Goal: Transaction & Acquisition: Purchase product/service

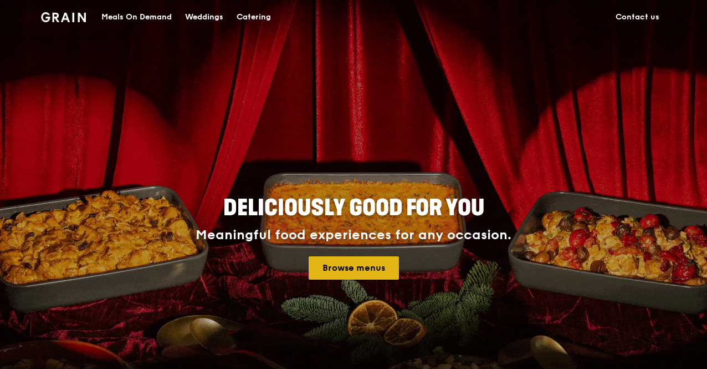
click at [380, 265] on link "Browse menus" at bounding box center [354, 267] width 90 height 23
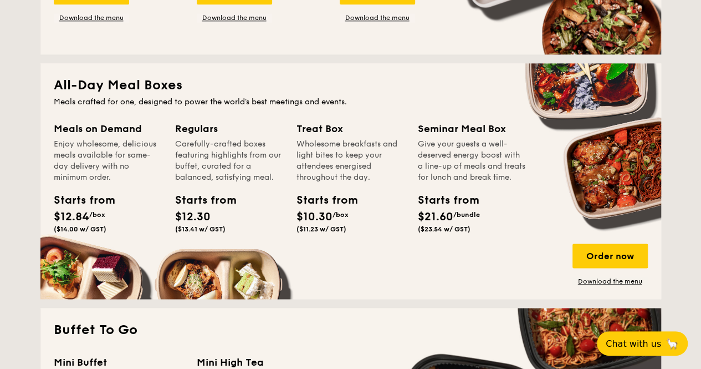
scroll to position [666, 0]
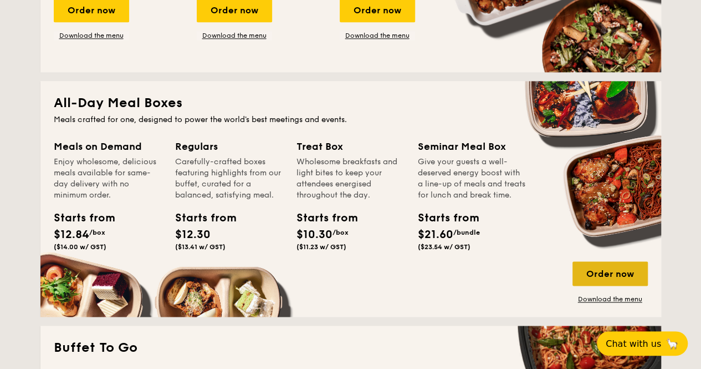
click at [626, 261] on div "Order now" at bounding box center [609, 273] width 75 height 24
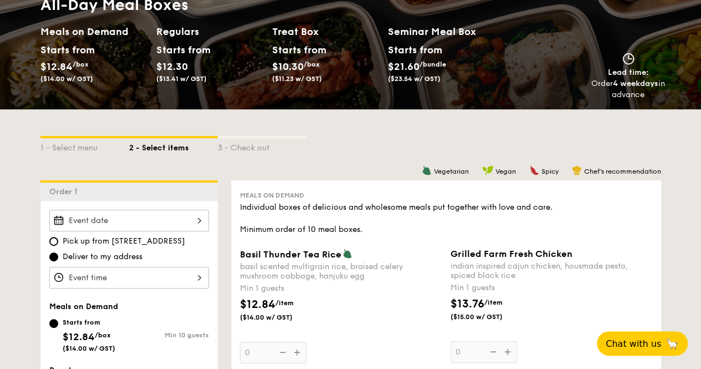
scroll to position [134, 0]
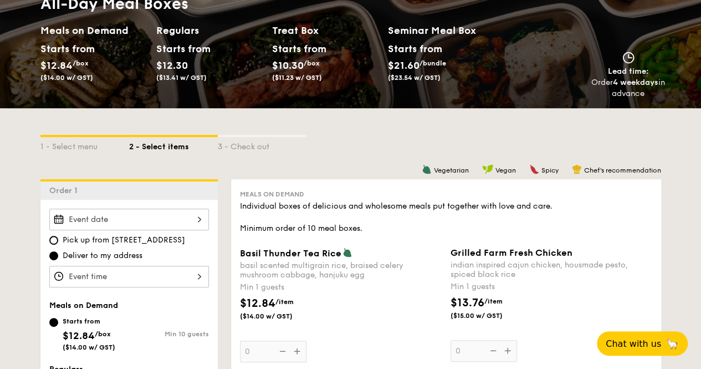
click at [184, 219] on div at bounding box center [129, 219] width 160 height 22
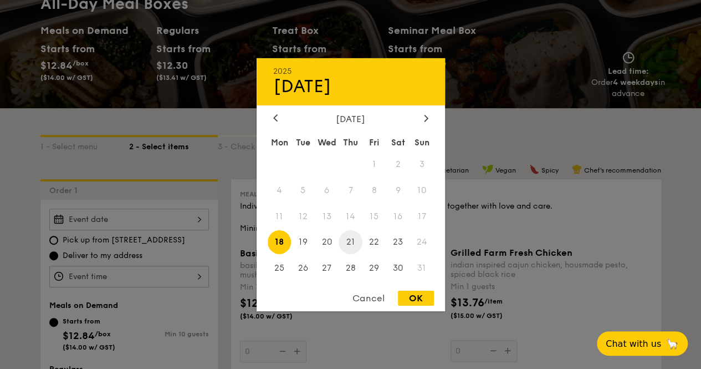
click at [343, 243] on span "21" at bounding box center [351, 242] width 24 height 24
click at [408, 305] on div "OK" at bounding box center [416, 297] width 36 height 15
type input "Aug 21, 2025"
click at [188, 215] on div "Aug 21, 2025 2025 Aug 21 August 2025 Mon Tue Wed Thu Fri Sat Sun 1 2 3 4 5 6 7 …" at bounding box center [129, 219] width 160 height 22
click at [357, 216] on span "14" at bounding box center [351, 216] width 24 height 24
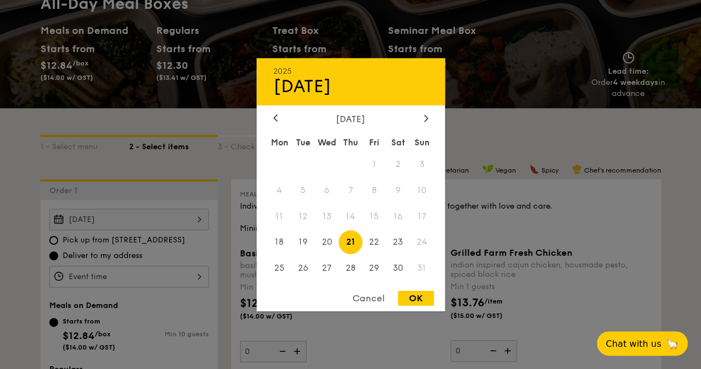
click at [373, 292] on div "Cancel" at bounding box center [368, 297] width 54 height 15
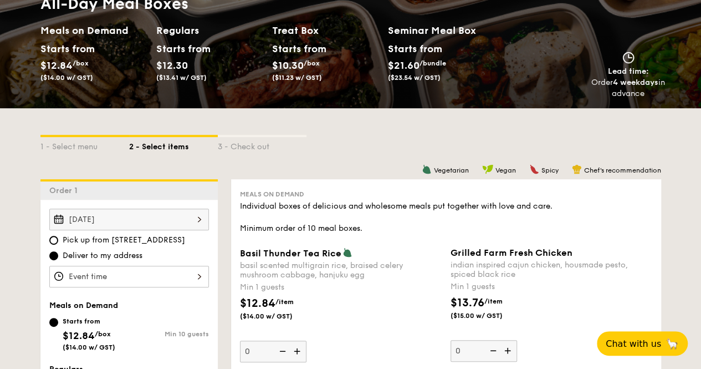
scroll to position [0, 0]
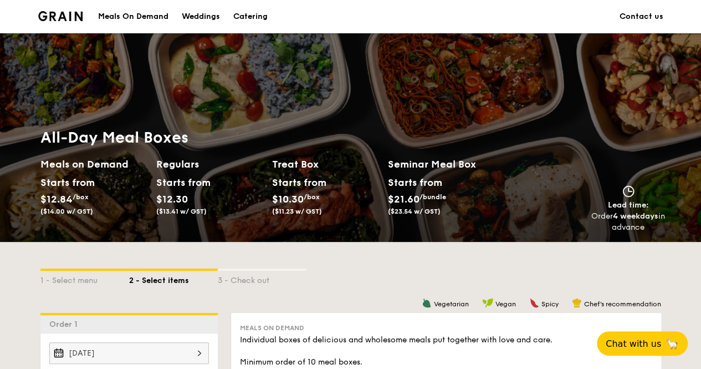
click at [152, 19] on div "Meals On Demand" at bounding box center [133, 16] width 70 height 33
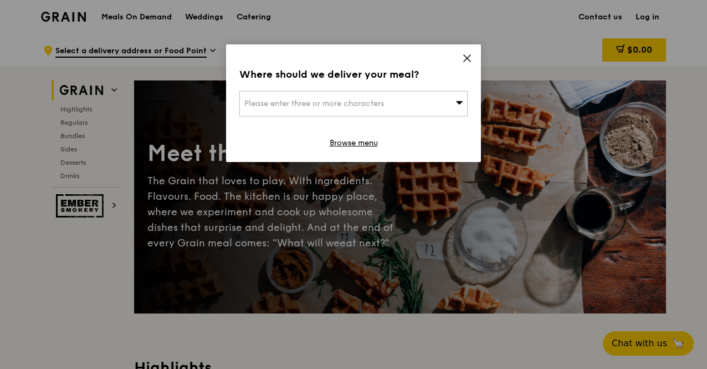
click at [374, 95] on div "Please enter three or more characters" at bounding box center [353, 103] width 228 height 25
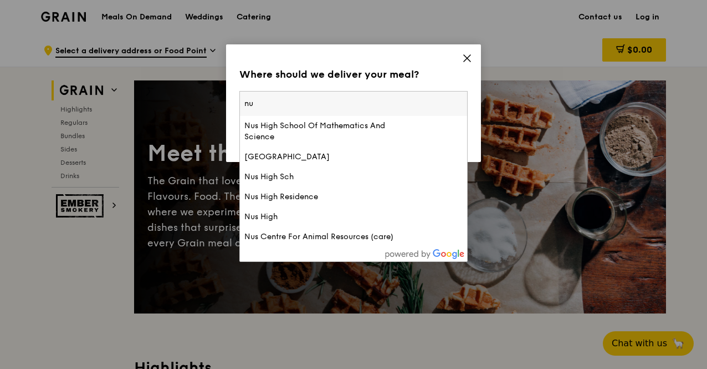
type input "n"
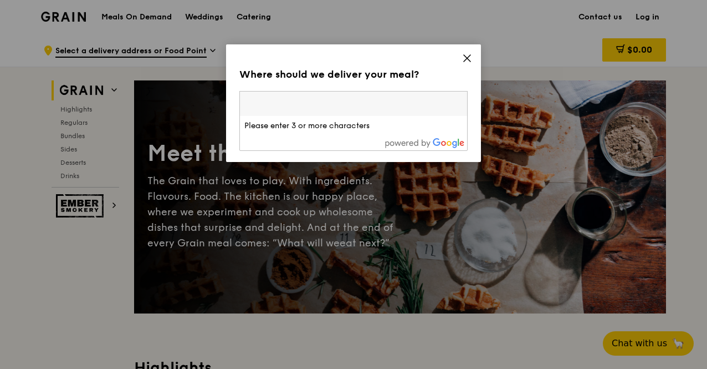
click at [309, 107] on input "search" at bounding box center [353, 103] width 227 height 24
paste input "119228"
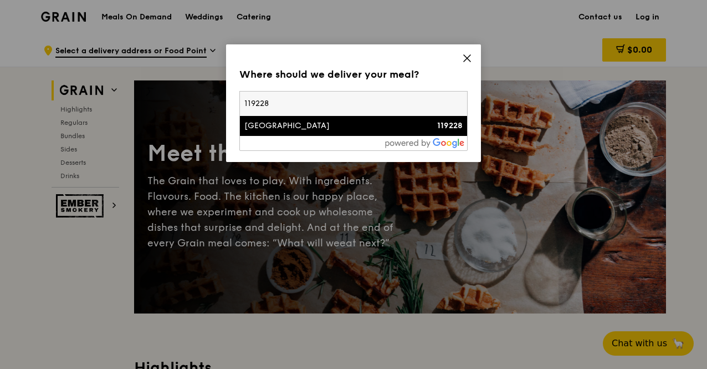
type input "119228"
click at [324, 132] on li "1E Kent Ridge Road 119228" at bounding box center [353, 126] width 227 height 20
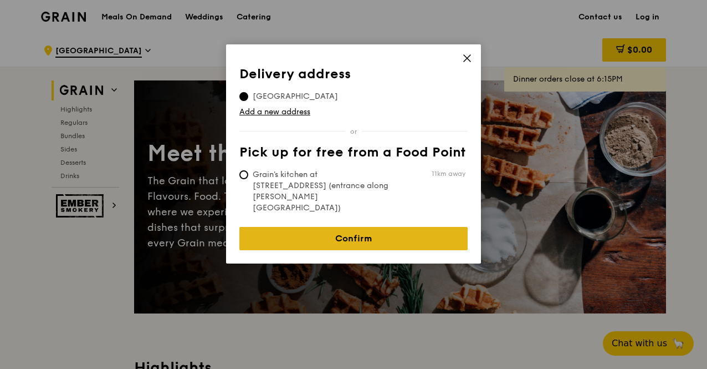
click at [383, 227] on link "Confirm" at bounding box center [353, 238] width 228 height 23
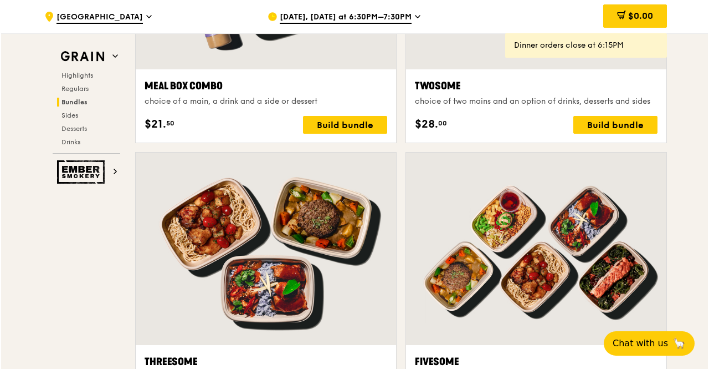
scroll to position [1798, 0]
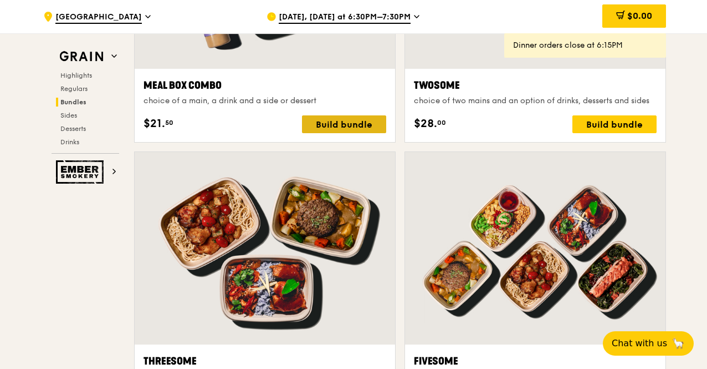
click at [374, 125] on div "Build bundle" at bounding box center [344, 124] width 84 height 18
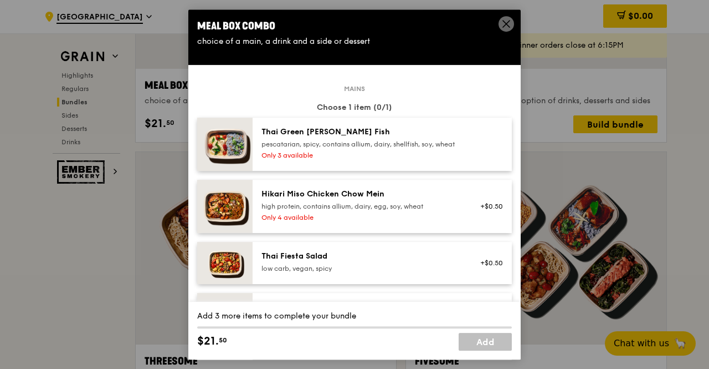
click at [382, 140] on div "pescatarian, spicy, contains allium, dairy, shellfish, soy, wheat" at bounding box center [361, 144] width 199 height 9
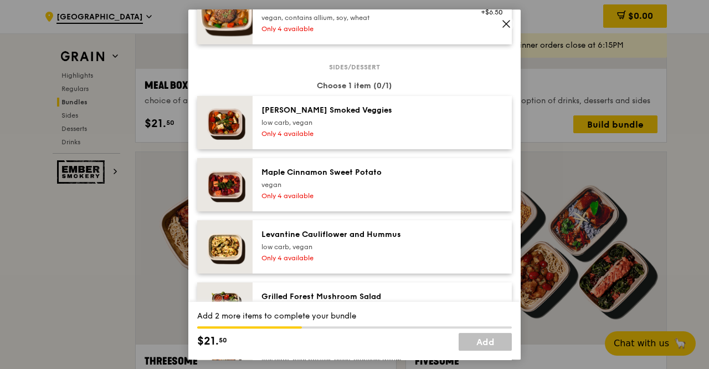
scroll to position [612, 0]
click at [396, 126] on div "low carb, vegan" at bounding box center [361, 121] width 199 height 9
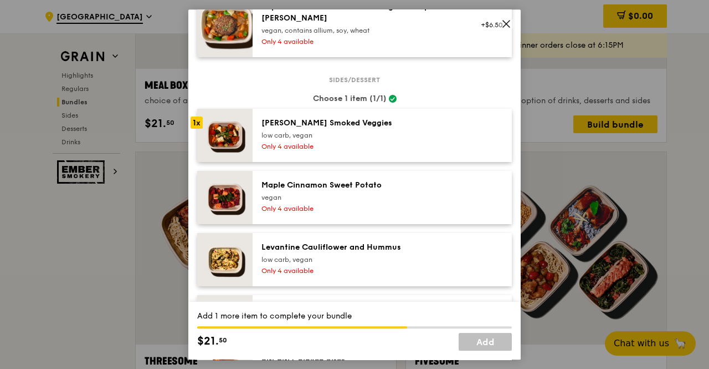
scroll to position [597, 0]
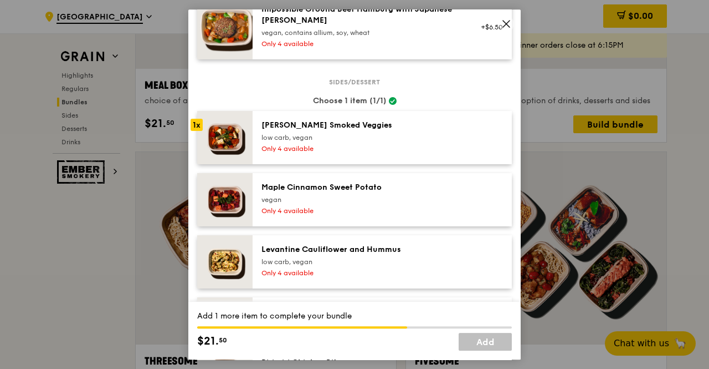
click at [396, 131] on div "[PERSON_NAME] Smoked Veggies" at bounding box center [361, 125] width 199 height 11
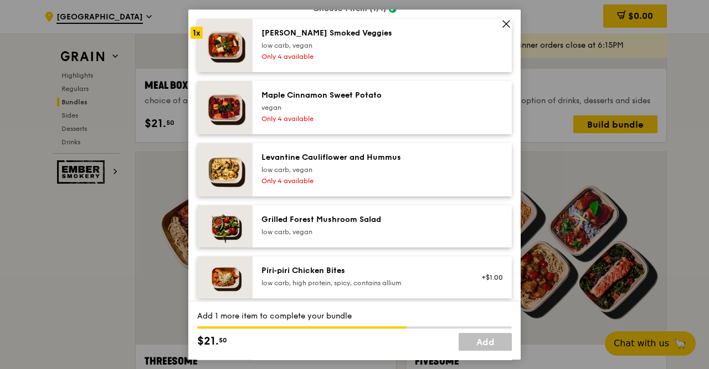
scroll to position [689, 0]
click at [397, 196] on div "Levantine Cauliflower and Hummus low carb, vegan Only 4 available" at bounding box center [382, 168] width 259 height 53
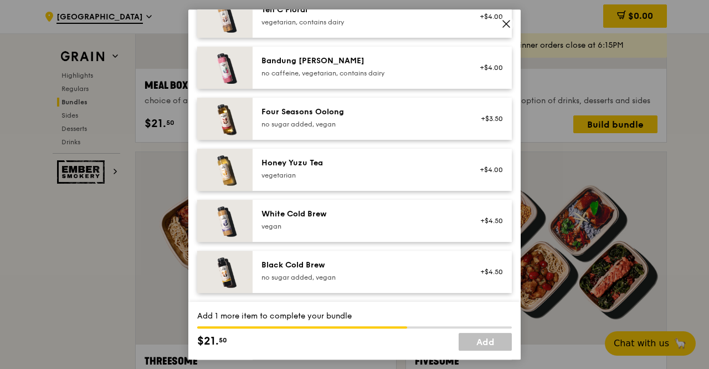
scroll to position [1363, 0]
click at [407, 218] on div "White Cold Brew" at bounding box center [361, 213] width 199 height 11
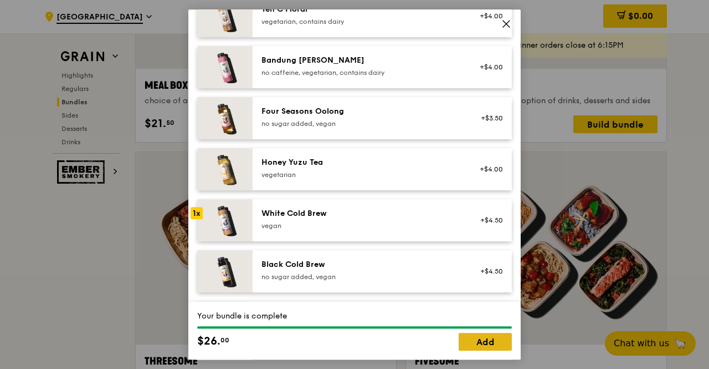
click at [477, 340] on link "Add" at bounding box center [485, 342] width 53 height 18
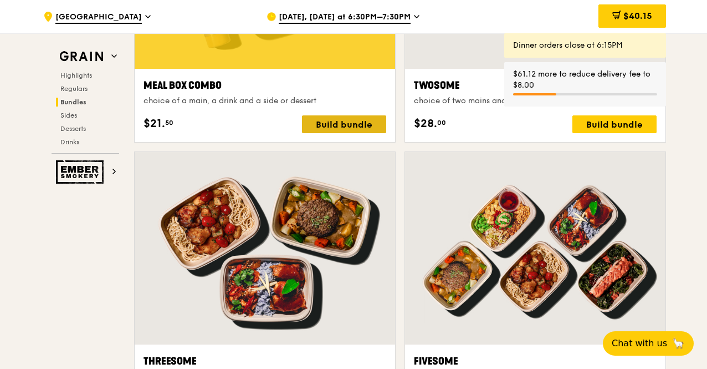
click at [364, 116] on div "Build bundle" at bounding box center [344, 124] width 84 height 18
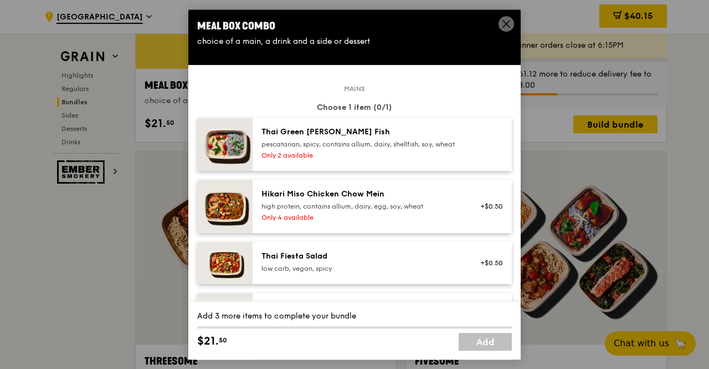
click at [370, 160] on div "Only 2 available" at bounding box center [361, 155] width 199 height 9
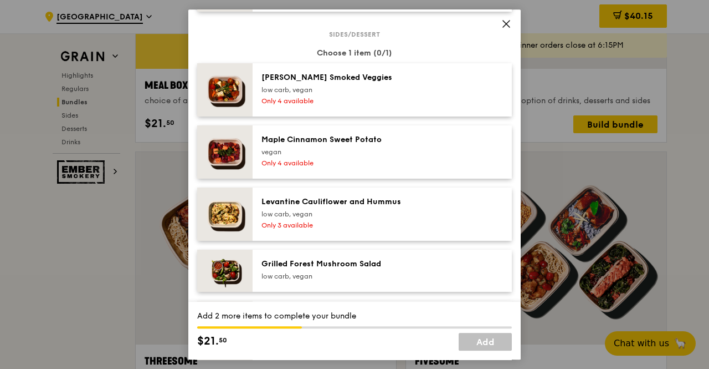
scroll to position [645, 0]
click at [375, 207] on div "Levantine Cauliflower and Hummus" at bounding box center [361, 201] width 199 height 11
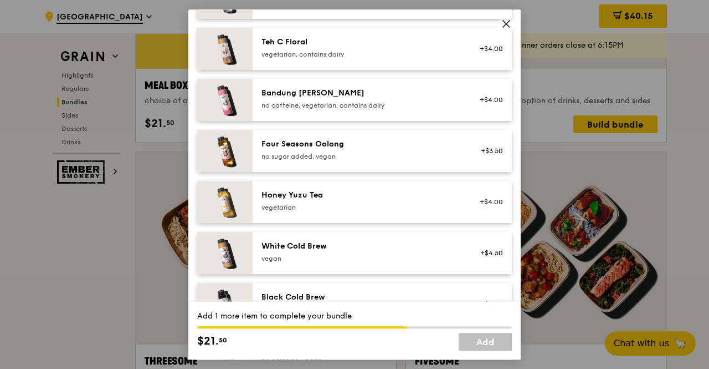
scroll to position [1336, 0]
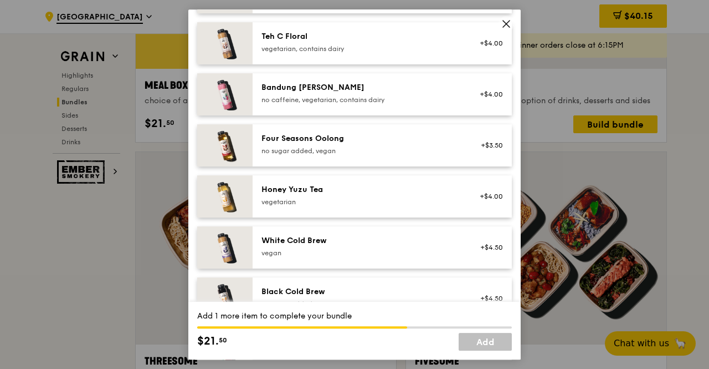
click at [386, 259] on div "White Cold Brew vegan" at bounding box center [361, 247] width 212 height 24
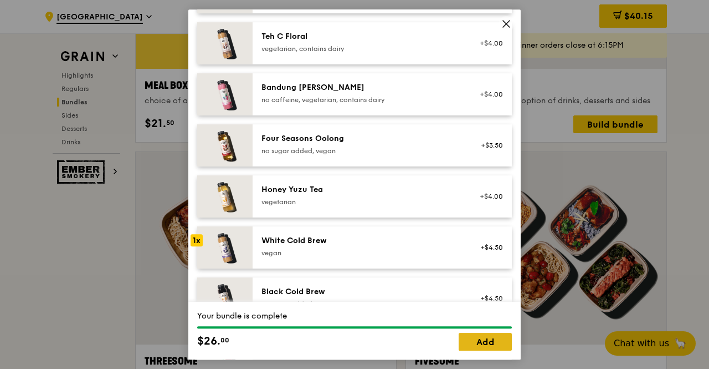
click at [501, 340] on link "Add" at bounding box center [485, 342] width 53 height 18
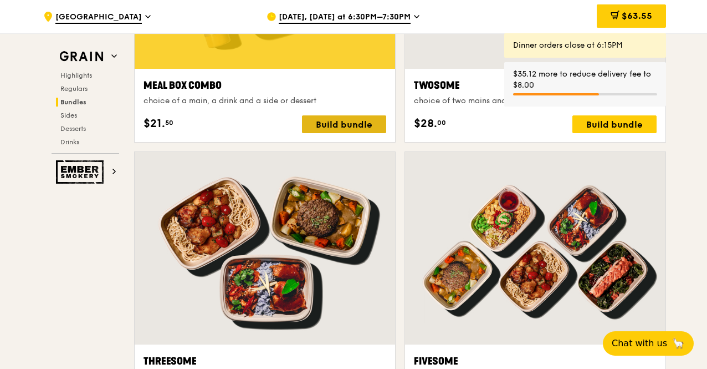
click at [353, 122] on div "Build bundle" at bounding box center [344, 124] width 84 height 18
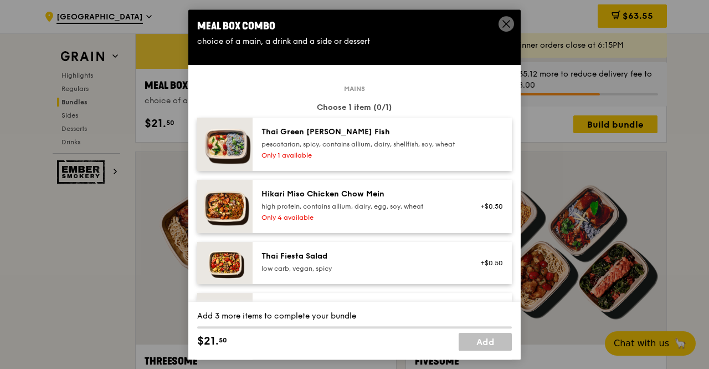
click at [361, 149] on div "pescatarian, spicy, contains allium, dairy, shellfish, soy, wheat" at bounding box center [361, 144] width 199 height 9
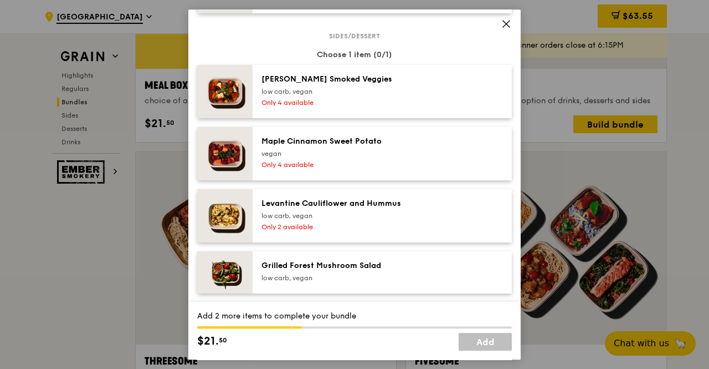
scroll to position [643, 0]
click at [348, 219] on div "low carb, vegan" at bounding box center [361, 215] width 199 height 9
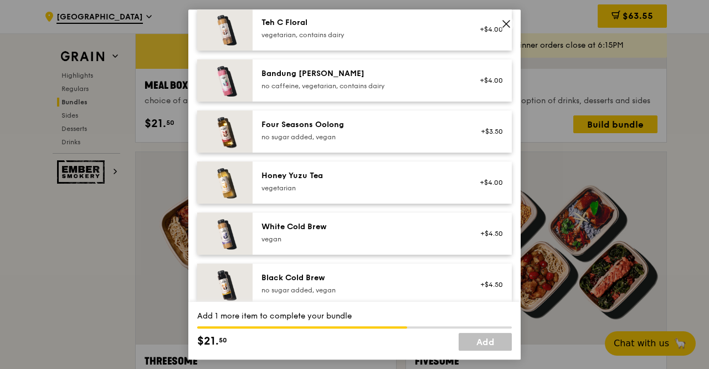
scroll to position [1353, 0]
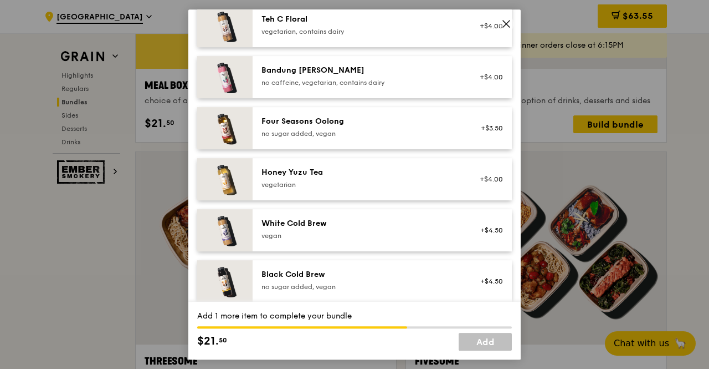
click at [364, 237] on div "White Cold Brew vegan" at bounding box center [361, 229] width 199 height 22
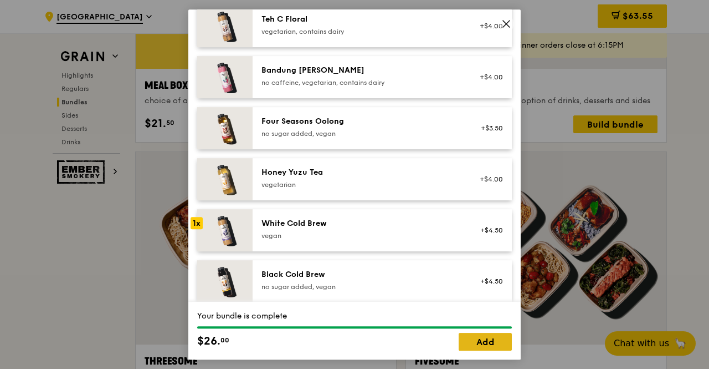
click at [508, 342] on link "Add" at bounding box center [485, 342] width 53 height 18
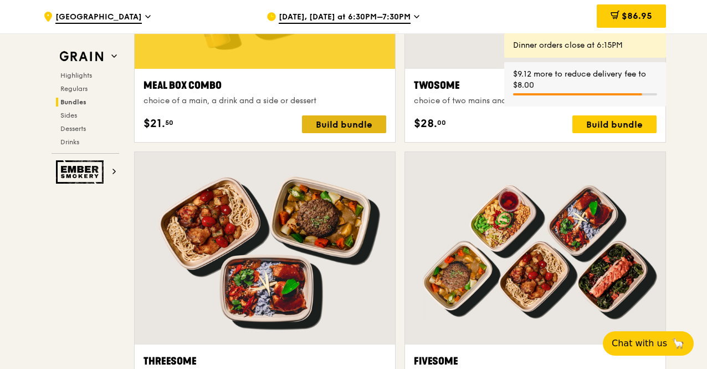
click at [370, 118] on div "Build bundle" at bounding box center [344, 124] width 84 height 18
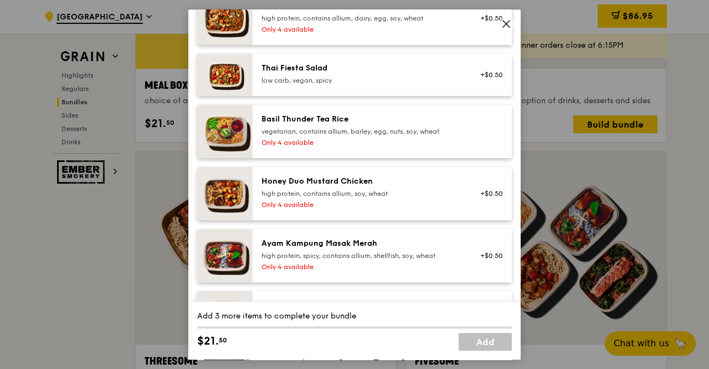
scroll to position [192, 0]
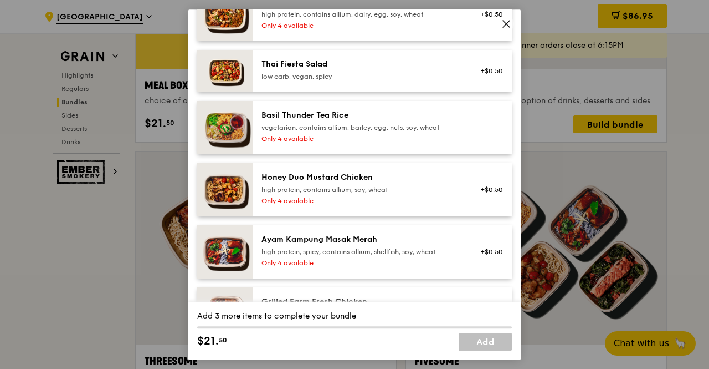
click at [382, 130] on div "Basil Thunder Tea Rice vegetarian, contains allium, barley, egg, nuts, soy, whe…" at bounding box center [361, 121] width 199 height 22
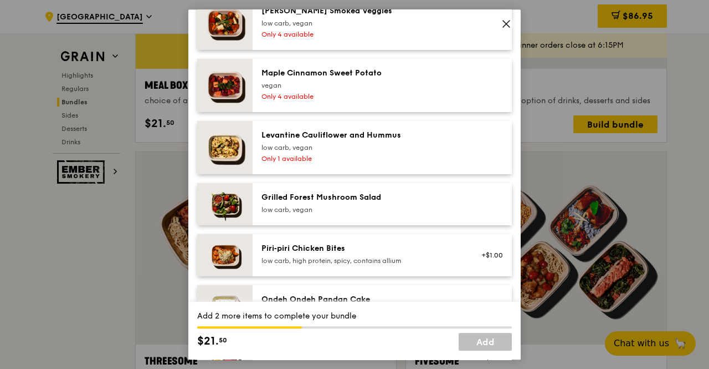
scroll to position [712, 0]
click at [382, 151] on div "low carb, vegan" at bounding box center [361, 146] width 199 height 9
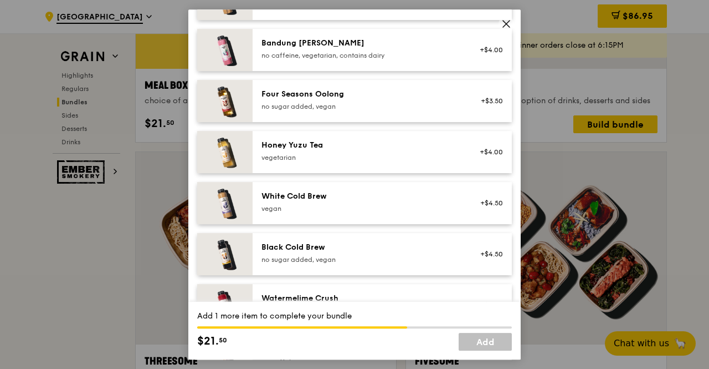
scroll to position [1389, 0]
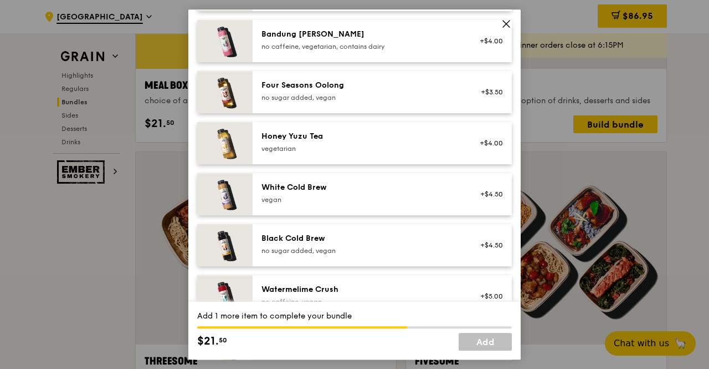
click at [372, 193] on div "White Cold Brew" at bounding box center [361, 187] width 199 height 11
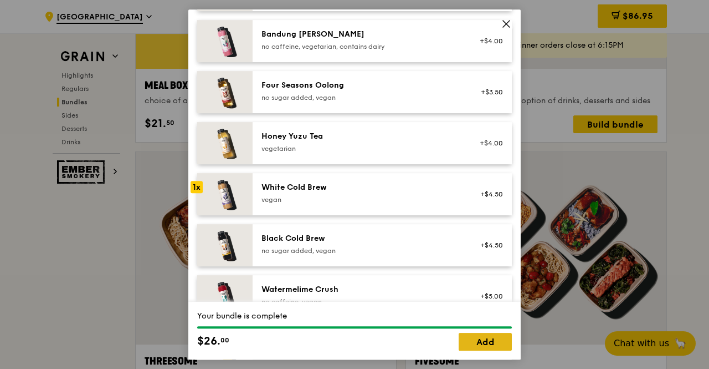
click at [473, 345] on link "Add" at bounding box center [485, 342] width 53 height 18
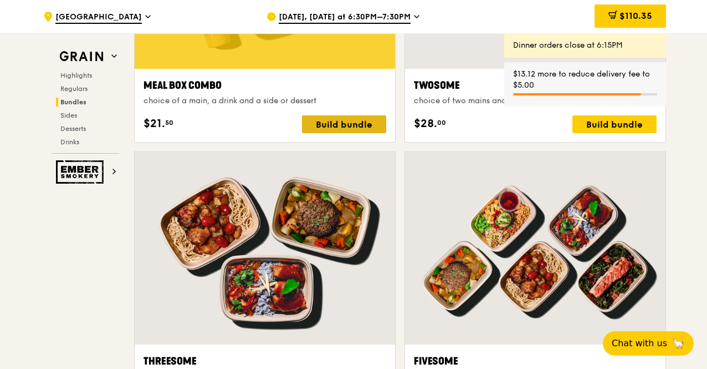
click at [361, 122] on div "Build bundle" at bounding box center [344, 124] width 84 height 18
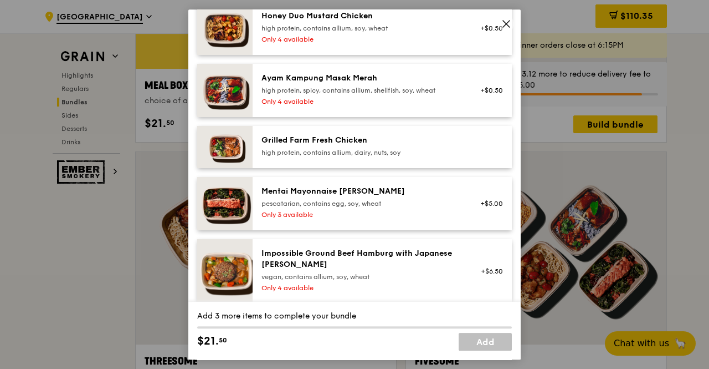
scroll to position [354, 0]
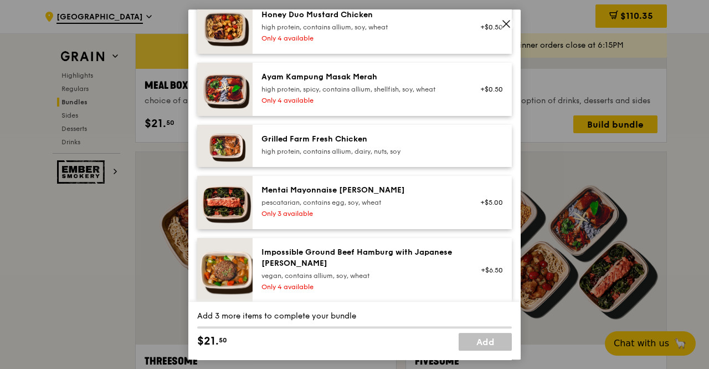
click at [379, 196] on div "Mentai Mayonnaise [PERSON_NAME]" at bounding box center [361, 190] width 199 height 11
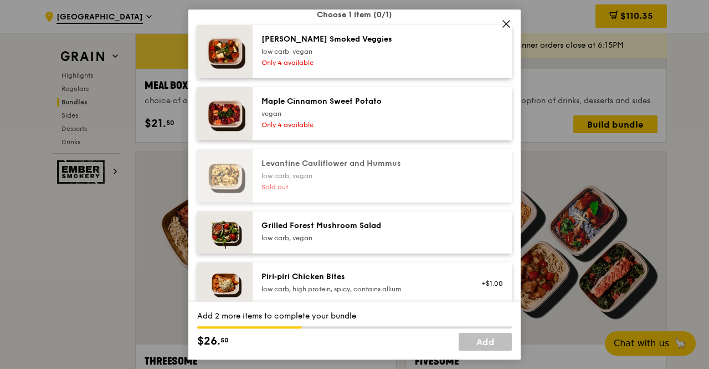
scroll to position [684, 0]
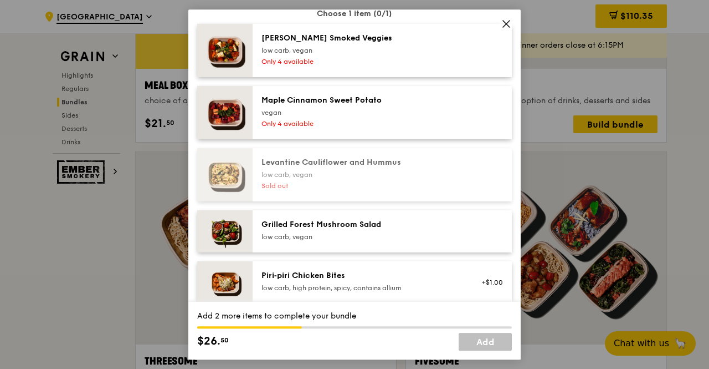
click at [380, 228] on div "Grilled Forest Mushroom Salad" at bounding box center [361, 224] width 199 height 11
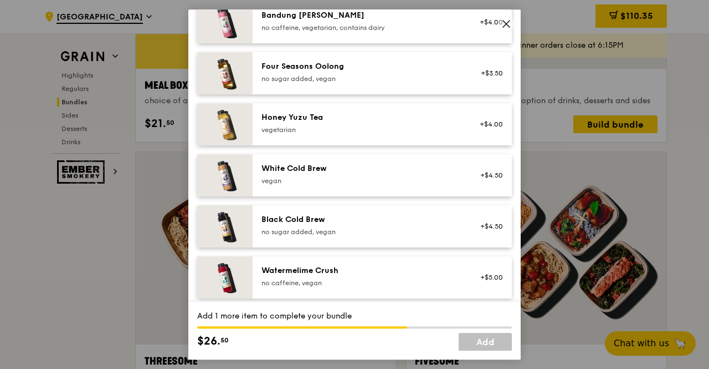
scroll to position [1414, 0]
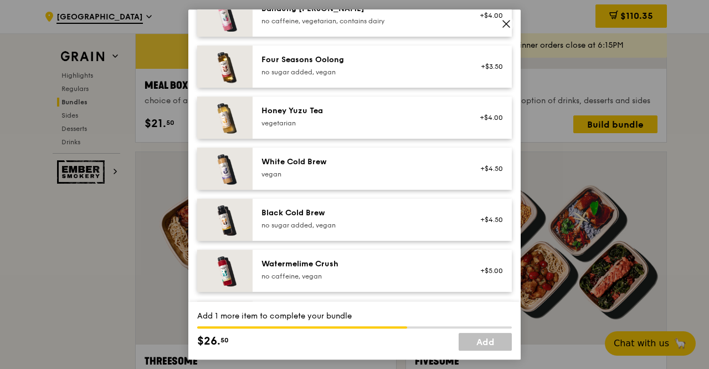
click at [418, 178] on div "vegan" at bounding box center [361, 174] width 199 height 9
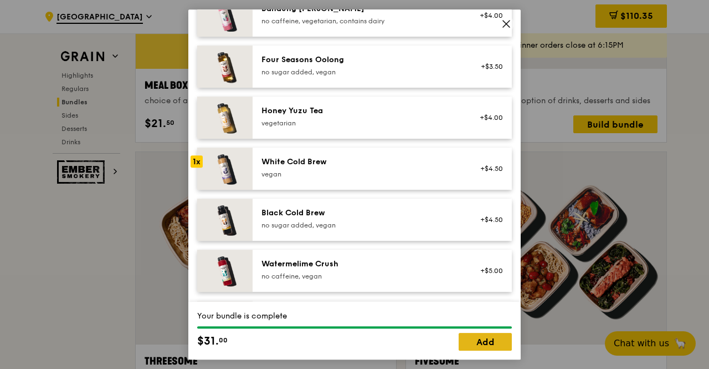
click at [495, 341] on link "Add" at bounding box center [485, 342] width 53 height 18
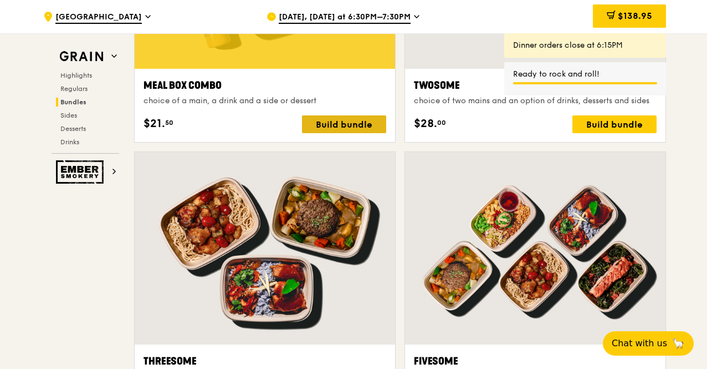
click at [335, 121] on div "Build bundle" at bounding box center [344, 124] width 84 height 18
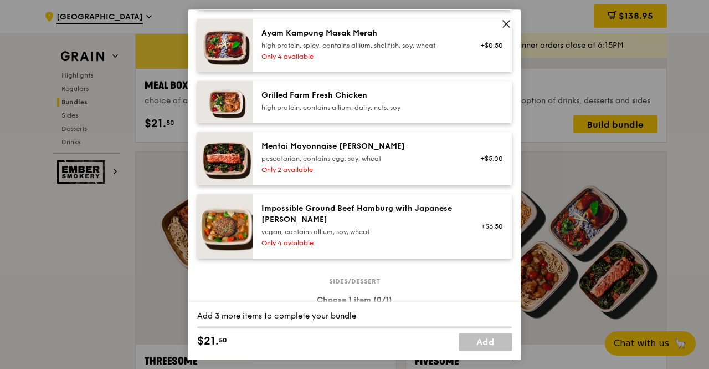
scroll to position [398, 0]
click at [384, 162] on div "pescatarian, contains egg, soy, wheat" at bounding box center [361, 158] width 199 height 9
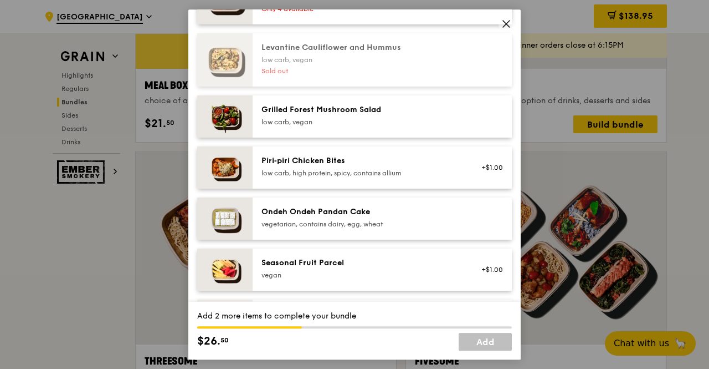
scroll to position [786, 0]
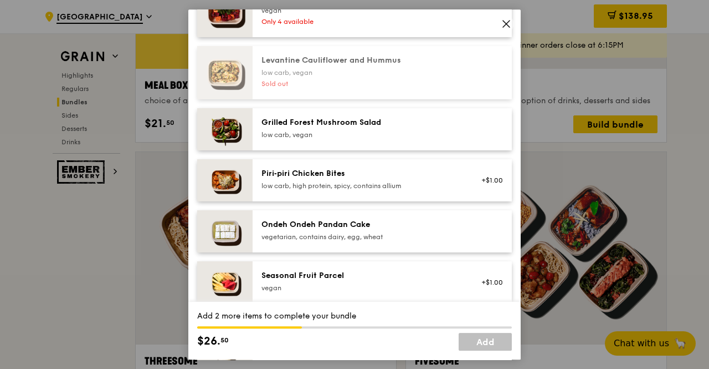
click at [400, 125] on div "Grilled Forest Mushroom Salad" at bounding box center [361, 122] width 199 height 11
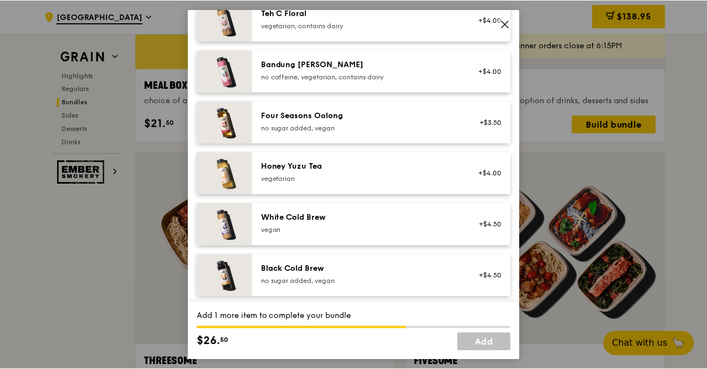
scroll to position [1360, 0]
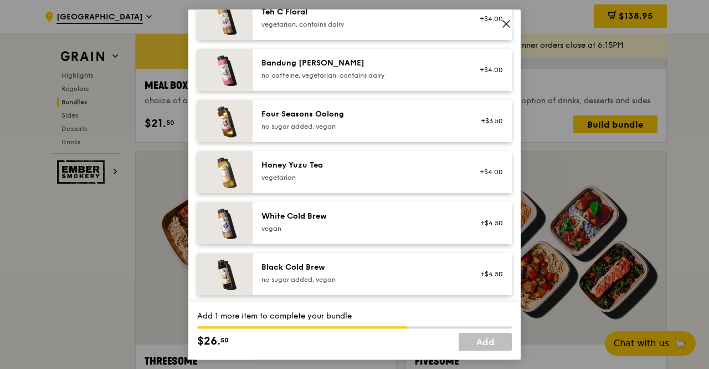
click at [364, 222] on div "White Cold Brew" at bounding box center [361, 216] width 199 height 11
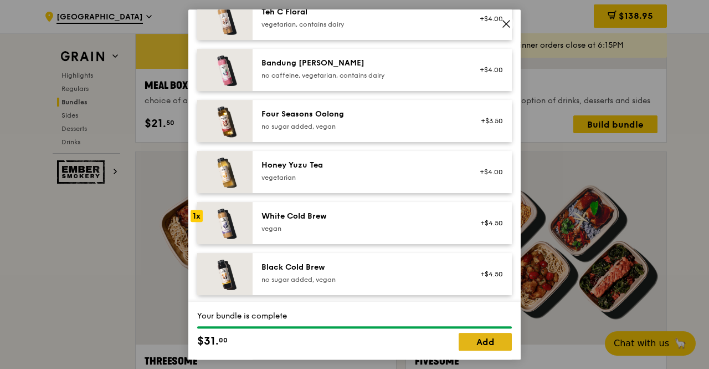
click at [505, 347] on link "Add" at bounding box center [485, 342] width 53 height 18
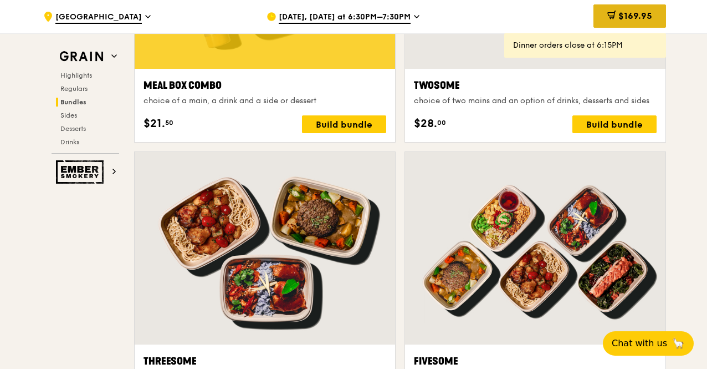
click at [622, 12] on span "$169.95" at bounding box center [635, 16] width 34 height 11
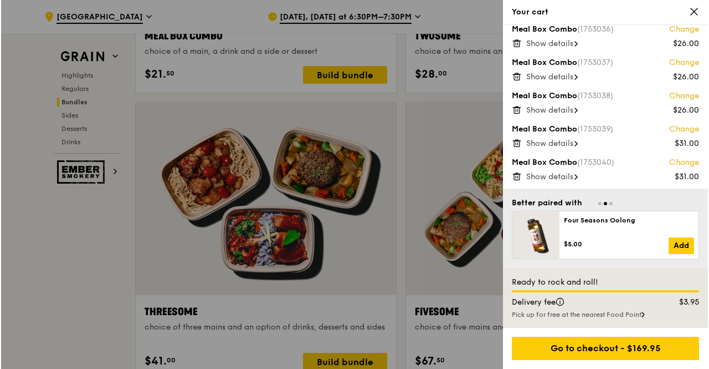
scroll to position [1849, 0]
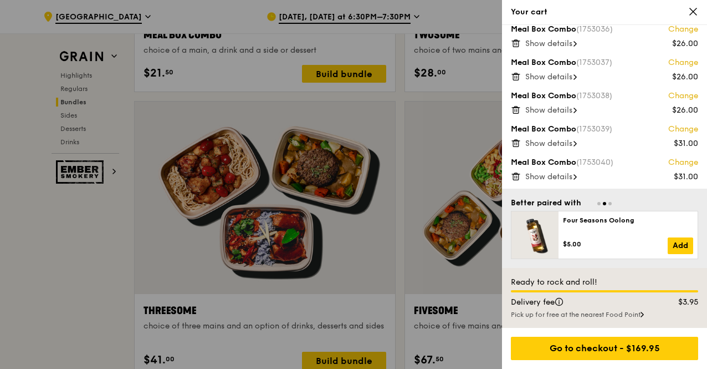
click at [344, 47] on div at bounding box center [353, 184] width 707 height 369
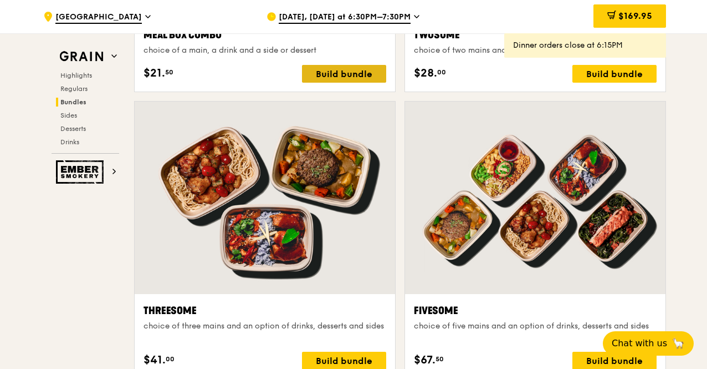
click at [350, 65] on div "Build bundle" at bounding box center [344, 74] width 84 height 18
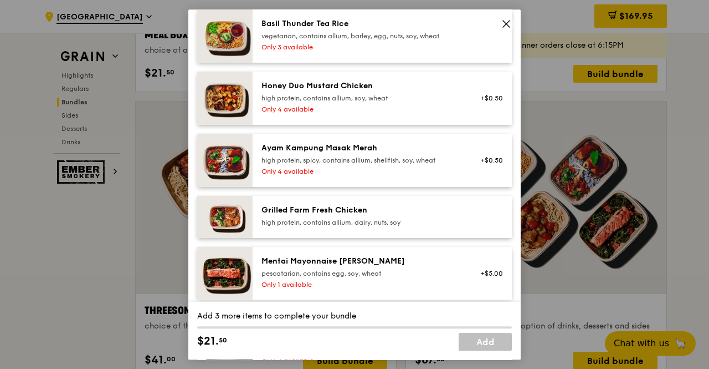
scroll to position [284, 0]
click at [407, 263] on div "Mentai Mayonnaise [PERSON_NAME]" at bounding box center [361, 260] width 199 height 11
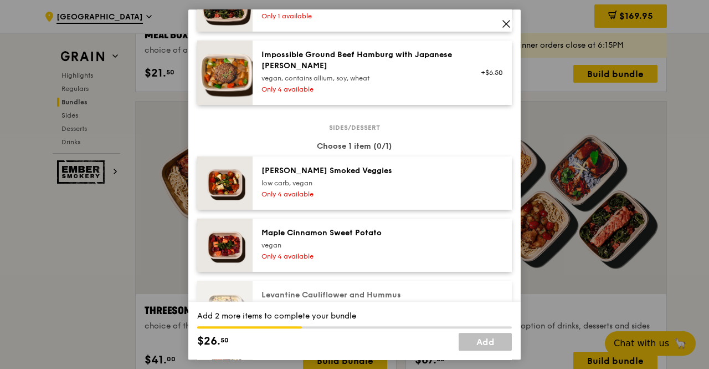
scroll to position [749, 0]
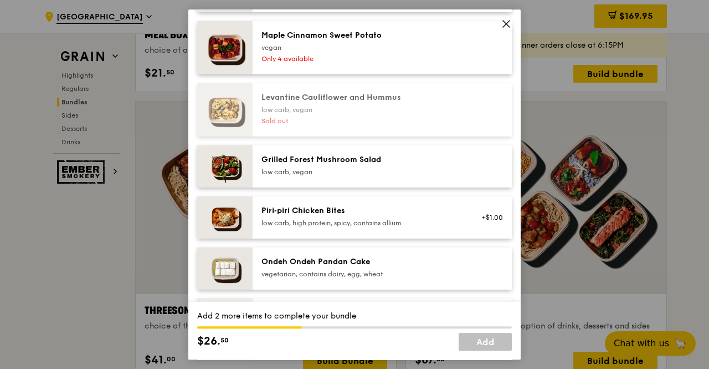
click at [396, 176] on div "low carb, vegan" at bounding box center [361, 171] width 199 height 9
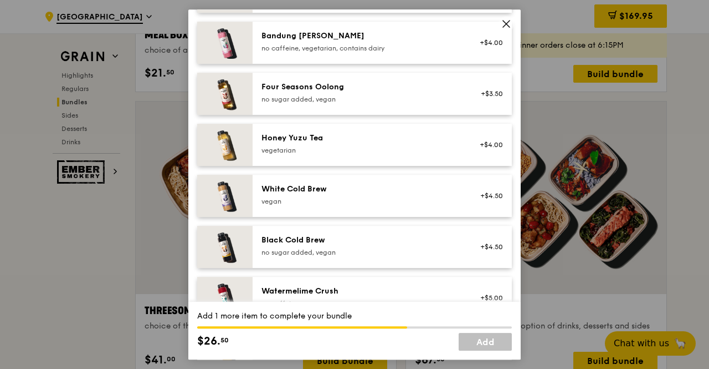
scroll to position [1388, 0]
click at [394, 204] on div "vegan" at bounding box center [361, 200] width 199 height 9
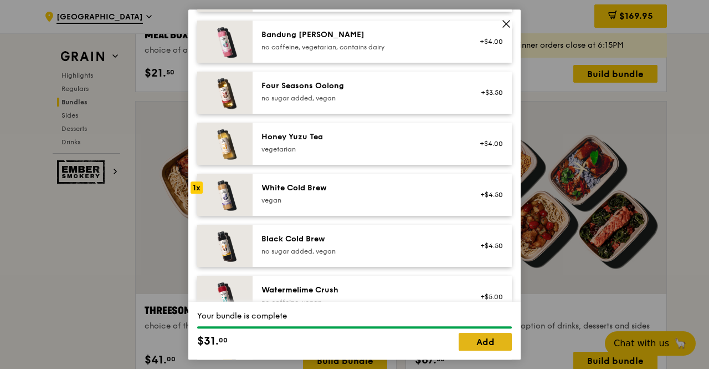
click at [499, 345] on link "Add" at bounding box center [485, 342] width 53 height 18
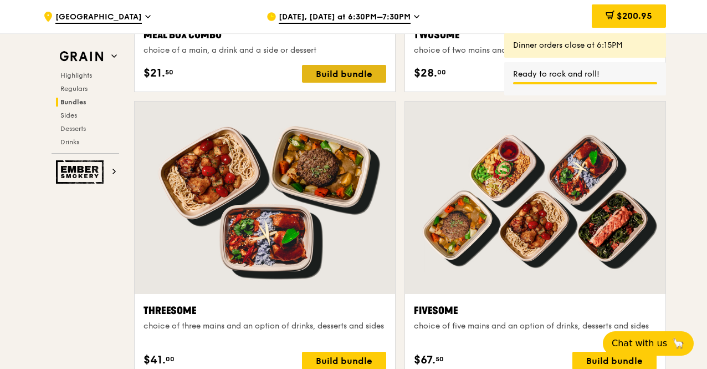
click at [364, 68] on div "Build bundle" at bounding box center [344, 74] width 84 height 18
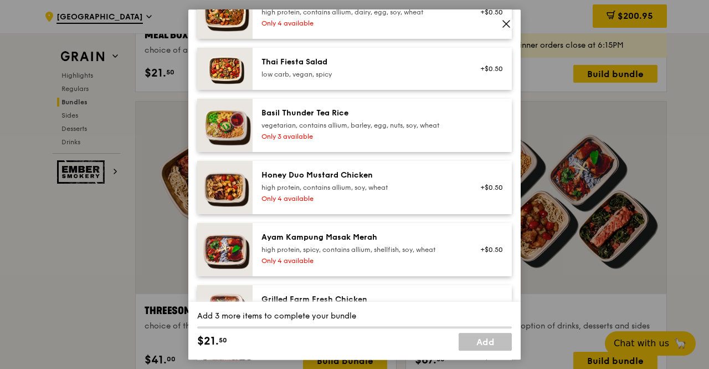
scroll to position [187, 0]
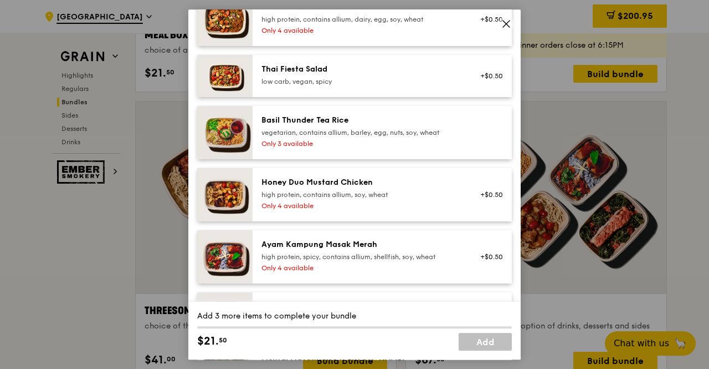
click at [388, 250] on div "Ayam Kampung Masak Merah" at bounding box center [361, 244] width 199 height 11
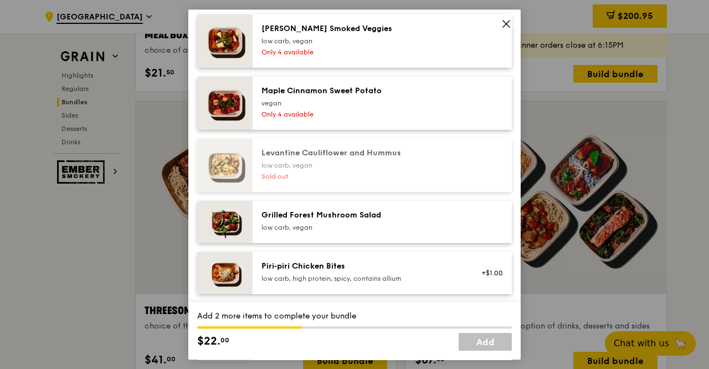
scroll to position [692, 0]
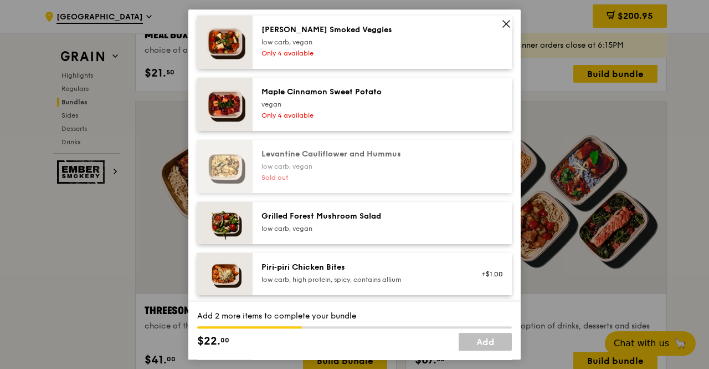
click at [388, 220] on div "Grilled Forest Mushroom Salad" at bounding box center [361, 216] width 199 height 11
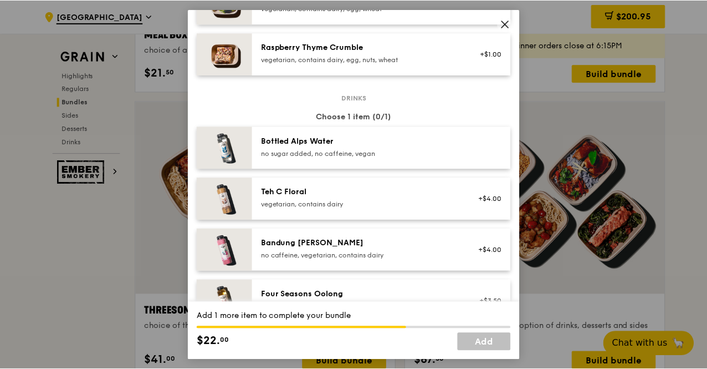
scroll to position [1379, 0]
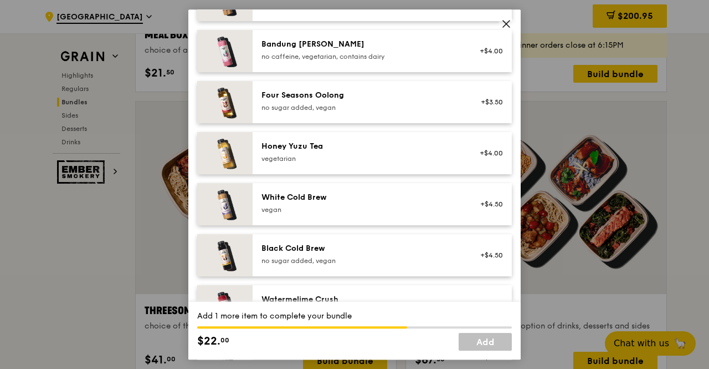
click at [388, 213] on div "vegan" at bounding box center [361, 209] width 199 height 9
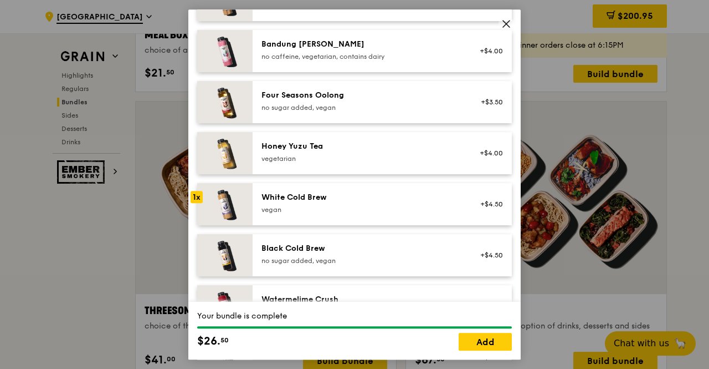
click at [379, 254] on div "Black Cold Brew" at bounding box center [361, 248] width 199 height 11
click at [482, 341] on link "Add" at bounding box center [485, 342] width 53 height 18
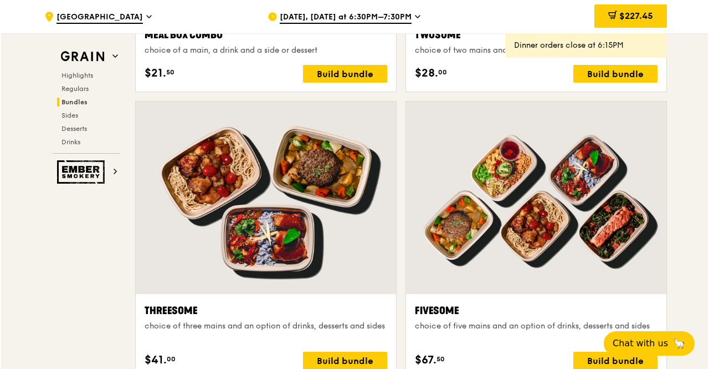
scroll to position [1686, 0]
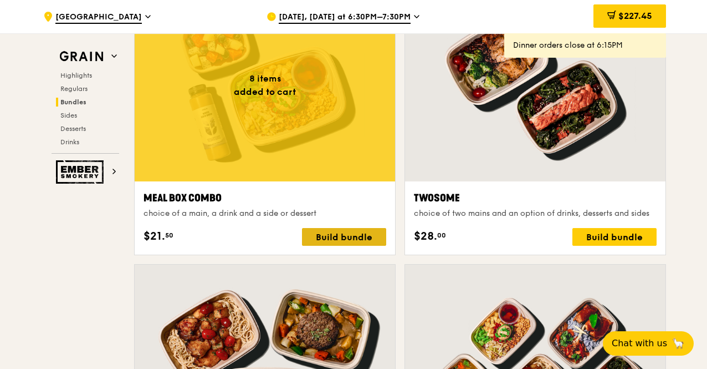
click at [359, 234] on div "Build bundle" at bounding box center [344, 237] width 84 height 18
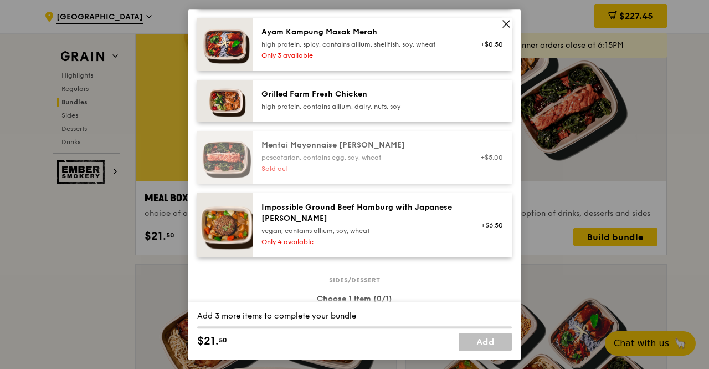
scroll to position [400, 0]
click at [427, 37] on div "Ayam Kampung Masak Merah" at bounding box center [361, 31] width 199 height 11
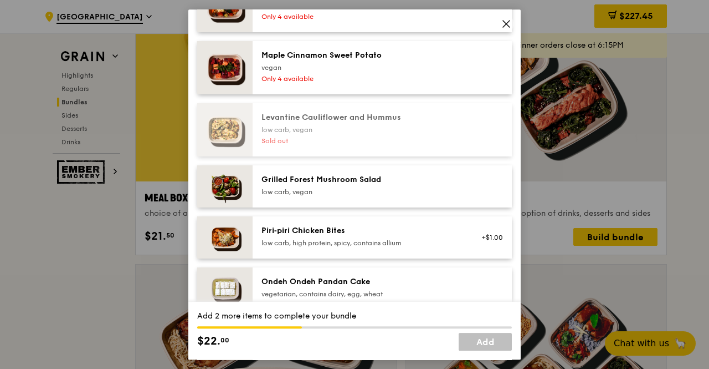
scroll to position [789, 0]
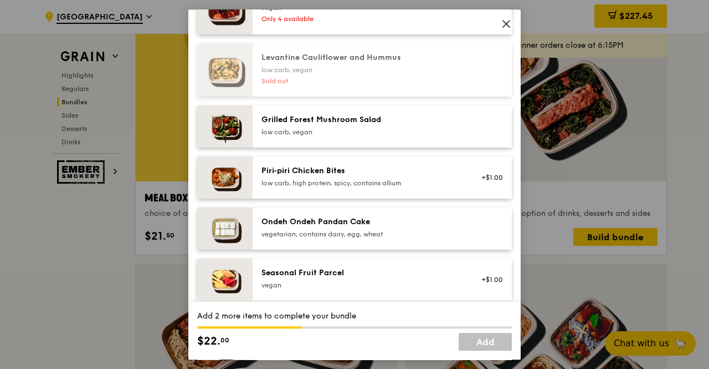
click at [389, 120] on div "Grilled Forest Mushroom Salad low carb, vegan" at bounding box center [382, 126] width 259 height 42
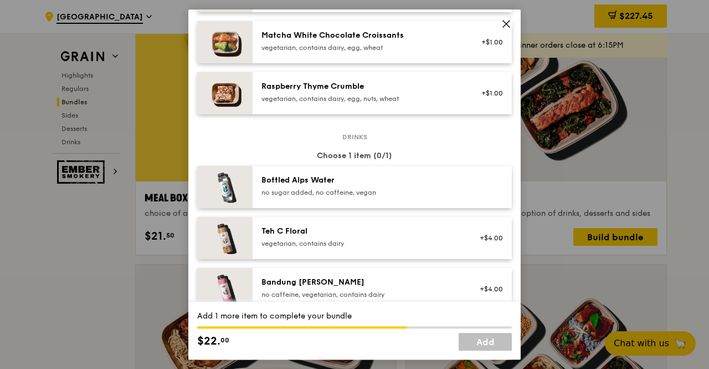
scroll to position [1380, 0]
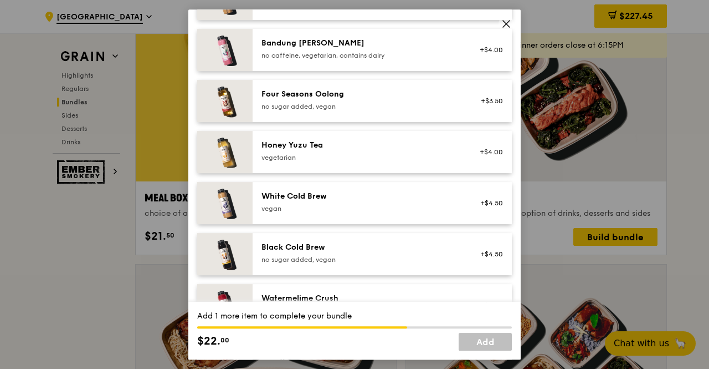
click at [400, 97] on div "Four Seasons Oolong" at bounding box center [361, 94] width 199 height 11
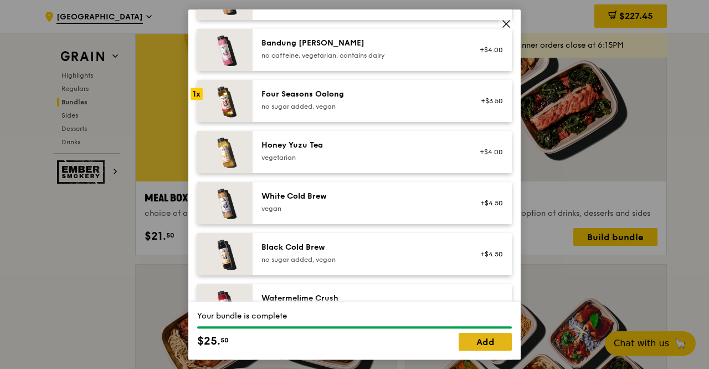
click at [490, 341] on link "Add" at bounding box center [485, 342] width 53 height 18
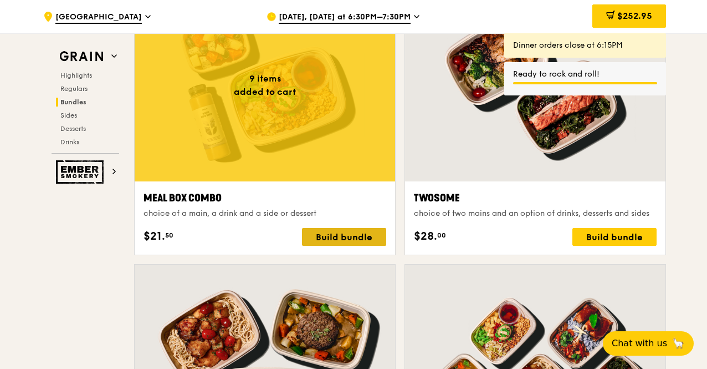
click at [376, 236] on div "Build bundle" at bounding box center [344, 237] width 84 height 18
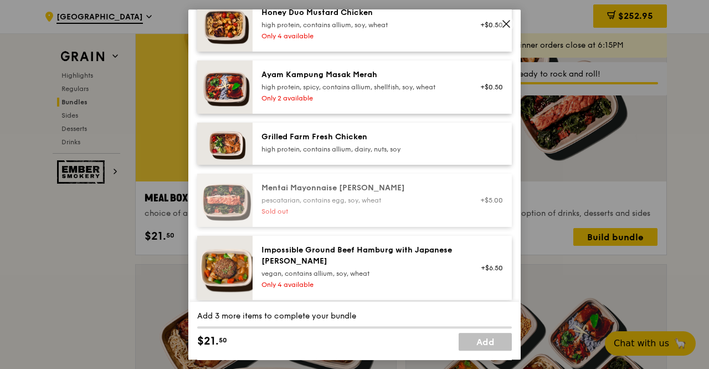
scroll to position [357, 0]
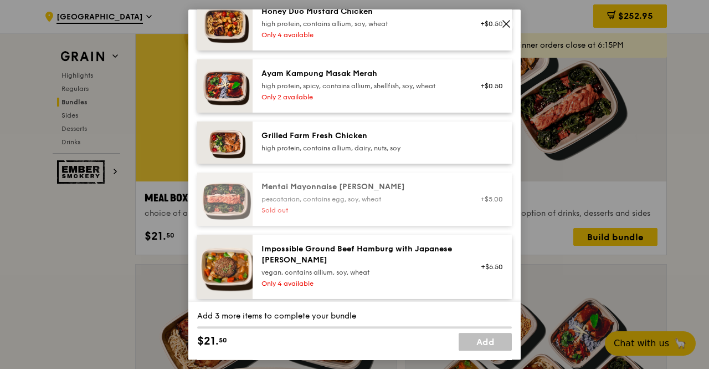
click at [421, 101] on div "Only 2 available" at bounding box center [361, 97] width 199 height 9
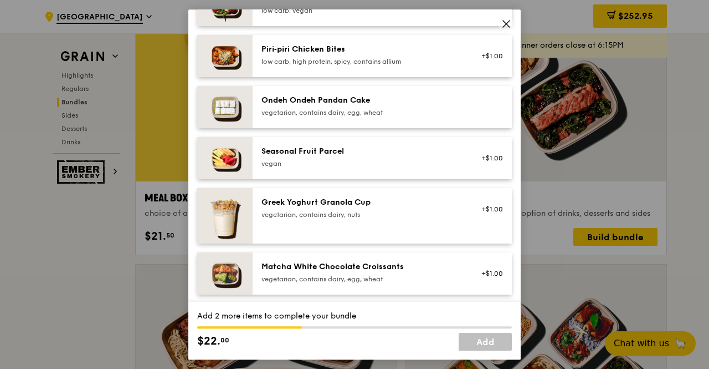
scroll to position [856, 0]
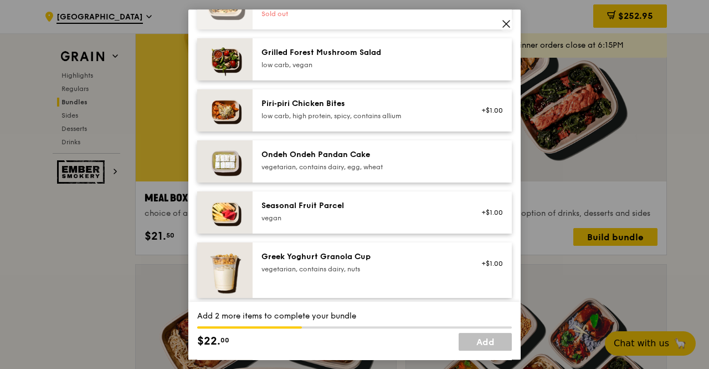
click at [413, 69] on div "low carb, vegan" at bounding box center [361, 64] width 199 height 9
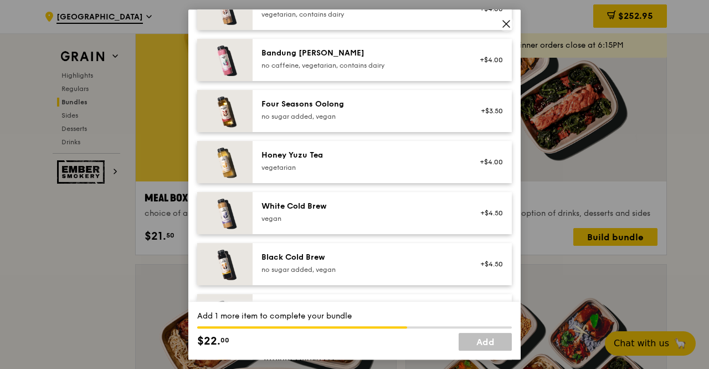
scroll to position [1371, 0]
click at [393, 118] on div "Four Seasons Oolong no sugar added, vegan" at bounding box center [361, 109] width 199 height 22
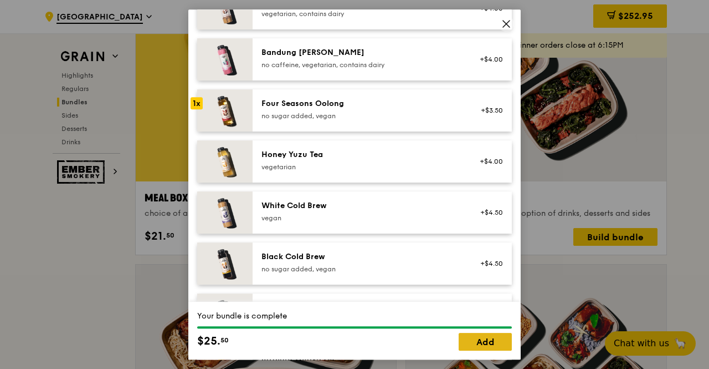
click at [491, 334] on link "Add" at bounding box center [485, 342] width 53 height 18
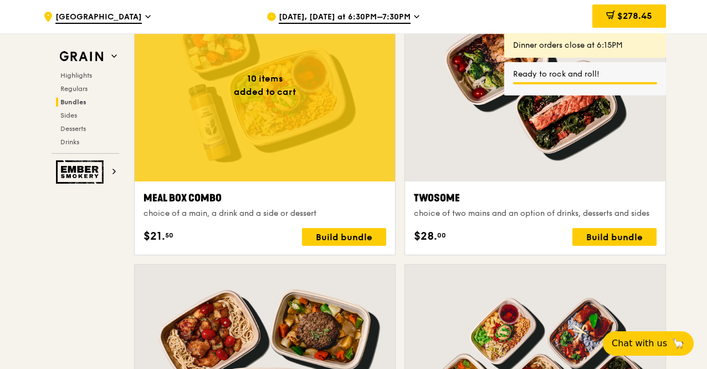
click at [335, 232] on div "Build bundle" at bounding box center [344, 237] width 84 height 18
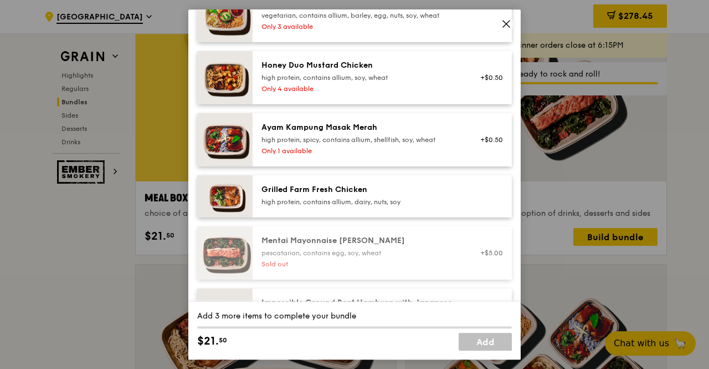
scroll to position [305, 0]
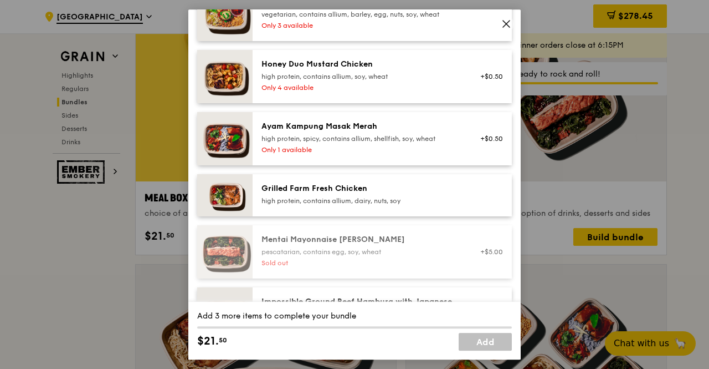
click at [355, 141] on div "Ayam Kampung Masak Merah high protein, spicy, contains allium, shellfish, soy, …" at bounding box center [361, 132] width 199 height 22
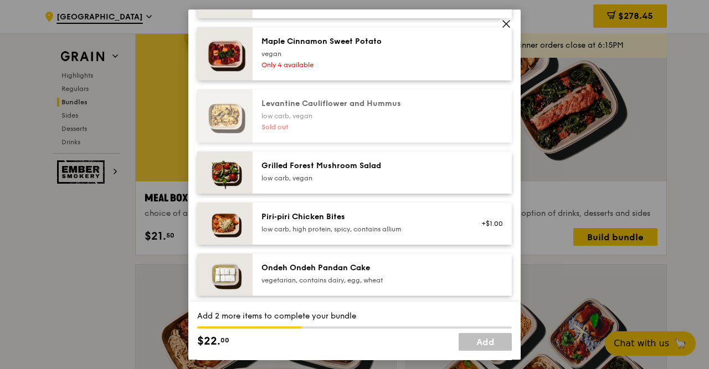
scroll to position [744, 0]
click at [351, 170] on div "Grilled Forest Mushroom Salad" at bounding box center [361, 164] width 199 height 11
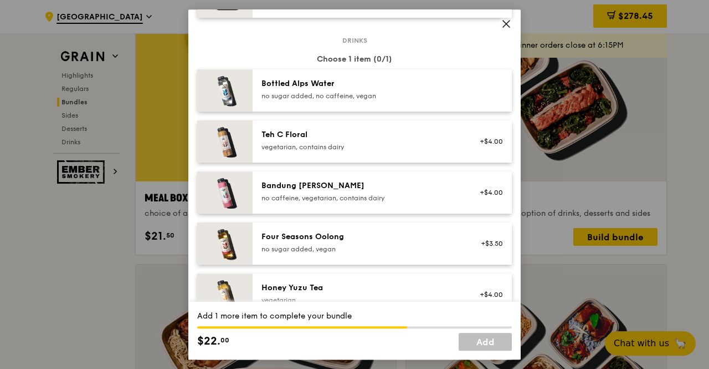
scroll to position [1398, 0]
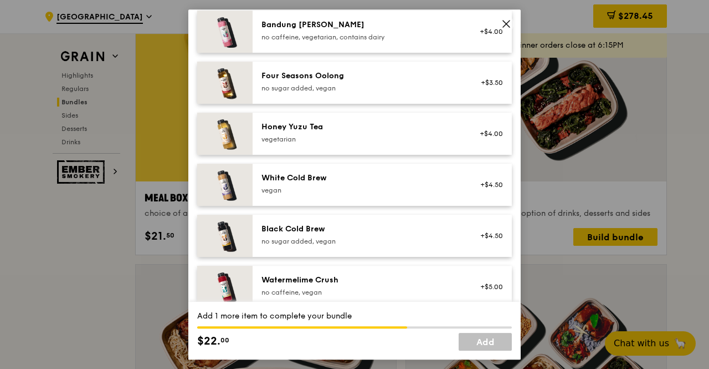
click at [345, 75] on div "Four Seasons Oolong no sugar added, vegan +$3.50" at bounding box center [382, 83] width 259 height 42
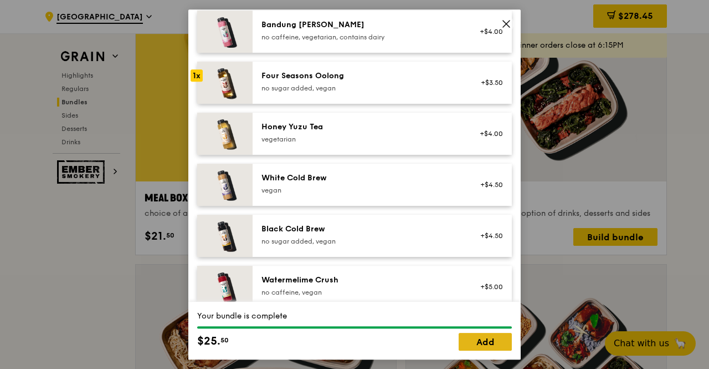
click at [489, 339] on link "Add" at bounding box center [485, 342] width 53 height 18
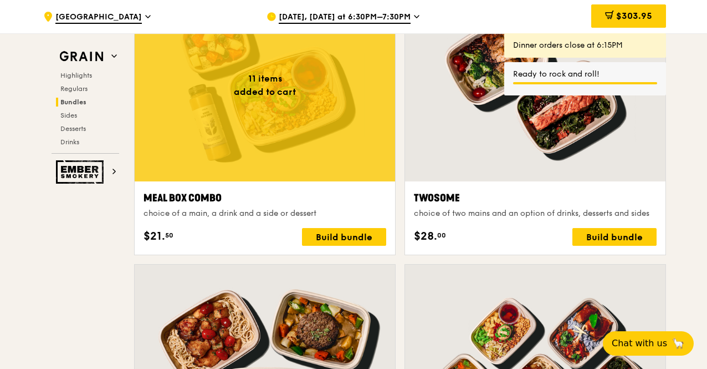
click at [374, 230] on div "Build bundle" at bounding box center [344, 237] width 84 height 18
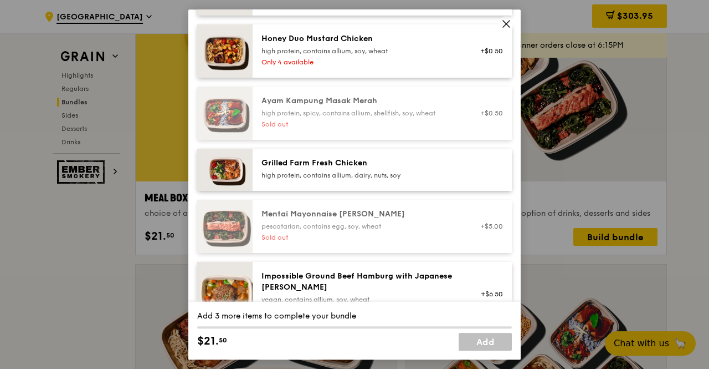
scroll to position [329, 0]
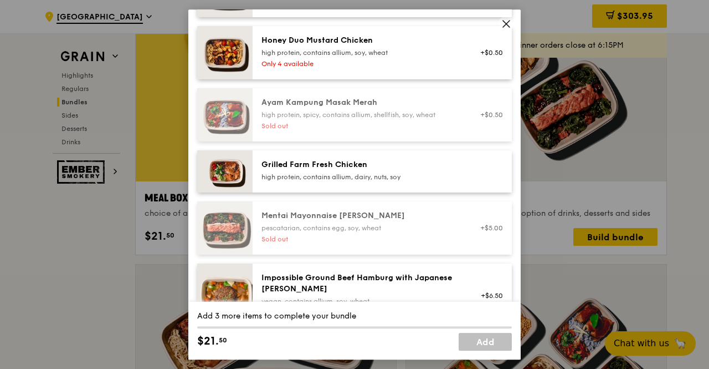
click at [387, 170] on div "Grilled Farm Fresh Chicken" at bounding box center [361, 164] width 199 height 11
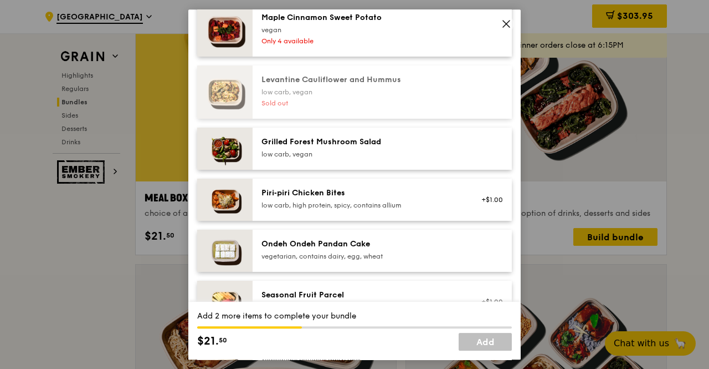
scroll to position [836, 0]
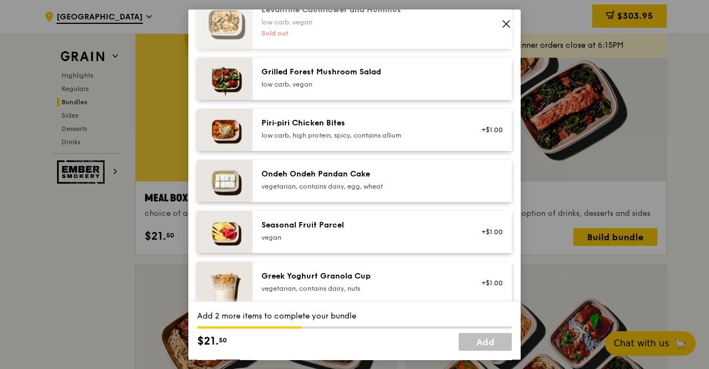
click at [388, 78] on div "Grilled Forest Mushroom Salad" at bounding box center [361, 72] width 199 height 11
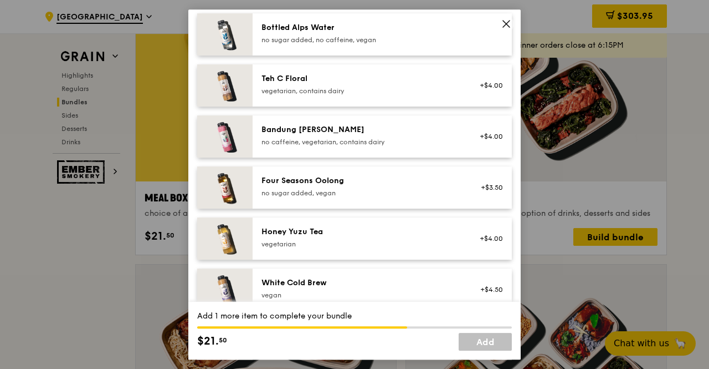
scroll to position [1339, 0]
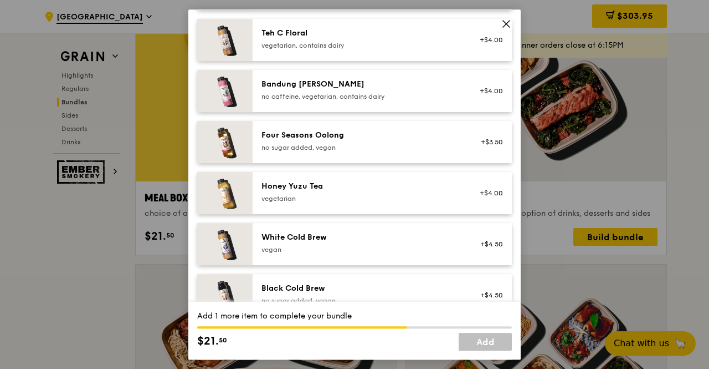
click at [375, 150] on div "Four Seasons Oolong no sugar added, vegan" at bounding box center [361, 141] width 199 height 22
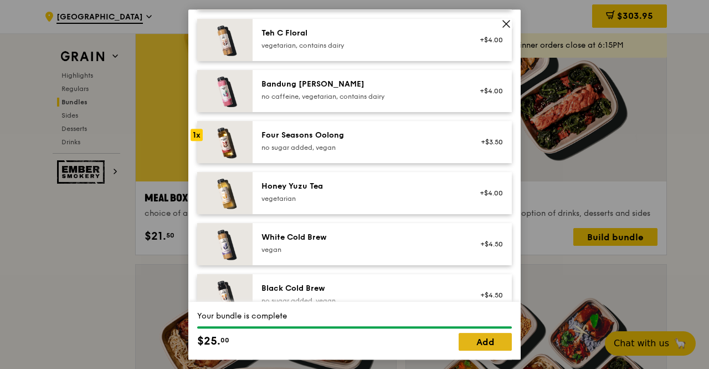
click at [482, 343] on link "Add" at bounding box center [485, 342] width 53 height 18
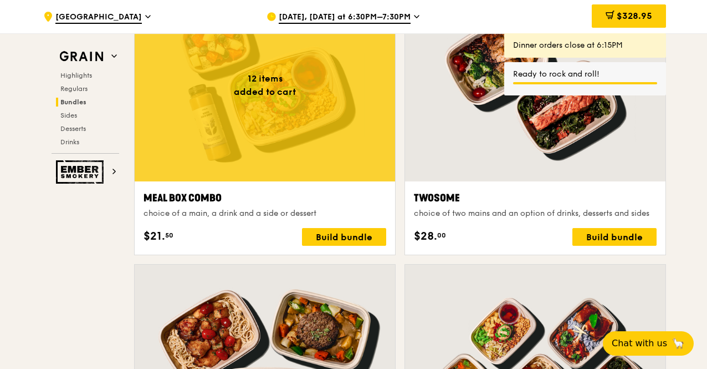
click at [377, 237] on div "Build bundle" at bounding box center [344, 237] width 84 height 18
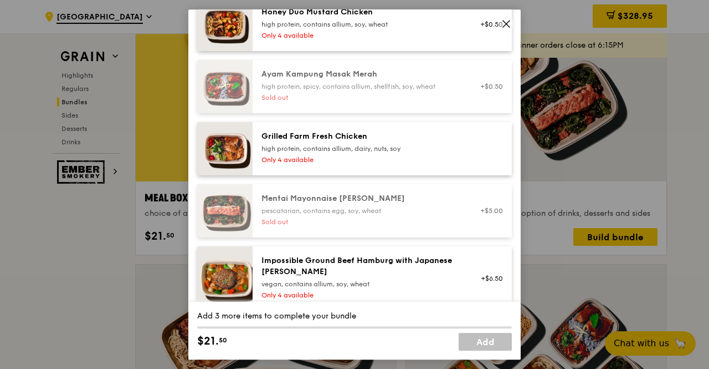
scroll to position [357, 0]
click at [410, 163] on div "Only 4 available" at bounding box center [361, 159] width 199 height 9
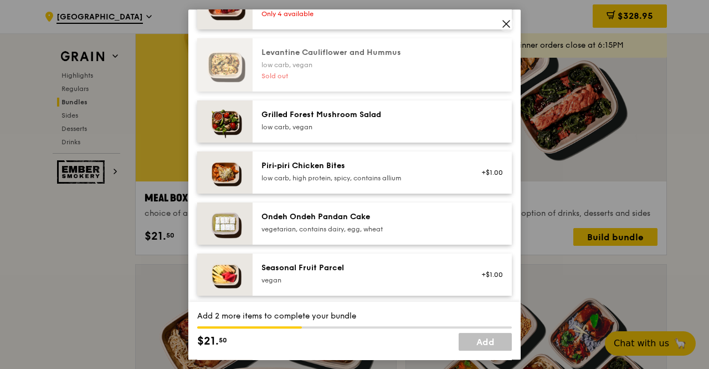
scroll to position [805, 0]
click at [408, 131] on div "low carb, vegan" at bounding box center [361, 126] width 199 height 9
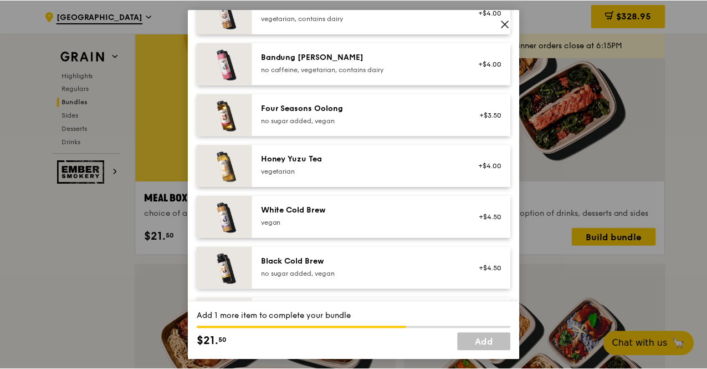
scroll to position [1354, 0]
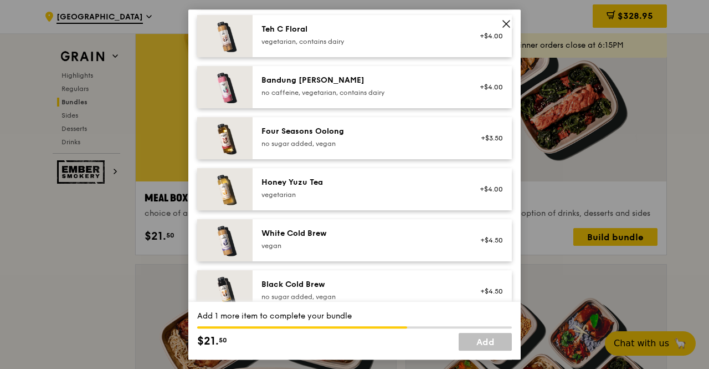
click at [384, 148] on div "no sugar added, vegan" at bounding box center [361, 143] width 199 height 9
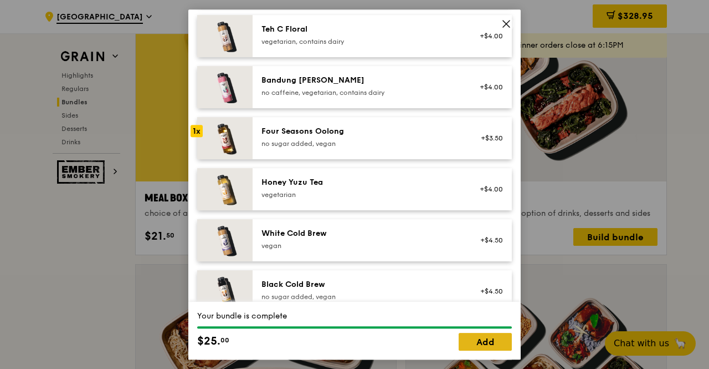
click at [499, 341] on link "Add" at bounding box center [485, 342] width 53 height 18
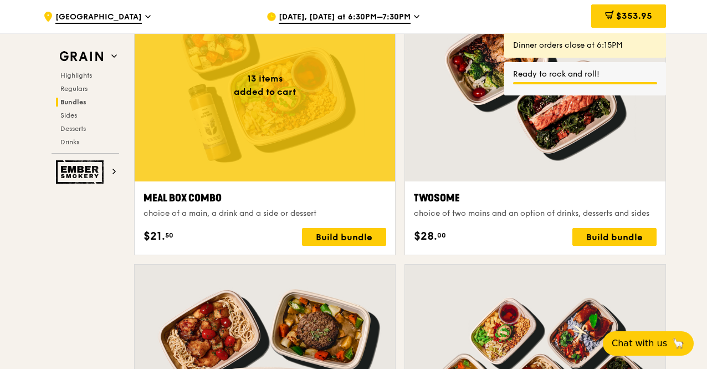
click at [405, 9] on div "Aug 12, Today at 6:30PM–7:30PM" at bounding box center [370, 16] width 206 height 33
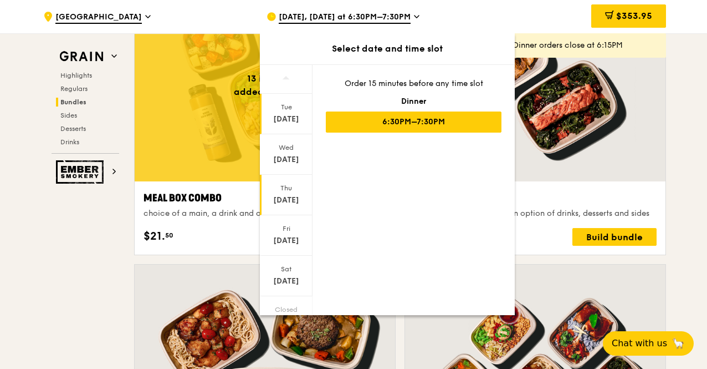
click at [289, 200] on div "Aug 14" at bounding box center [286, 200] width 49 height 11
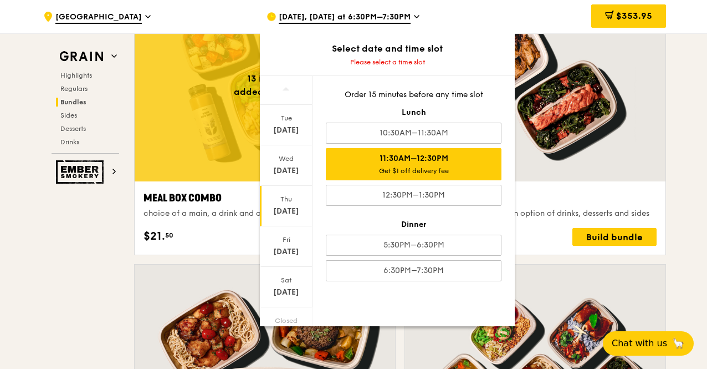
click at [463, 177] on div "11:30AM–12:30PM Get $1 off delivery fee" at bounding box center [414, 164] width 176 height 32
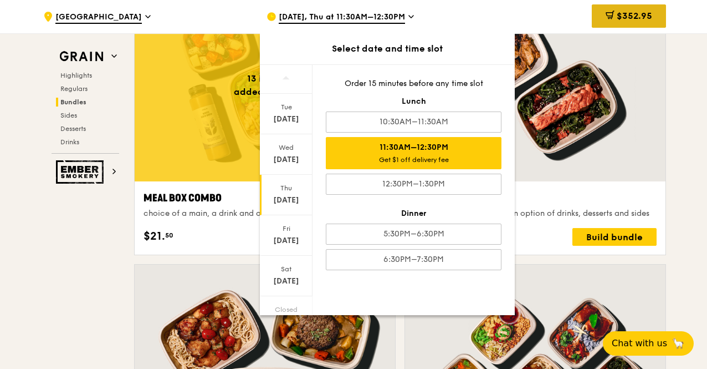
click at [620, 21] on span "$352.95" at bounding box center [634, 16] width 35 height 11
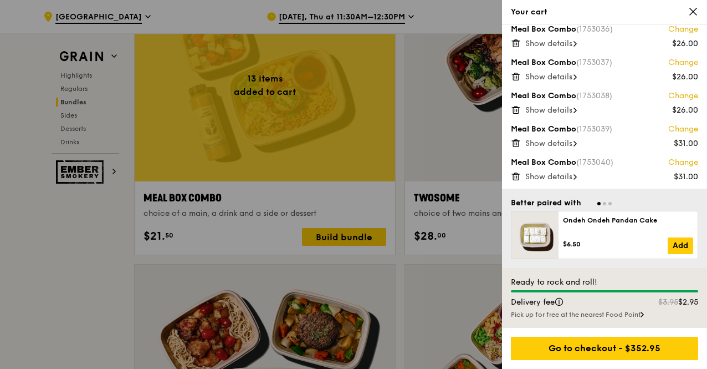
click at [690, 15] on icon at bounding box center [693, 11] width 7 height 7
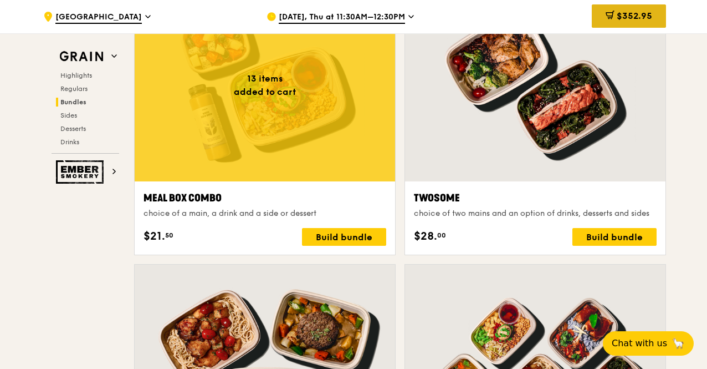
click at [641, 21] on span "$352.95" at bounding box center [634, 16] width 35 height 11
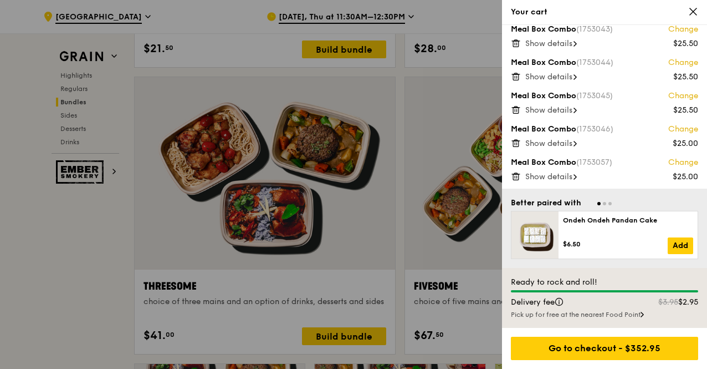
scroll to position [1911, 0]
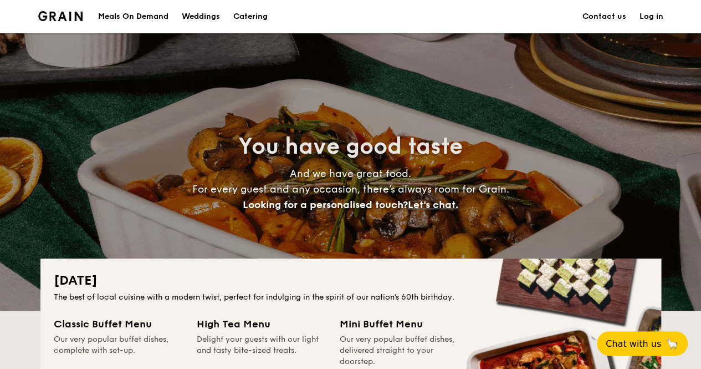
click at [611, 21] on link "Contact us" at bounding box center [604, 16] width 44 height 33
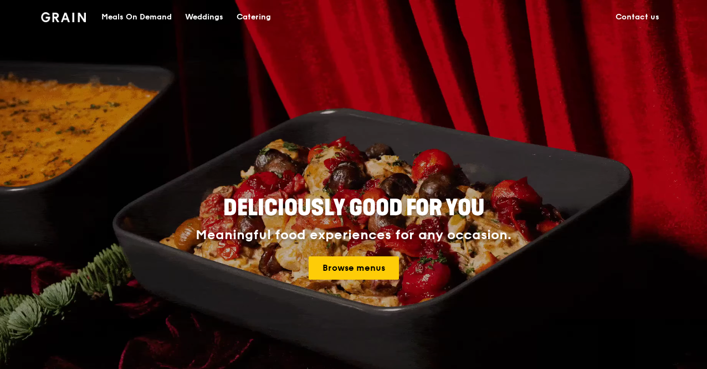
click at [134, 14] on div "Meals On Demand" at bounding box center [136, 17] width 70 height 33
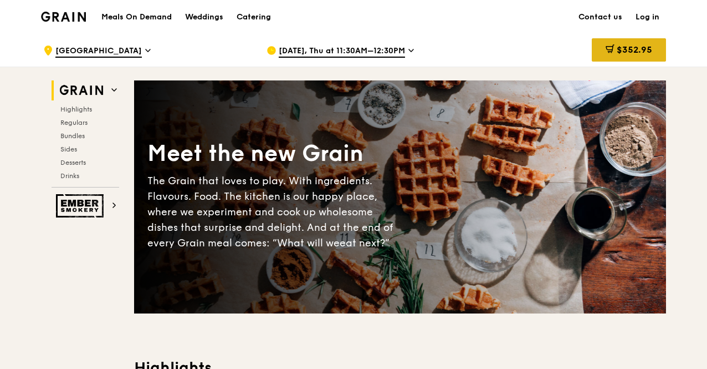
click at [650, 53] on span "$352.95" at bounding box center [634, 49] width 35 height 11
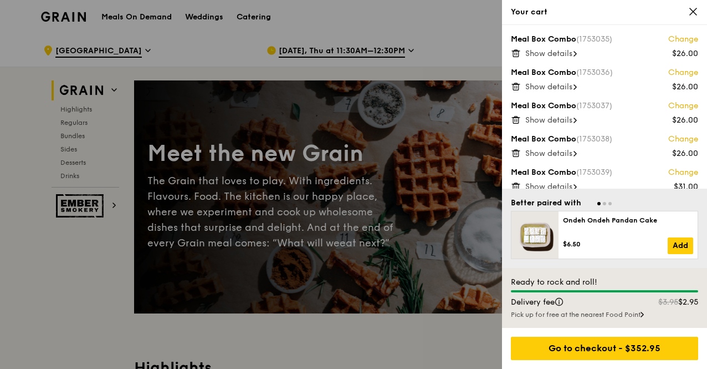
click at [689, 44] on link "Change" at bounding box center [683, 39] width 30 height 11
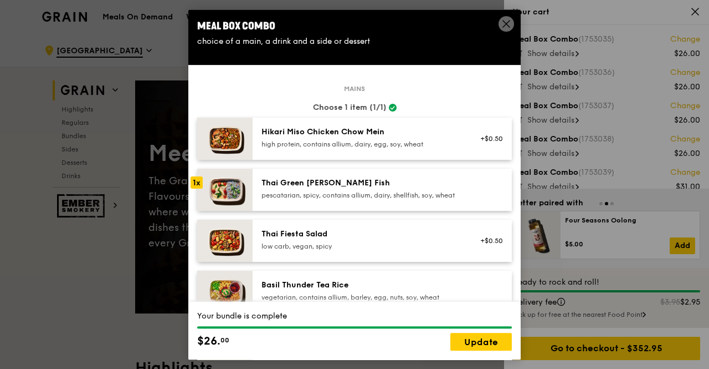
click at [497, 17] on div "Meal Box Combo choice of a main, a drink and a side or dessert" at bounding box center [354, 32] width 333 height 47
click at [508, 21] on icon at bounding box center [507, 24] width 10 height 10
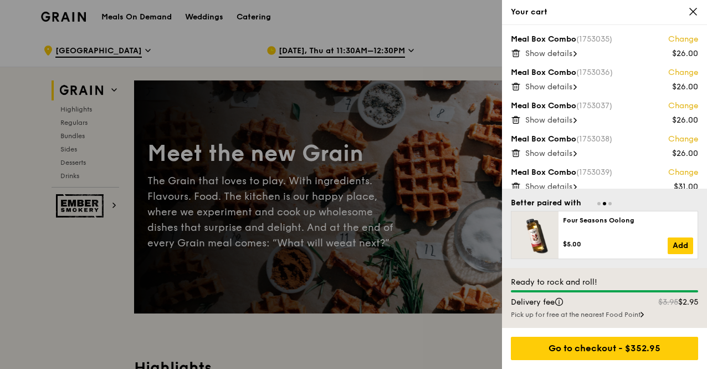
click at [514, 50] on icon at bounding box center [515, 50] width 3 height 1
click at [519, 51] on icon at bounding box center [516, 51] width 8 height 0
click at [517, 52] on icon at bounding box center [516, 53] width 10 height 10
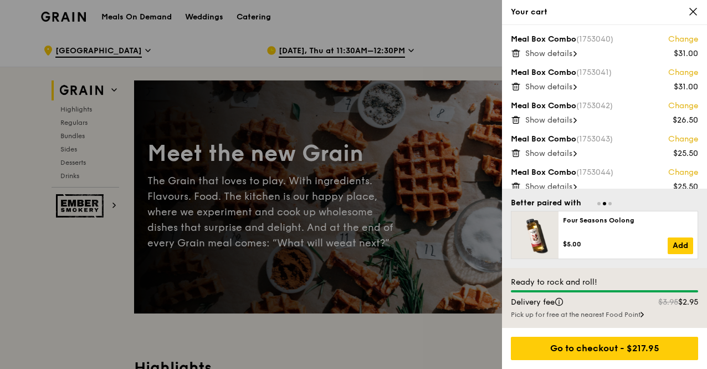
click at [517, 52] on icon at bounding box center [516, 53] width 10 height 10
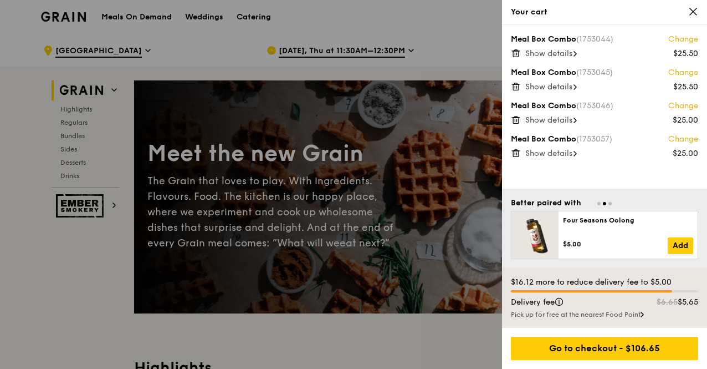
click at [517, 52] on icon at bounding box center [516, 53] width 10 height 10
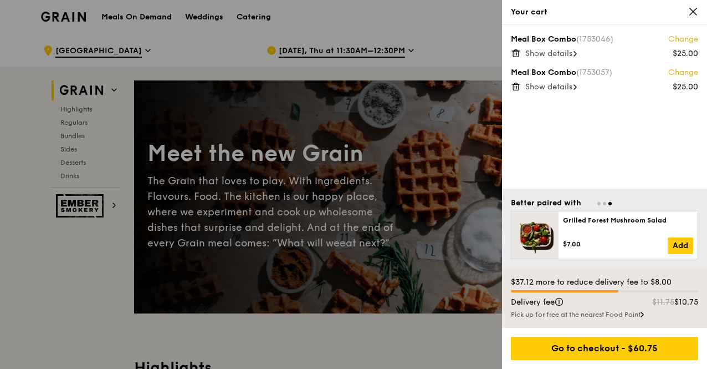
click at [517, 52] on icon at bounding box center [516, 53] width 10 height 10
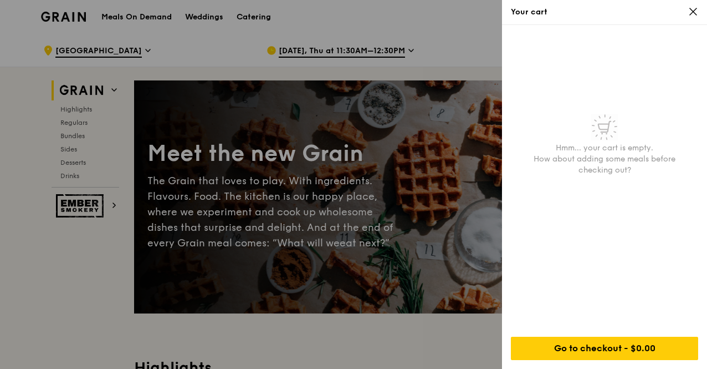
click at [418, 44] on div at bounding box center [353, 184] width 707 height 369
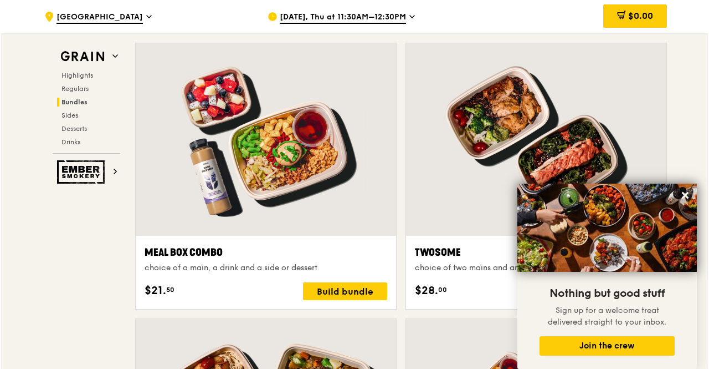
scroll to position [1632, 0]
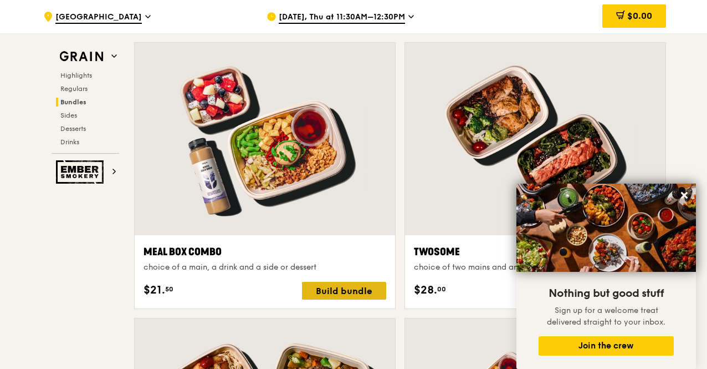
click at [337, 289] on div "Build bundle" at bounding box center [344, 291] width 84 height 18
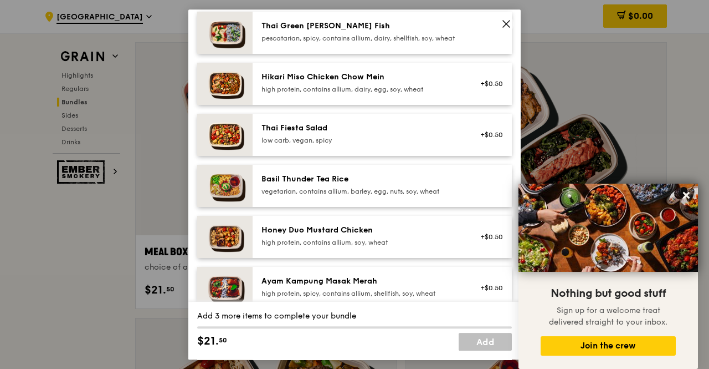
scroll to position [108, 0]
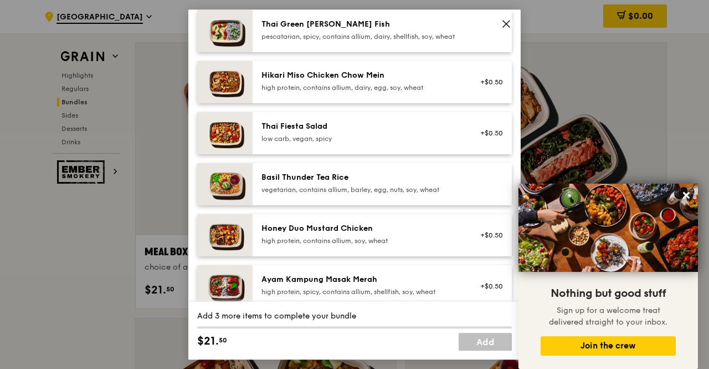
click at [378, 33] on div "pescatarian, spicy, contains allium, dairy, shellfish, soy, wheat" at bounding box center [361, 36] width 199 height 9
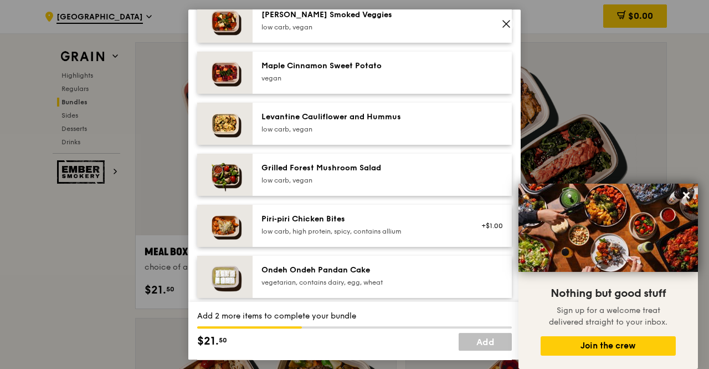
scroll to position [627, 0]
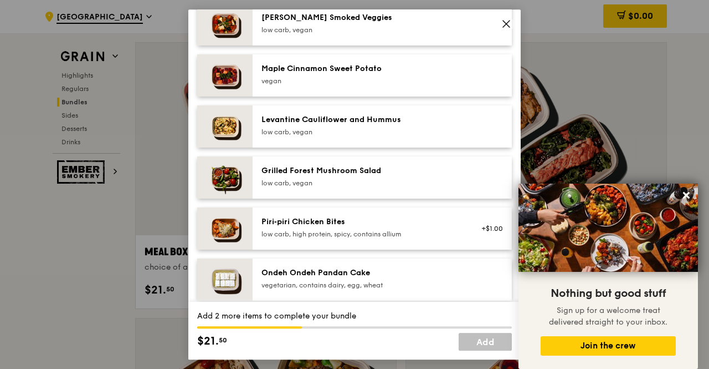
click at [367, 147] on div "Levantine Cauliflower and Hummus low carb, vegan" at bounding box center [382, 126] width 259 height 42
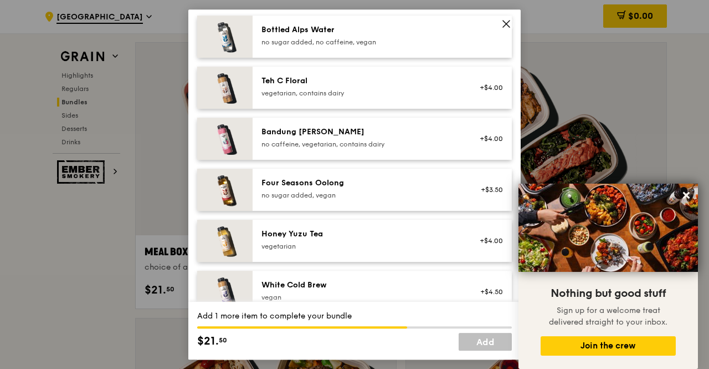
scroll to position [1181, 0]
click at [344, 250] on div "vegetarian" at bounding box center [361, 245] width 199 height 9
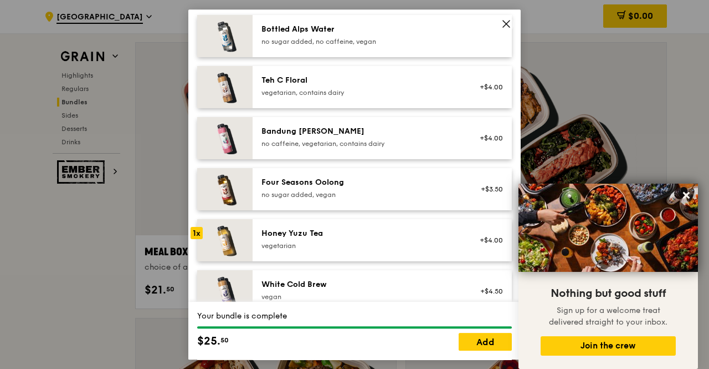
click at [341, 283] on div "White Cold Brew vegan +$4.50" at bounding box center [382, 291] width 259 height 42
click at [475, 340] on link "Add" at bounding box center [485, 342] width 53 height 18
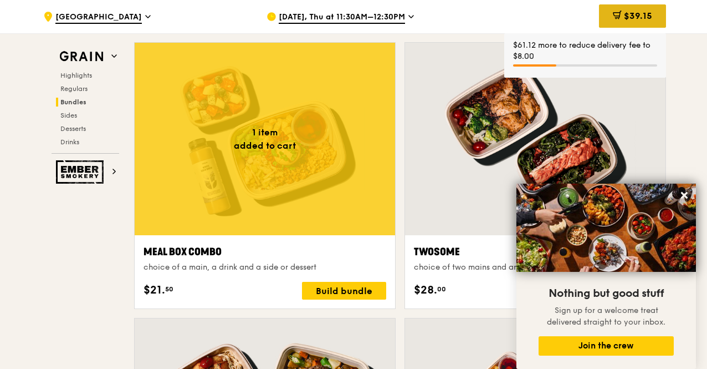
click at [632, 11] on span "$39.15" at bounding box center [638, 16] width 28 height 11
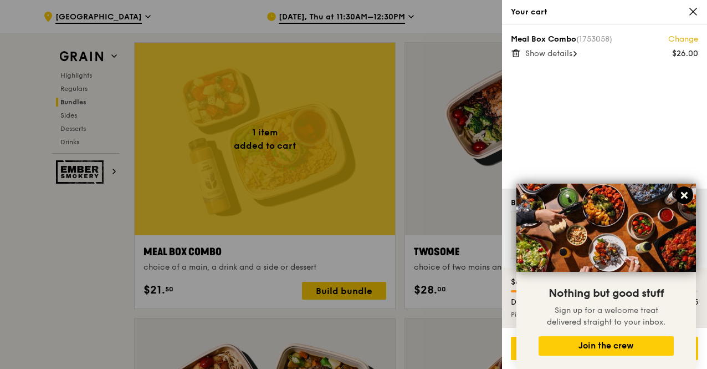
click at [689, 195] on button at bounding box center [685, 195] width 18 height 18
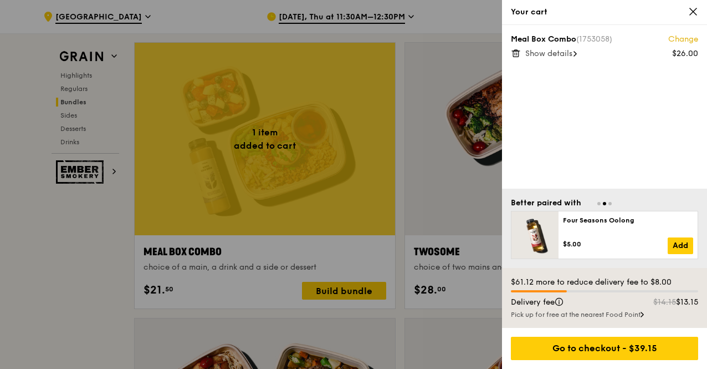
click at [327, 175] on div at bounding box center [353, 184] width 707 height 369
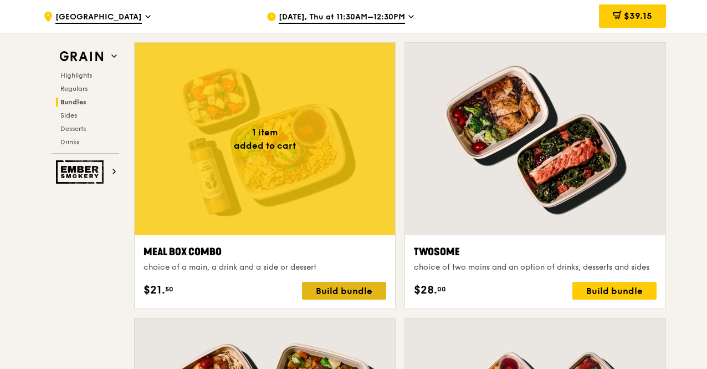
click at [334, 287] on div "Build bundle" at bounding box center [344, 291] width 84 height 18
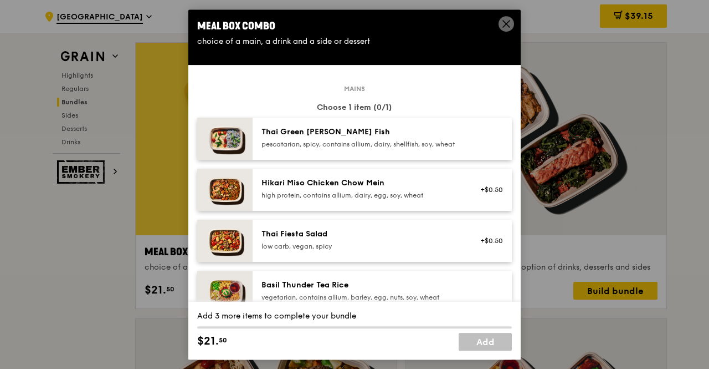
click at [356, 149] on div "pescatarian, spicy, contains allium, dairy, shellfish, soy, wheat" at bounding box center [361, 144] width 199 height 9
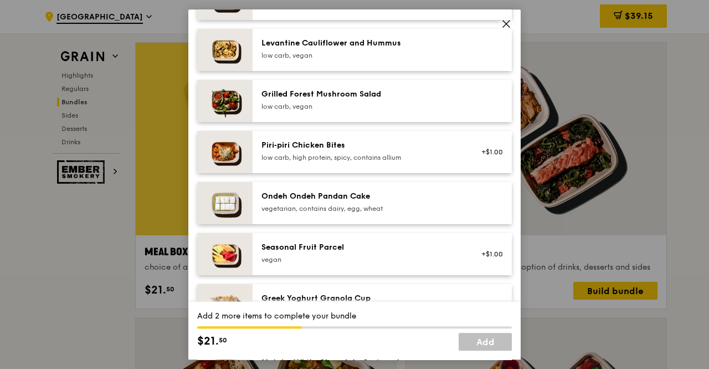
scroll to position [704, 0]
click at [369, 57] on div "Levantine Cauliflower and Hummus low carb, vegan" at bounding box center [361, 48] width 199 height 22
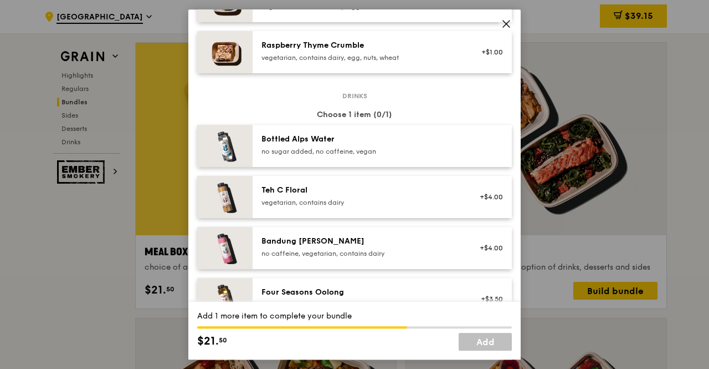
scroll to position [1205, 0]
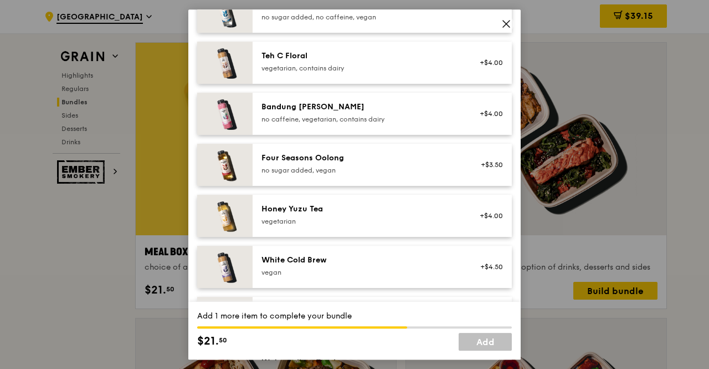
click at [335, 265] on div "White Cold Brew" at bounding box center [361, 259] width 199 height 11
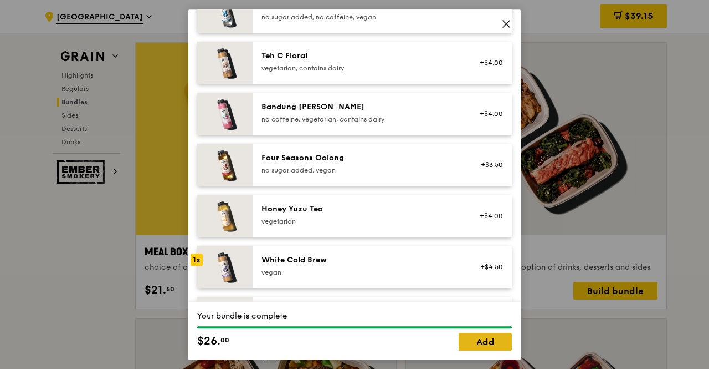
click at [472, 343] on link "Add" at bounding box center [485, 342] width 53 height 18
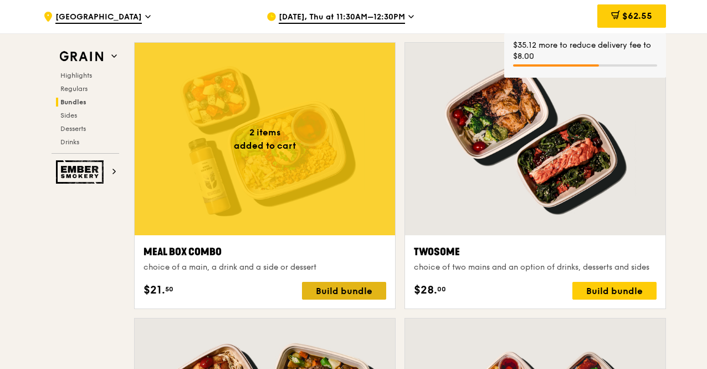
click at [364, 286] on div "Build bundle" at bounding box center [344, 291] width 84 height 18
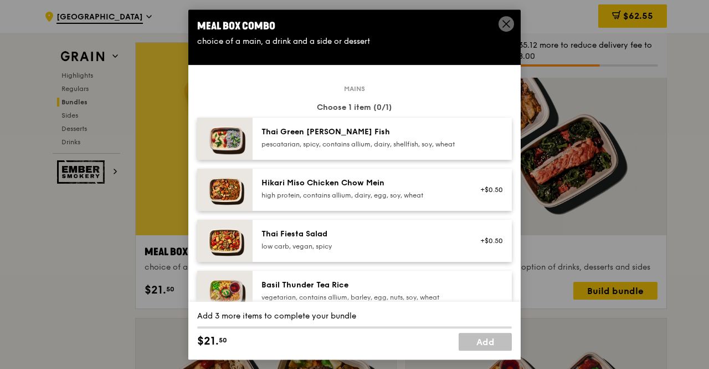
click at [401, 145] on div "pescatarian, spicy, contains allium, dairy, shellfish, soy, wheat" at bounding box center [361, 144] width 199 height 9
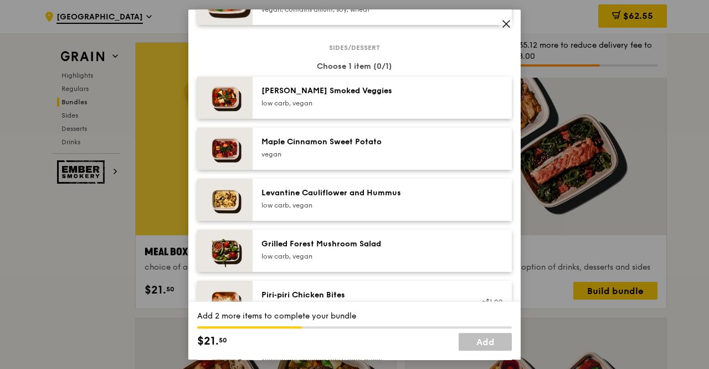
scroll to position [710, 0]
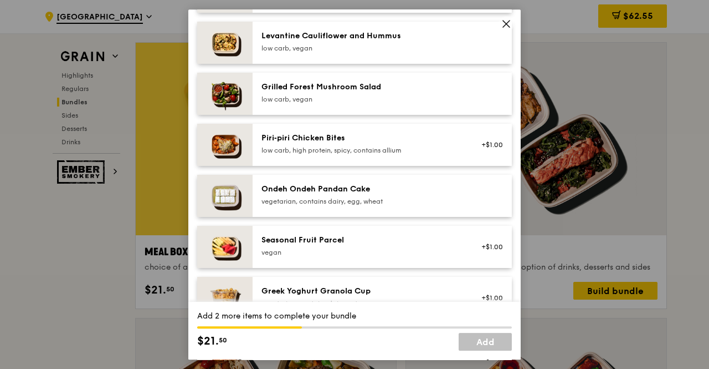
click at [418, 42] on div "Levantine Cauliflower and Hummus" at bounding box center [361, 35] width 199 height 11
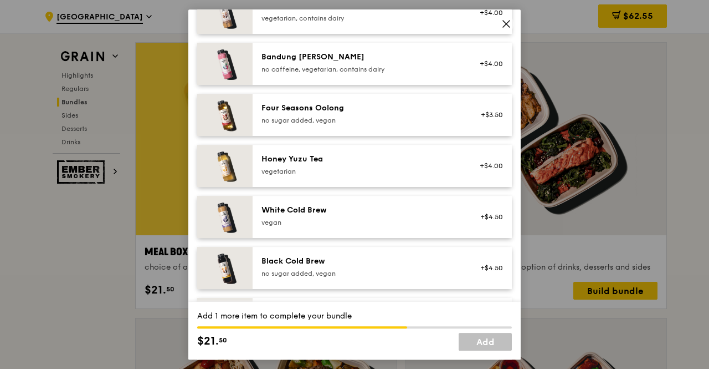
scroll to position [1256, 0]
click at [384, 228] on div "White Cold Brew vegan" at bounding box center [361, 216] width 212 height 24
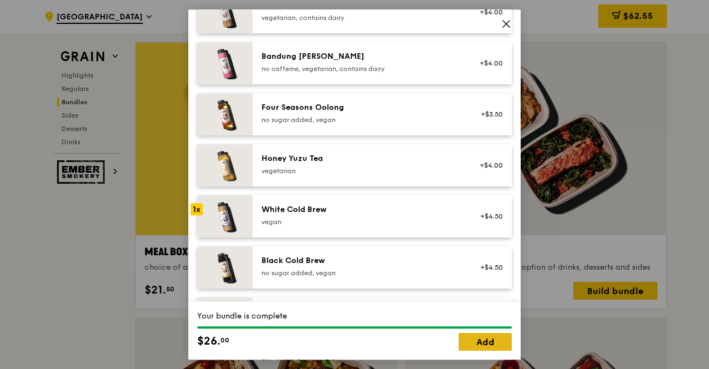
click at [468, 339] on link "Add" at bounding box center [485, 342] width 53 height 18
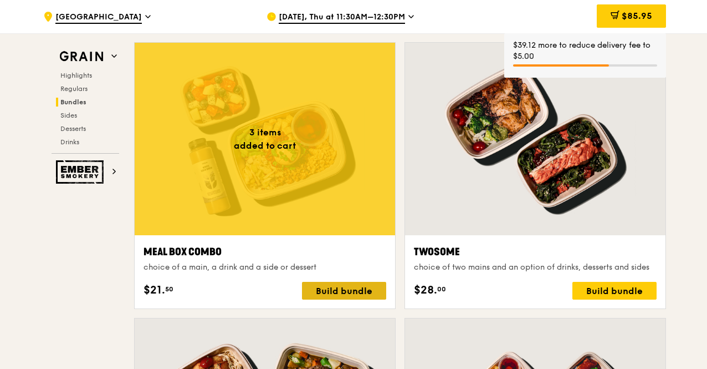
click at [358, 294] on div "Build bundle" at bounding box center [344, 291] width 84 height 18
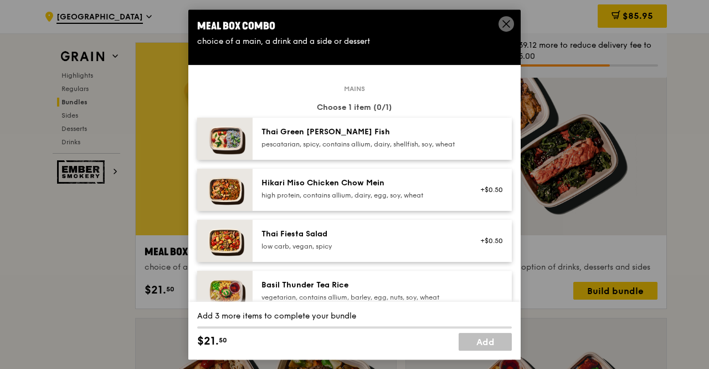
click at [403, 146] on div "pescatarian, spicy, contains allium, dairy, shellfish, soy, wheat" at bounding box center [361, 144] width 199 height 9
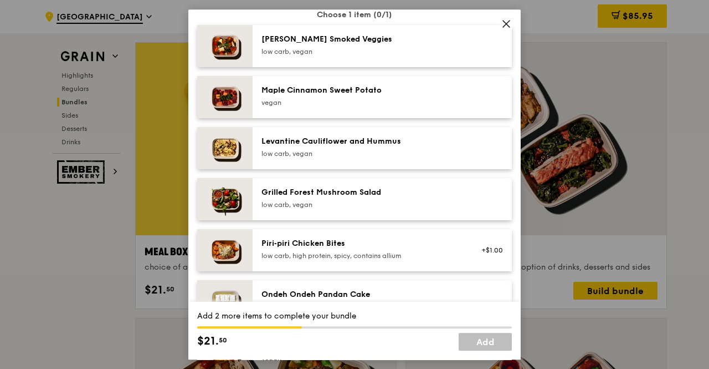
click at [403, 157] on div "Levantine Cauliflower and Hummus low carb, vegan" at bounding box center [361, 147] width 199 height 22
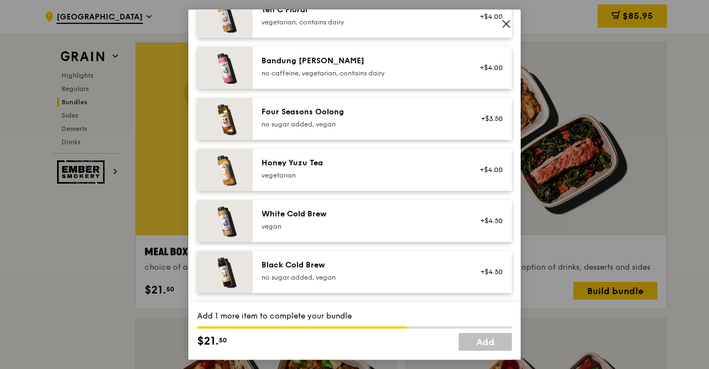
scroll to position [1262, 0]
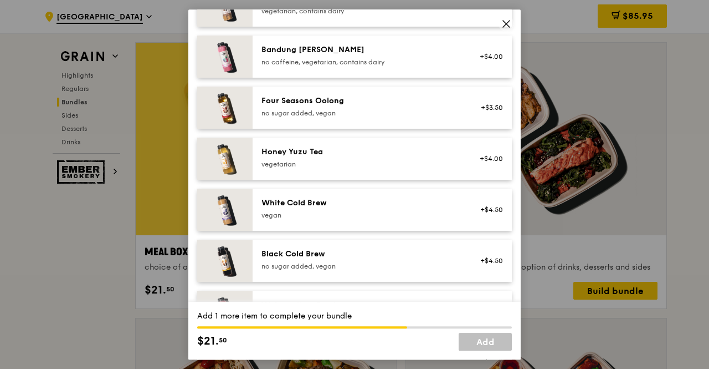
click at [378, 208] on div "White Cold Brew" at bounding box center [361, 202] width 199 height 11
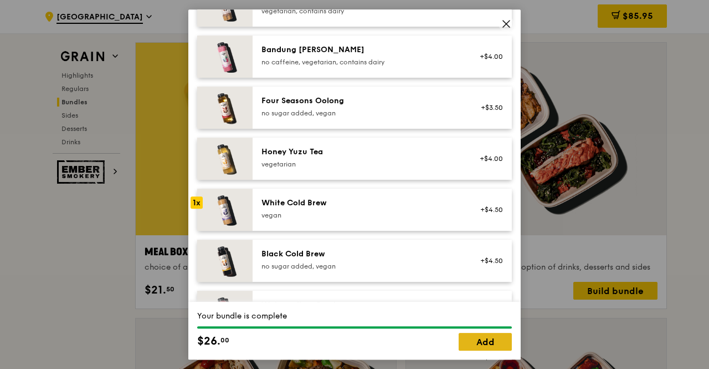
click at [481, 340] on link "Add" at bounding box center [485, 342] width 53 height 18
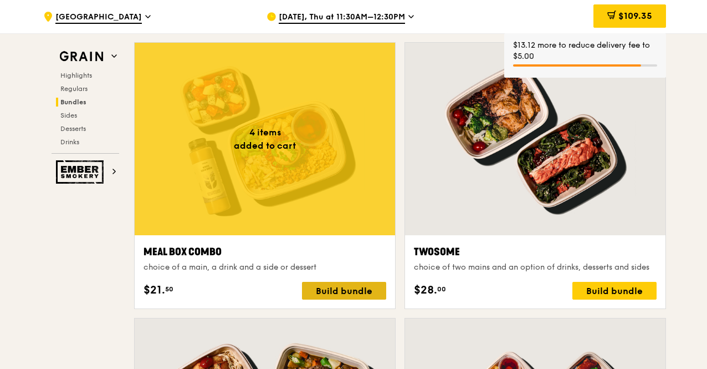
click at [371, 283] on div "Build bundle" at bounding box center [344, 291] width 84 height 18
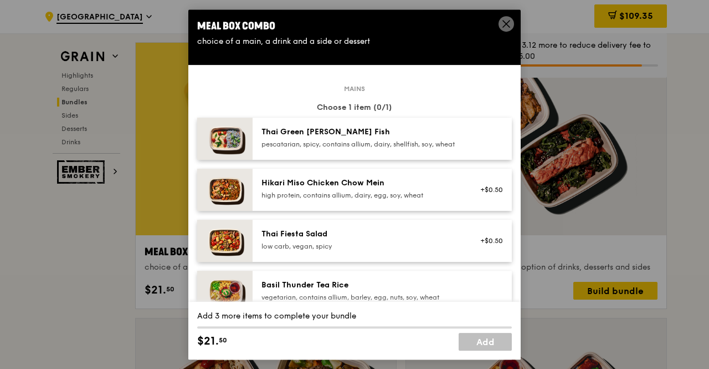
click at [398, 142] on div "pescatarian, spicy, contains allium, dairy, shellfish, soy, wheat" at bounding box center [361, 144] width 199 height 9
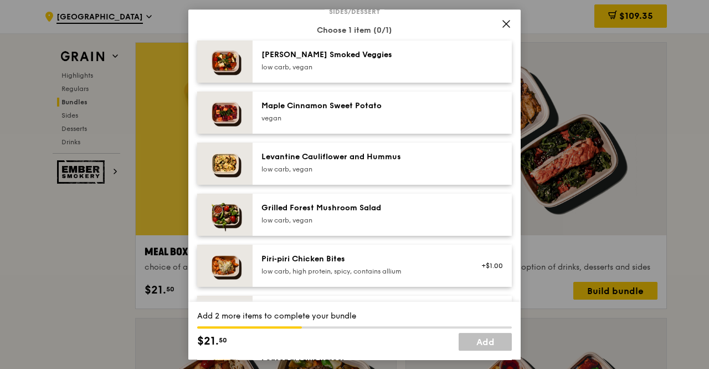
scroll to position [591, 0]
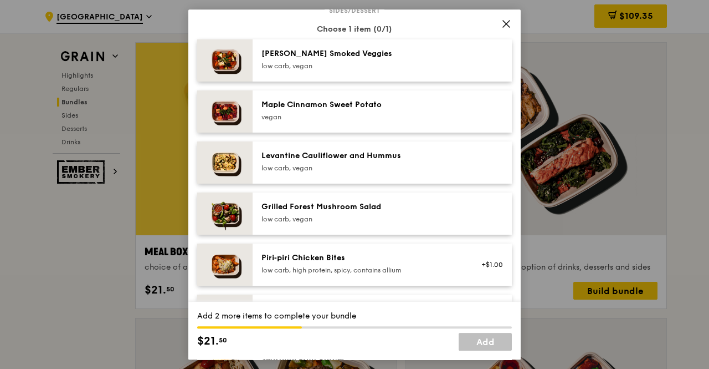
click at [384, 161] on div "Levantine Cauliflower and Hummus" at bounding box center [361, 155] width 199 height 11
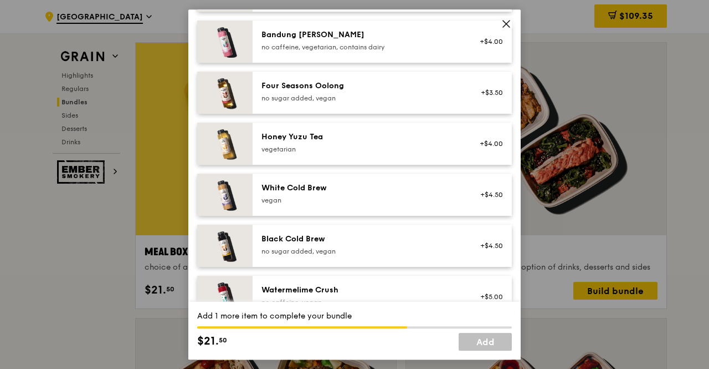
scroll to position [1278, 0]
click at [388, 204] on div "vegan" at bounding box center [361, 199] width 199 height 9
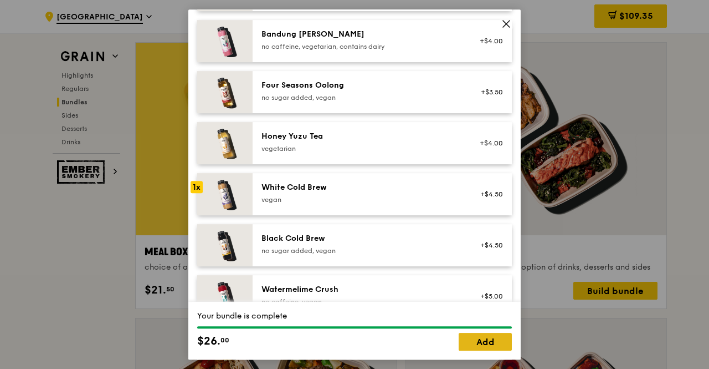
click at [472, 345] on link "Add" at bounding box center [485, 342] width 53 height 18
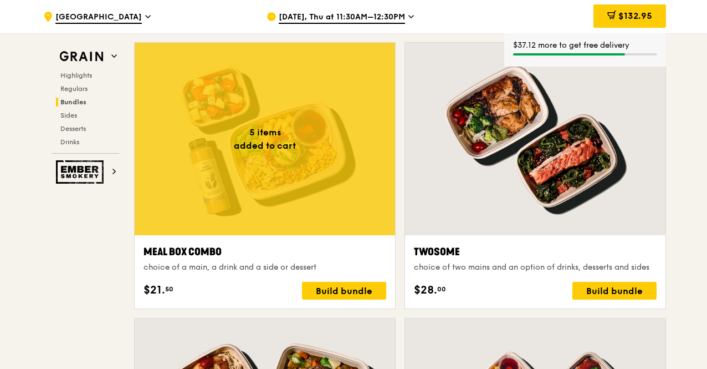
click at [356, 293] on div "Build bundle" at bounding box center [344, 291] width 84 height 18
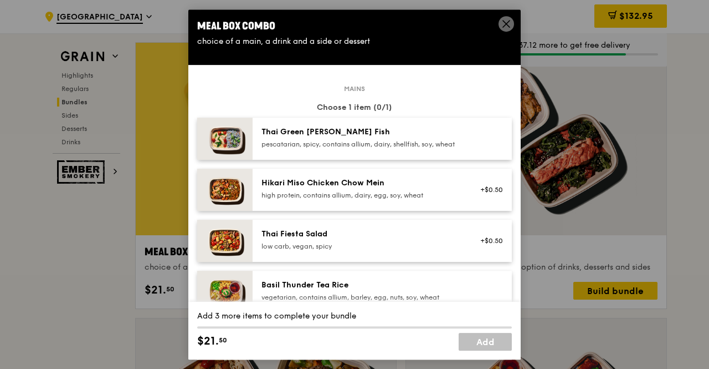
click at [368, 149] on div "pescatarian, spicy, contains allium, dairy, shellfish, soy, wheat" at bounding box center [361, 144] width 199 height 9
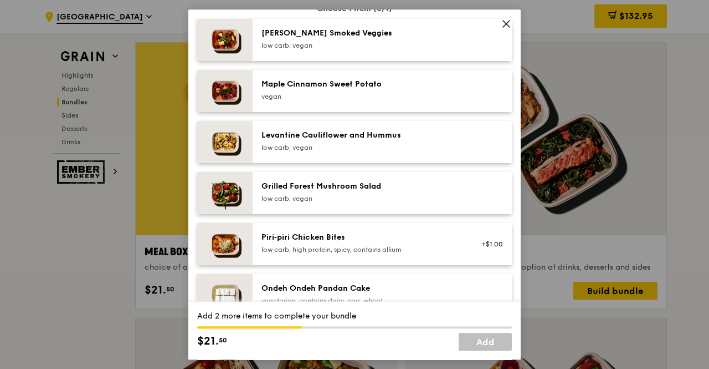
scroll to position [611, 0]
click at [368, 152] on div "low carb, vegan" at bounding box center [361, 148] width 199 height 9
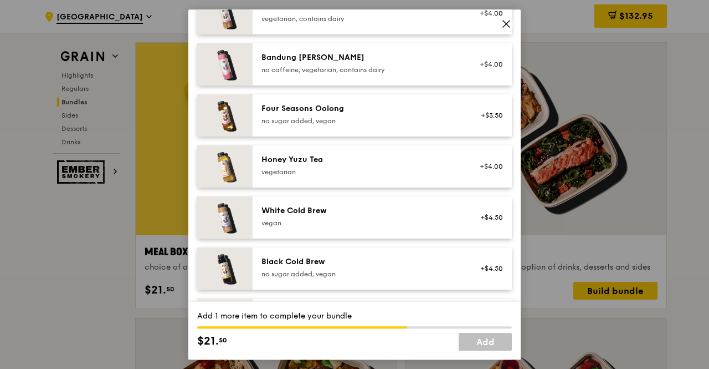
scroll to position [1255, 0]
click at [349, 216] on div "White Cold Brew" at bounding box center [361, 209] width 199 height 11
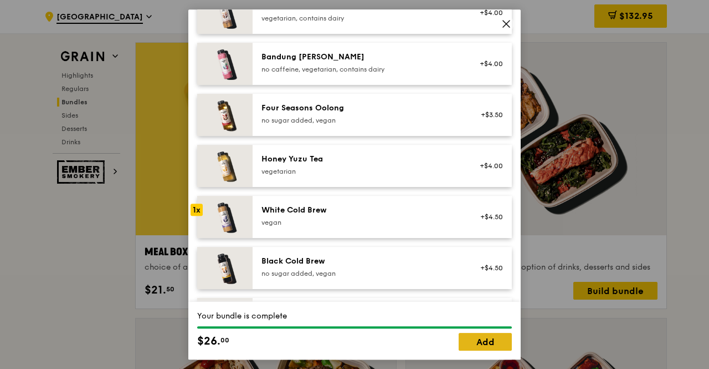
click at [473, 343] on link "Add" at bounding box center [485, 342] width 53 height 18
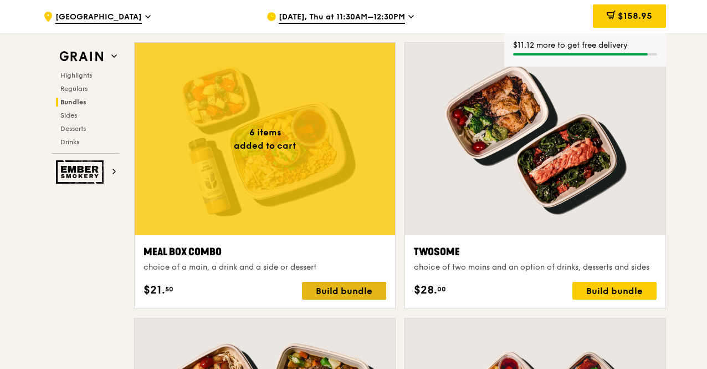
click at [370, 289] on div "Build bundle" at bounding box center [344, 291] width 84 height 18
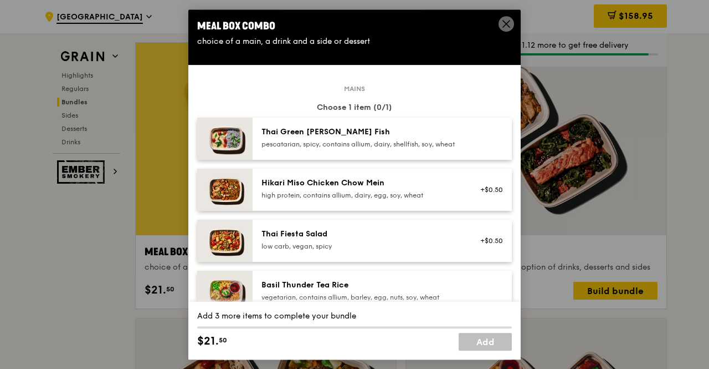
click at [384, 146] on div "pescatarian, spicy, contains allium, dairy, shellfish, soy, wheat" at bounding box center [361, 144] width 199 height 9
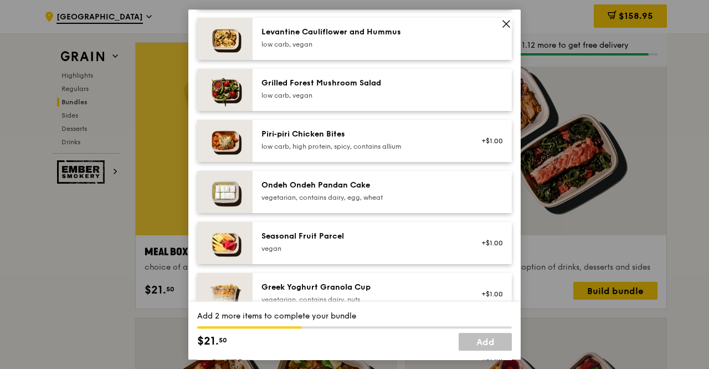
scroll to position [715, 0]
click at [372, 48] on div "low carb, vegan" at bounding box center [361, 43] width 199 height 9
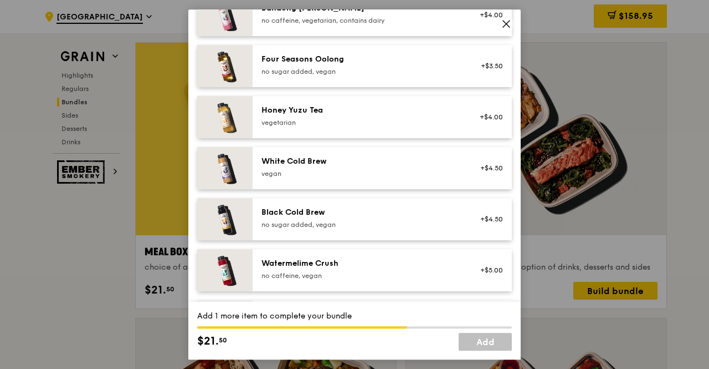
scroll to position [1305, 0]
click at [369, 161] on div "White Cold Brew vegan +$4.50" at bounding box center [382, 167] width 259 height 42
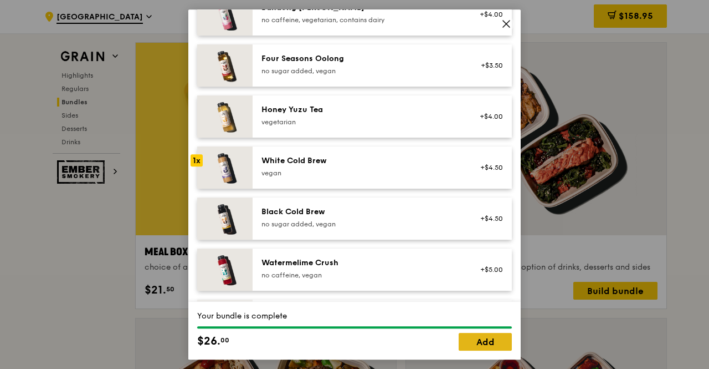
click at [476, 346] on link "Add" at bounding box center [485, 342] width 53 height 18
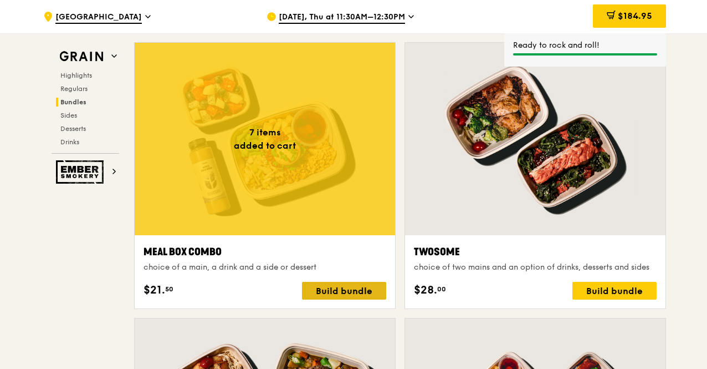
click at [362, 289] on div "Build bundle" at bounding box center [344, 291] width 84 height 18
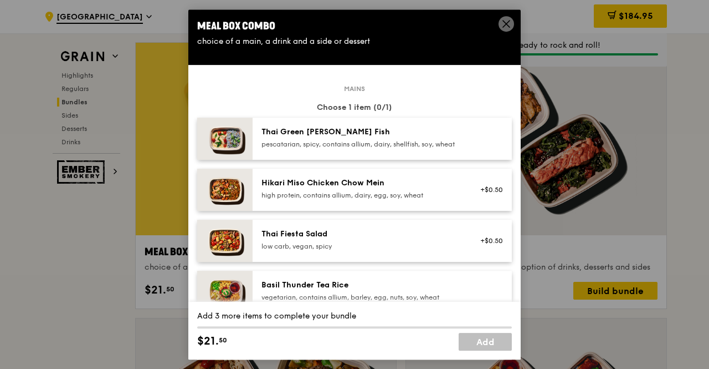
click at [380, 140] on div "pescatarian, spicy, contains allium, dairy, shellfish, soy, wheat" at bounding box center [361, 144] width 199 height 9
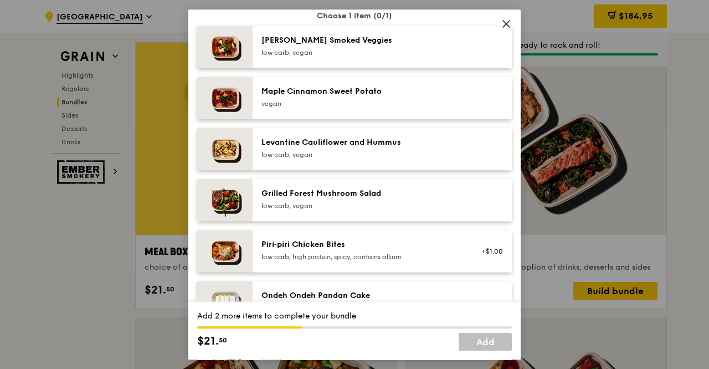
scroll to position [605, 0]
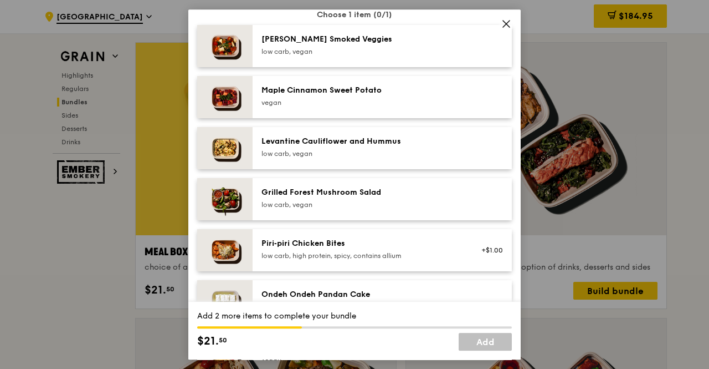
click at [382, 147] on div "Levantine Cauliflower and Hummus" at bounding box center [361, 141] width 199 height 11
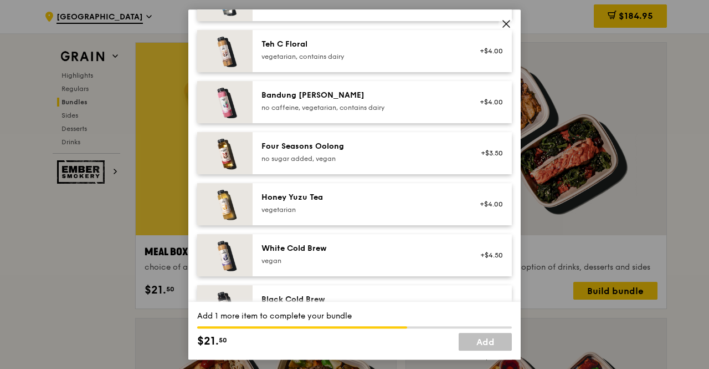
scroll to position [1218, 0]
click at [403, 162] on div "no sugar added, vegan" at bounding box center [361, 158] width 199 height 9
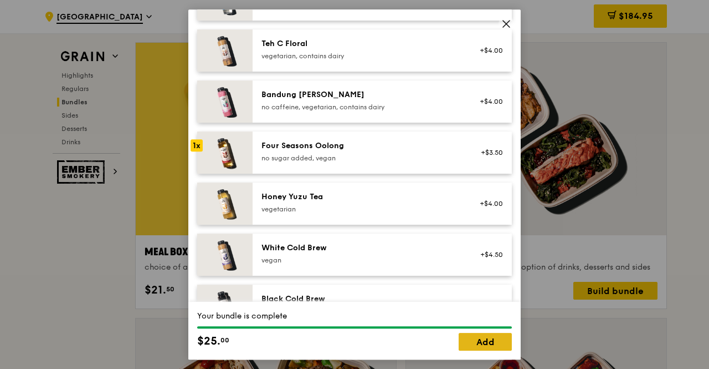
click at [470, 340] on link "Add" at bounding box center [485, 342] width 53 height 18
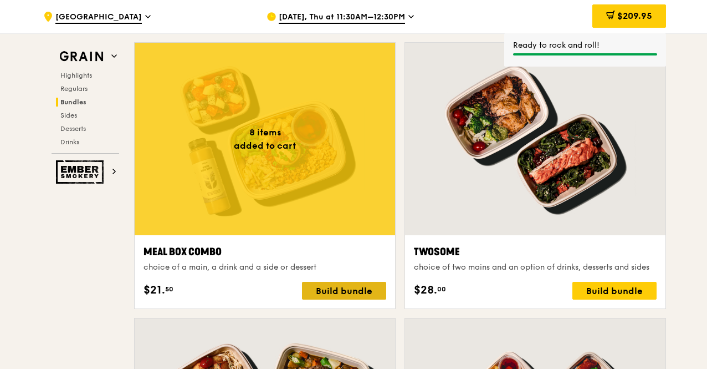
click at [371, 287] on div "Build bundle" at bounding box center [344, 291] width 84 height 18
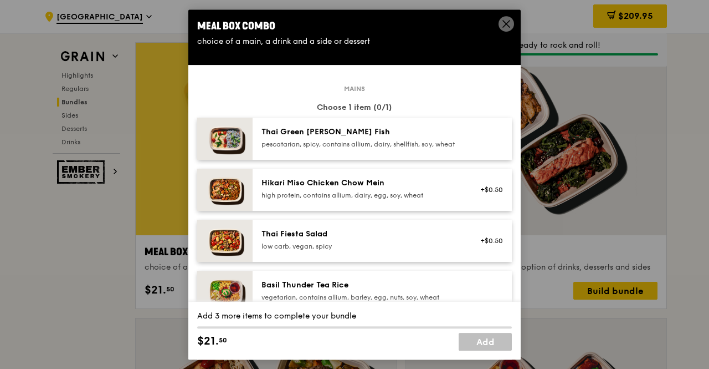
click at [373, 149] on div "pescatarian, spicy, contains allium, dairy, shellfish, soy, wheat" at bounding box center [361, 144] width 199 height 9
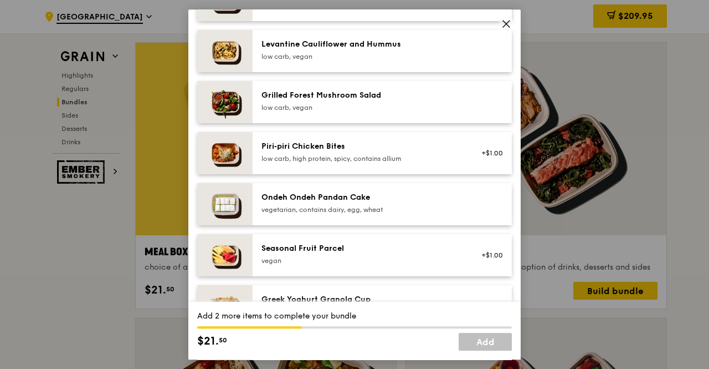
scroll to position [703, 0]
click at [387, 60] on div "low carb, vegan" at bounding box center [361, 56] width 199 height 9
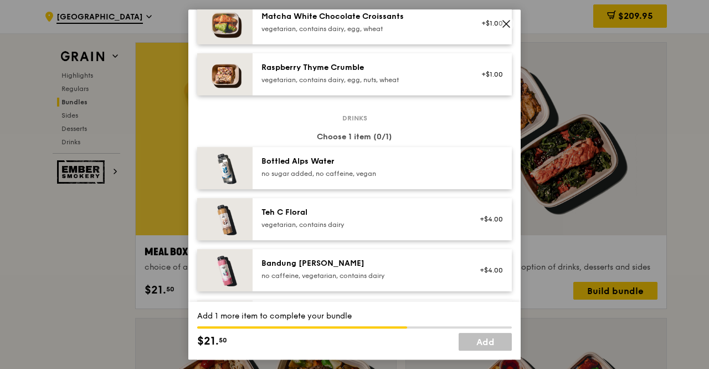
scroll to position [1110, 0]
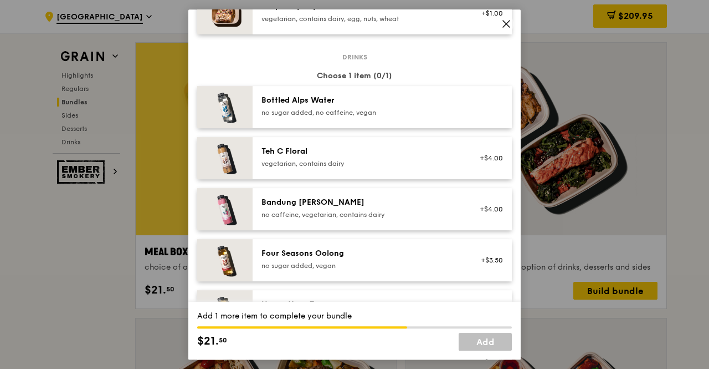
click at [375, 269] on div "no sugar added, vegan" at bounding box center [361, 265] width 199 height 9
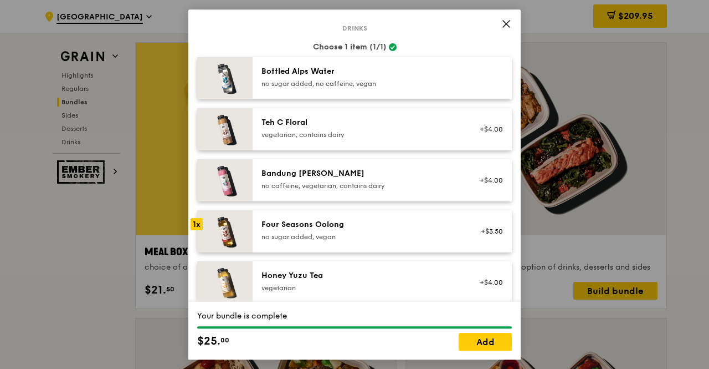
scroll to position [1143, 0]
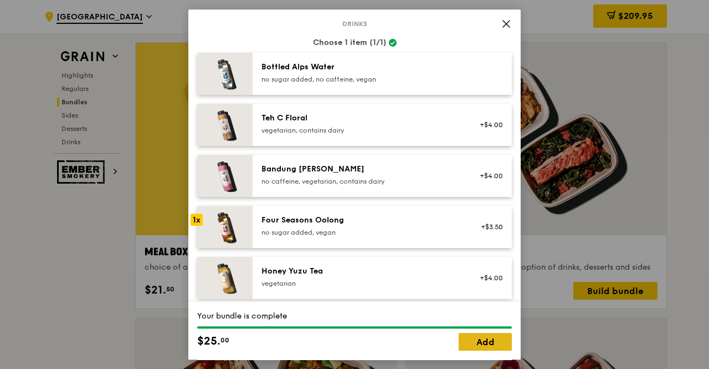
click at [479, 346] on link "Add" at bounding box center [485, 342] width 53 height 18
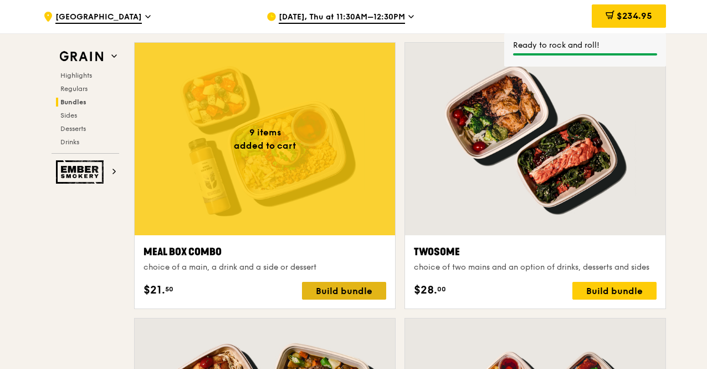
click at [366, 291] on div "Build bundle" at bounding box center [344, 291] width 84 height 18
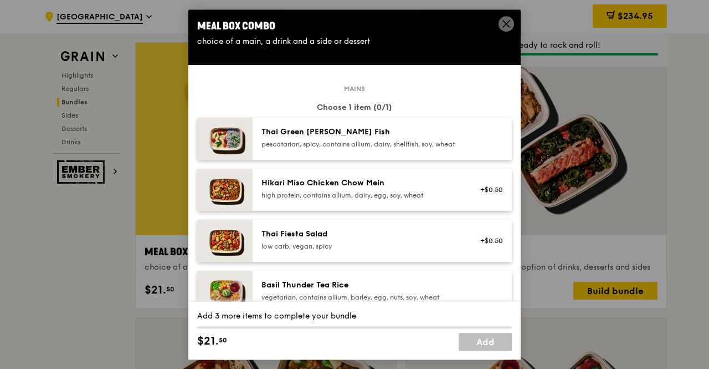
click at [396, 144] on div "pescatarian, spicy, contains allium, dairy, shellfish, soy, wheat" at bounding box center [361, 144] width 199 height 9
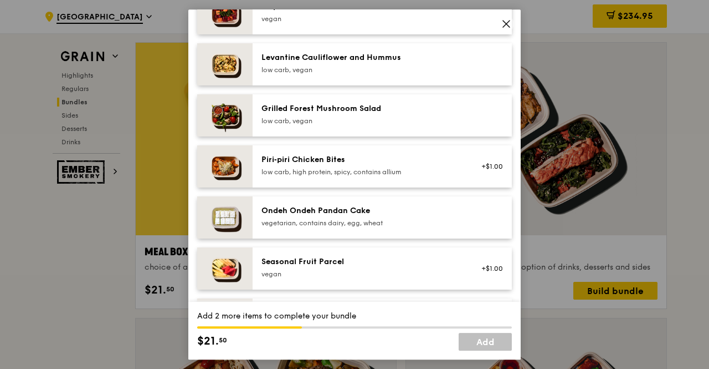
scroll to position [689, 0]
click at [399, 74] on div "low carb, vegan" at bounding box center [361, 69] width 199 height 9
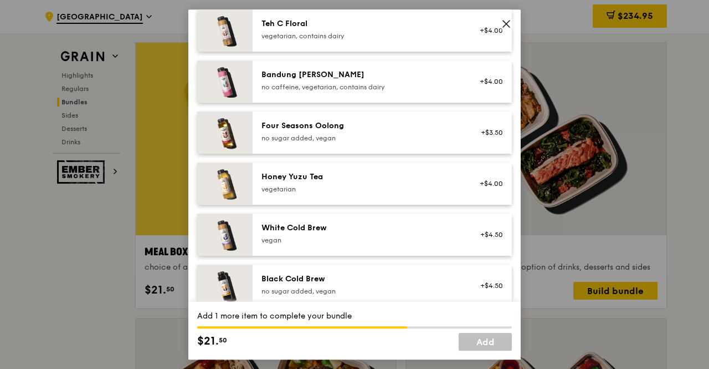
scroll to position [1247, 0]
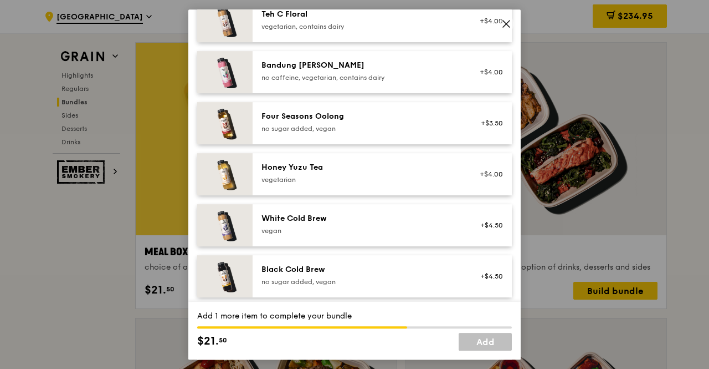
click at [412, 111] on div "Four Seasons Oolong no sugar added, vegan +$3.50" at bounding box center [382, 123] width 259 height 42
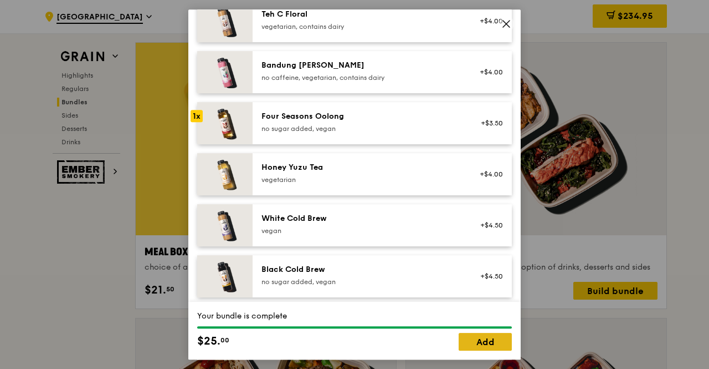
click at [487, 339] on link "Add" at bounding box center [485, 342] width 53 height 18
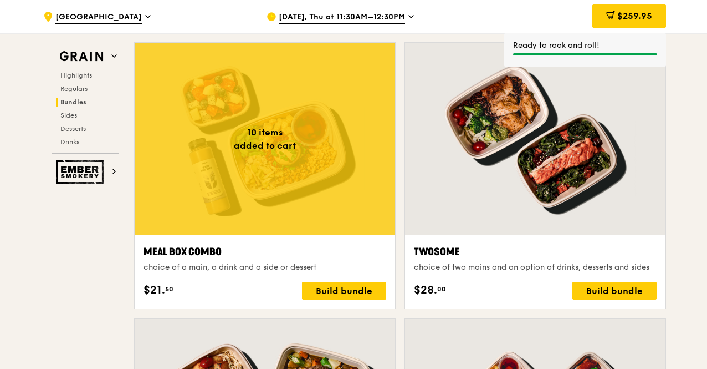
click at [370, 284] on div "Build bundle" at bounding box center [344, 291] width 84 height 18
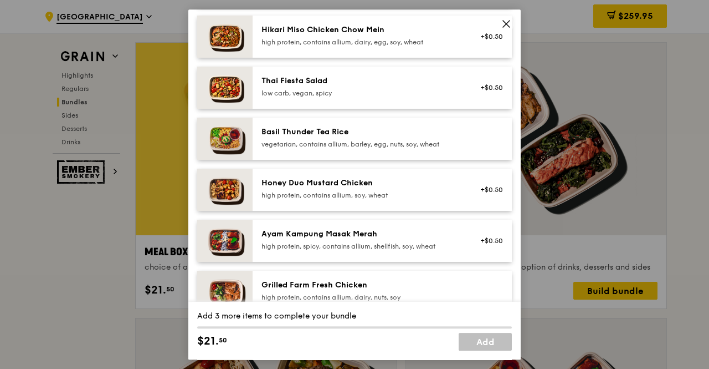
scroll to position [154, 0]
click at [384, 148] on div "vegetarian, contains allium, barley, egg, nuts, soy, wheat" at bounding box center [361, 143] width 199 height 9
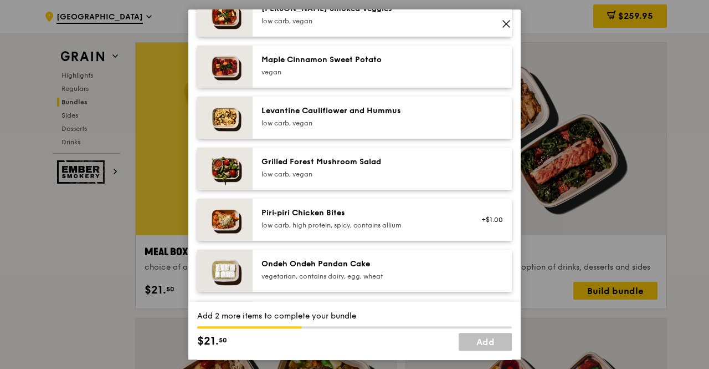
scroll to position [635, 0]
click at [383, 139] on div "Levantine Cauliflower and Hummus low carb, vegan" at bounding box center [382, 118] width 259 height 42
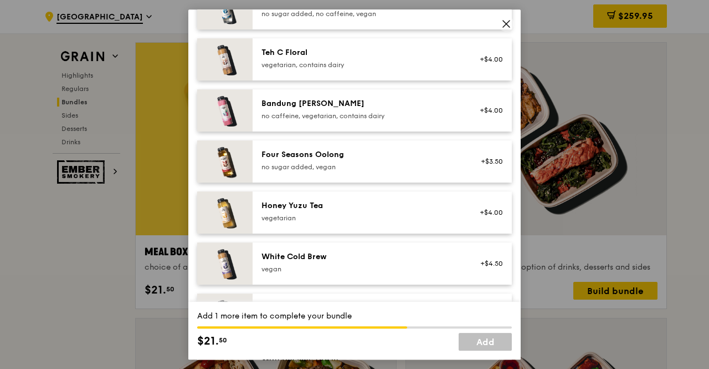
scroll to position [1210, 0]
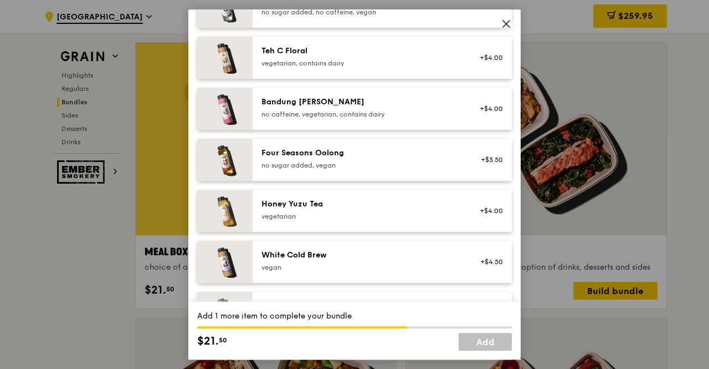
click at [379, 181] on div "Four Seasons Oolong no sugar added, vegan +$3.50" at bounding box center [382, 160] width 259 height 42
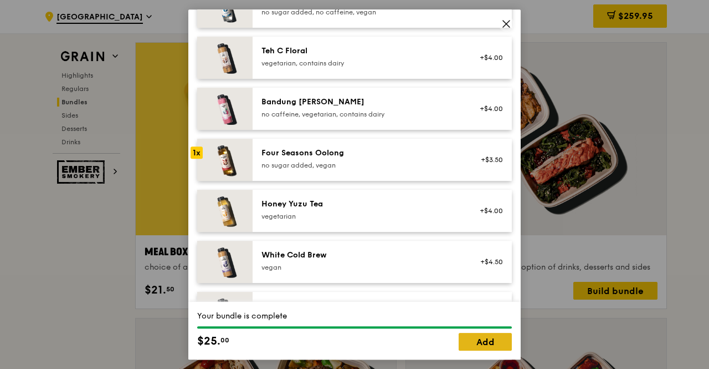
click at [488, 344] on link "Add" at bounding box center [485, 342] width 53 height 18
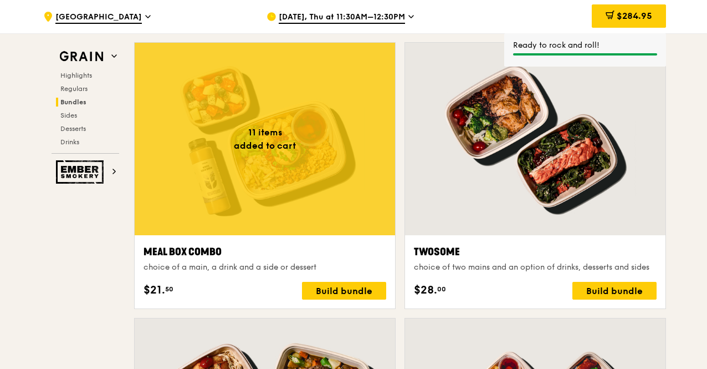
click at [372, 291] on div "Build bundle" at bounding box center [344, 291] width 84 height 18
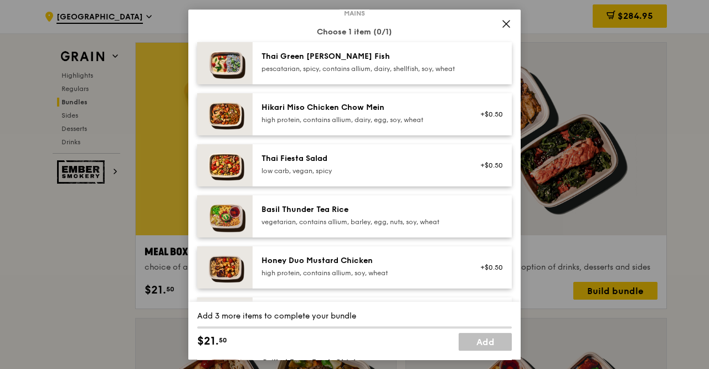
scroll to position [75, 0]
click at [384, 135] on div "Hikari Miso Chicken Chow Mein high protein, contains allium, dairy, egg, soy, w…" at bounding box center [382, 115] width 259 height 42
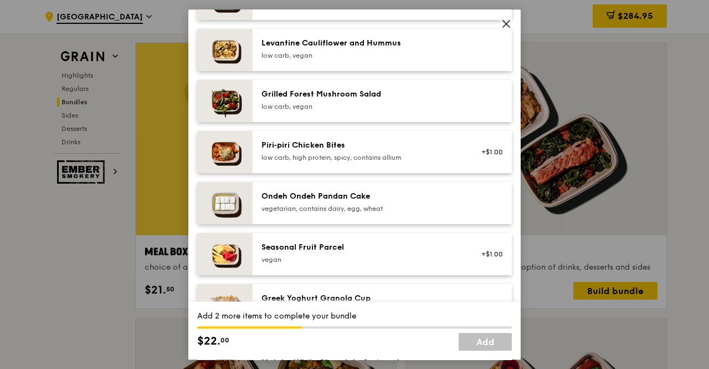
scroll to position [767, 0]
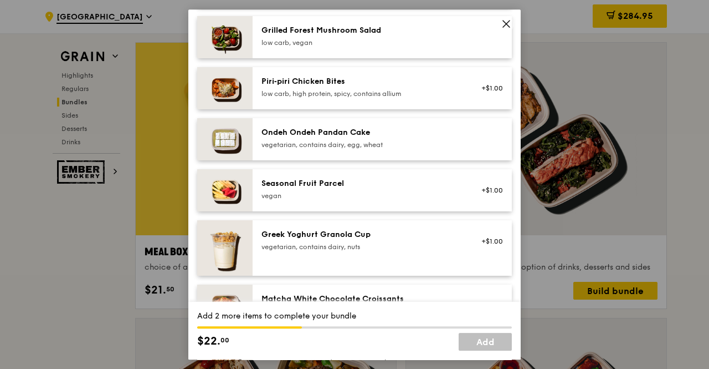
click at [379, 189] on div "Seasonal Fruit Parcel" at bounding box center [361, 183] width 199 height 11
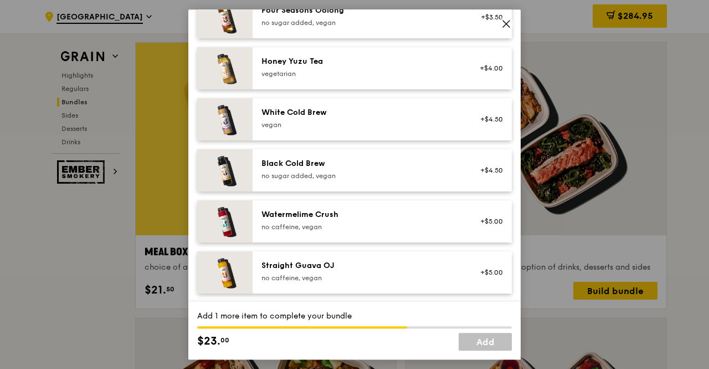
scroll to position [1357, 0]
click at [357, 231] on div "no caffeine, vegan" at bounding box center [361, 226] width 199 height 9
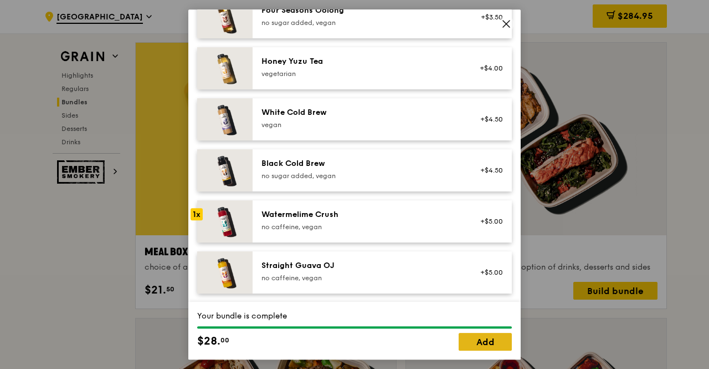
click at [491, 339] on link "Add" at bounding box center [485, 342] width 53 height 18
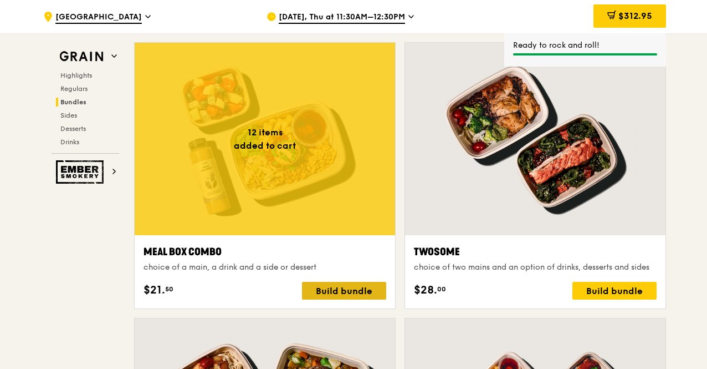
click at [371, 284] on div "Build bundle" at bounding box center [344, 291] width 84 height 18
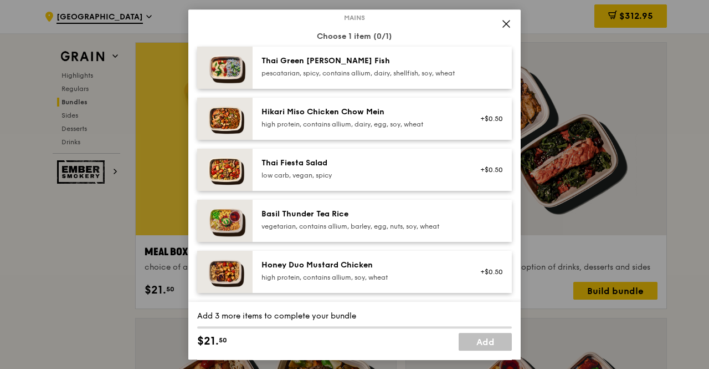
scroll to position [70, 0]
click at [395, 129] on div "high protein, contains allium, dairy, egg, soy, wheat" at bounding box center [361, 124] width 199 height 9
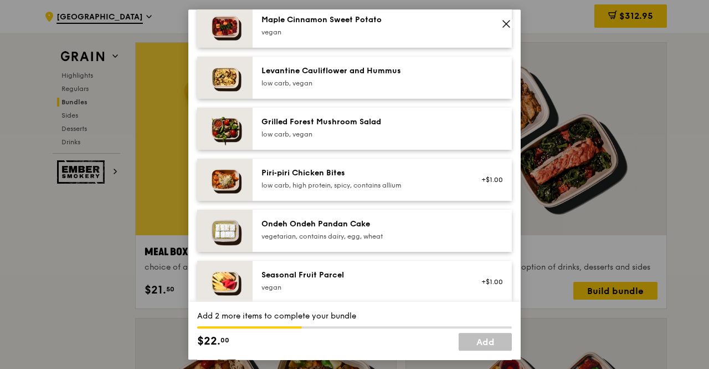
scroll to position [678, 0]
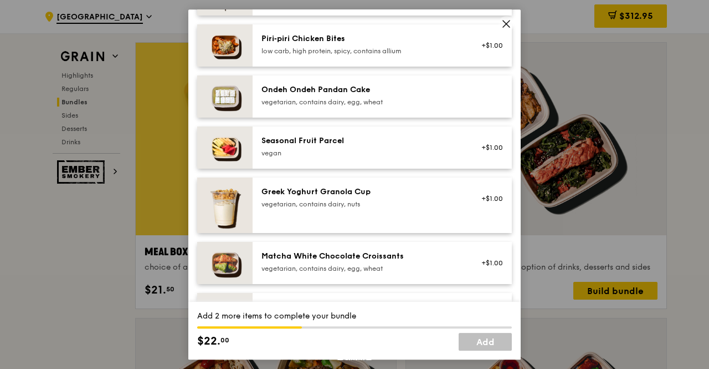
click at [396, 146] on div "Seasonal Fruit Parcel" at bounding box center [361, 140] width 199 height 11
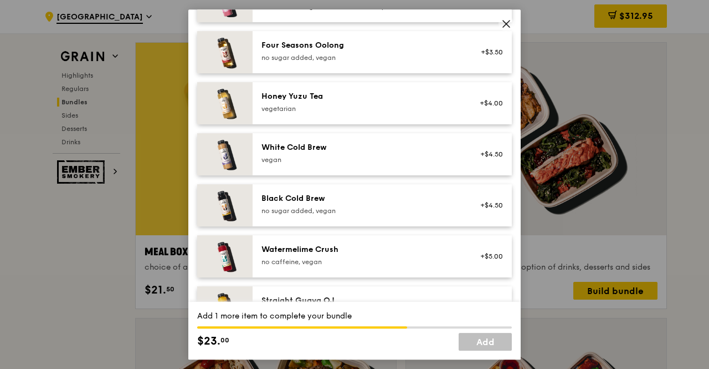
scroll to position [1320, 0]
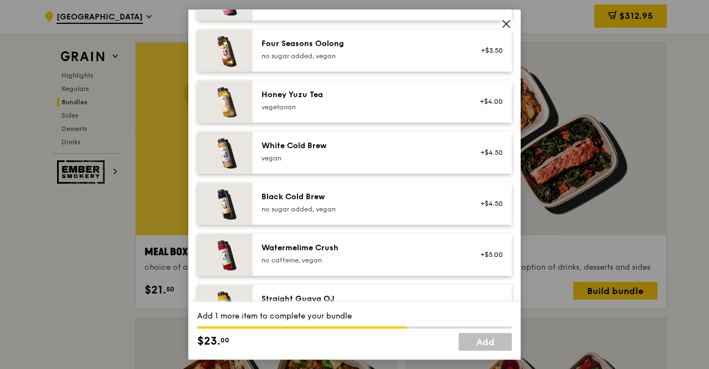
click at [375, 248] on div "Watermelime Crush no caffeine, vegan +$5.00" at bounding box center [382, 254] width 259 height 42
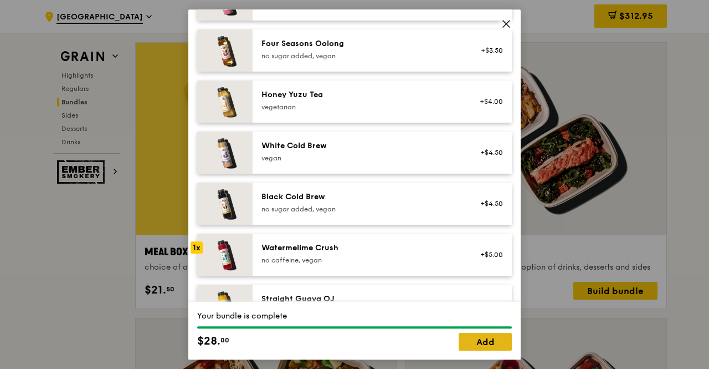
click at [477, 342] on link "Add" at bounding box center [485, 342] width 53 height 18
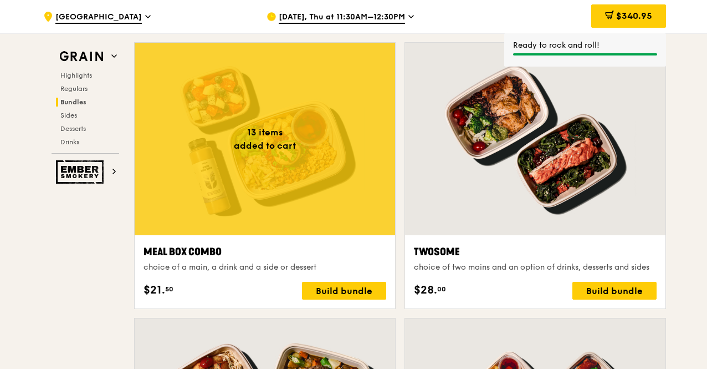
click at [355, 285] on div "Build bundle" at bounding box center [344, 291] width 84 height 18
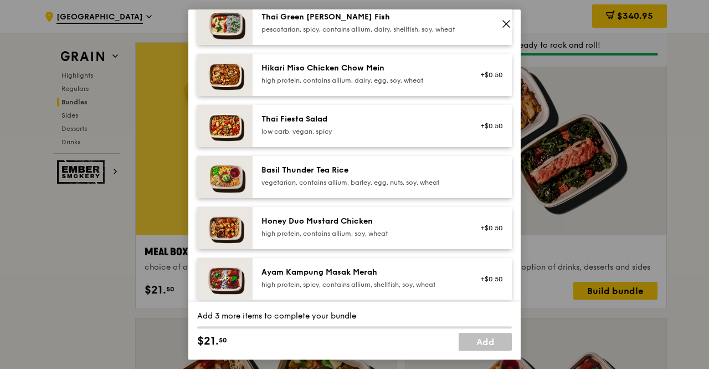
scroll to position [116, 0]
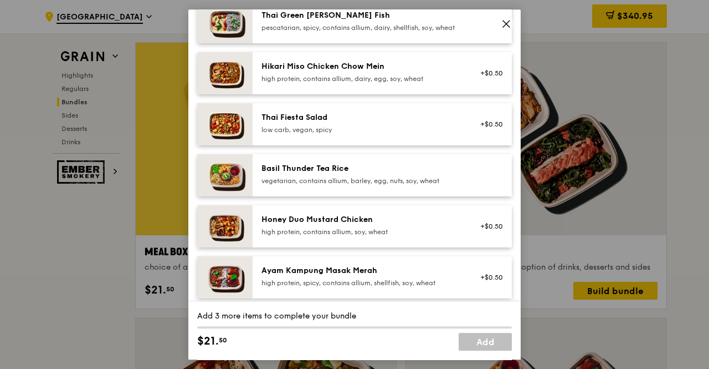
click at [404, 71] on div "Hikari Miso Chicken Chow Mein" at bounding box center [361, 66] width 199 height 11
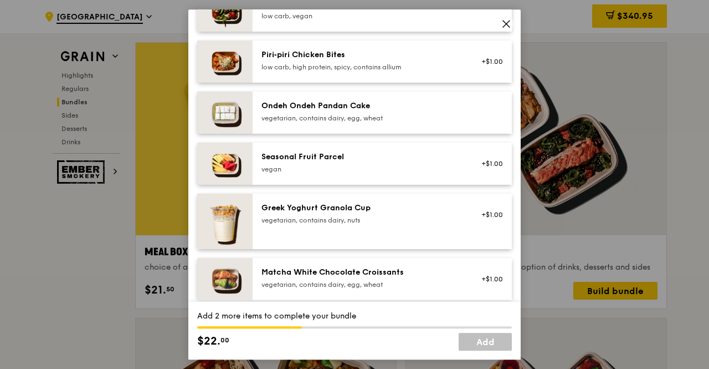
scroll to position [796, 0]
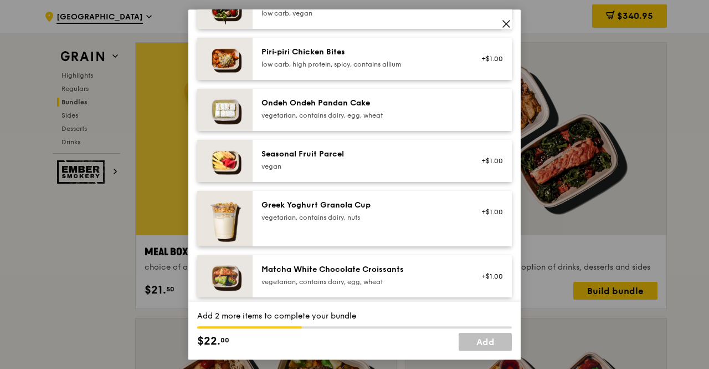
click at [415, 171] on div "vegan" at bounding box center [361, 166] width 199 height 9
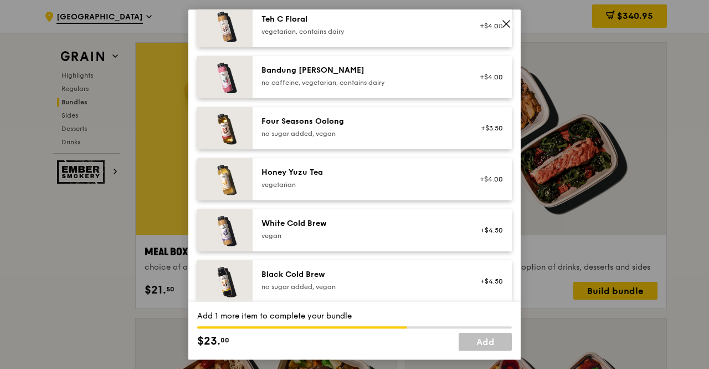
scroll to position [1361, 0]
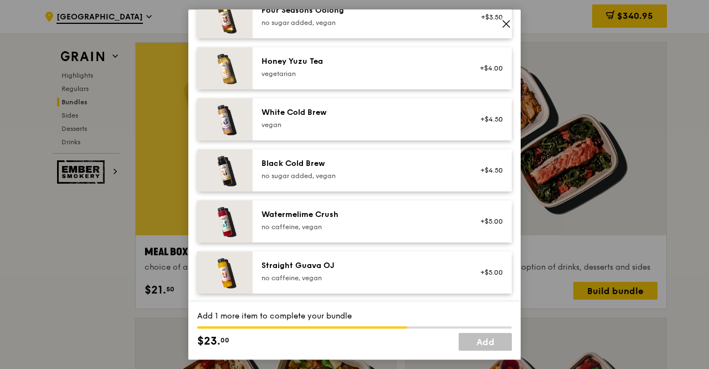
click at [411, 197] on div "Drinks Choose 1 item (0/1) Bottled Alps Water no sugar added, no caffeine, vega…" at bounding box center [354, 53] width 315 height 479
click at [412, 211] on div "Watermelime Crush" at bounding box center [361, 214] width 199 height 11
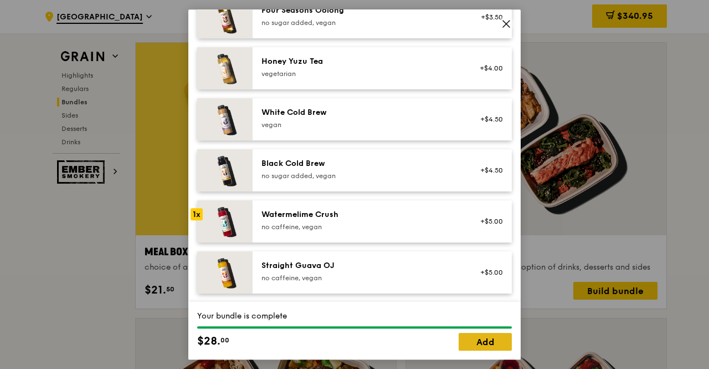
click at [500, 343] on link "Add" at bounding box center [485, 342] width 53 height 18
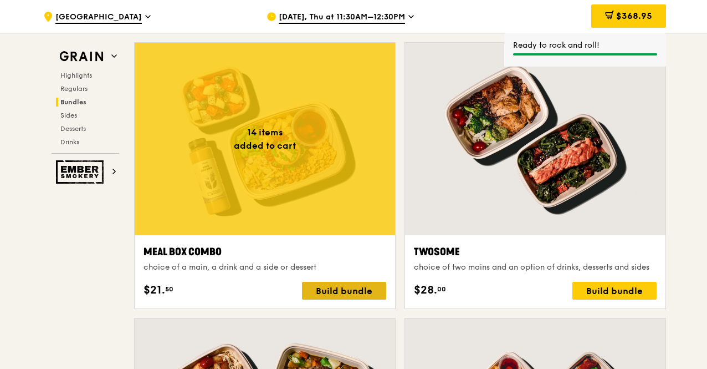
click at [359, 288] on div "Build bundle" at bounding box center [344, 291] width 84 height 18
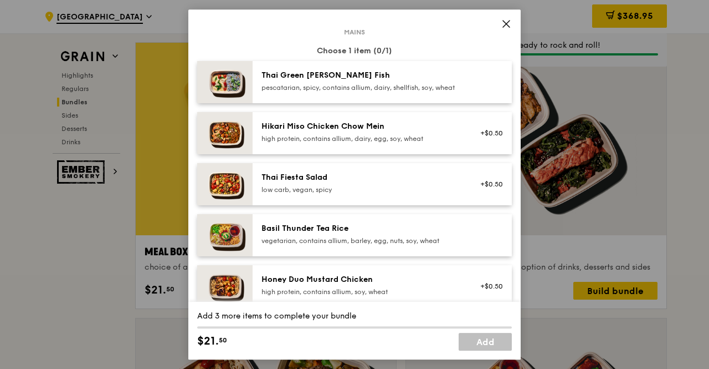
scroll to position [64, 0]
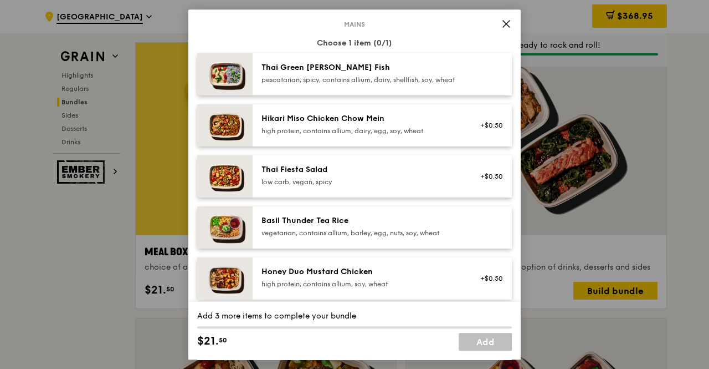
click at [388, 135] on div "high protein, contains allium, dairy, egg, soy, wheat" at bounding box center [361, 130] width 199 height 9
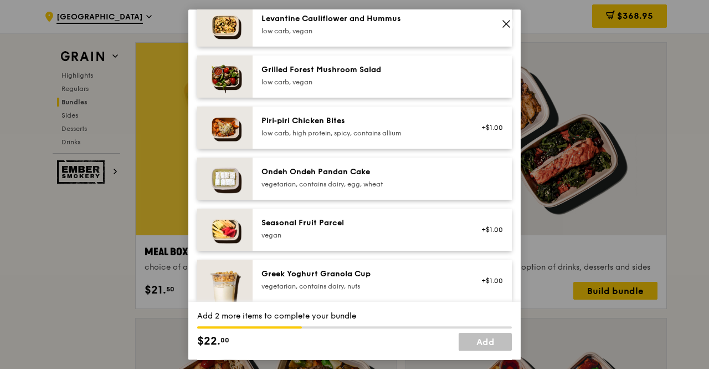
scroll to position [728, 0]
click at [368, 239] on div "vegan" at bounding box center [361, 234] width 199 height 9
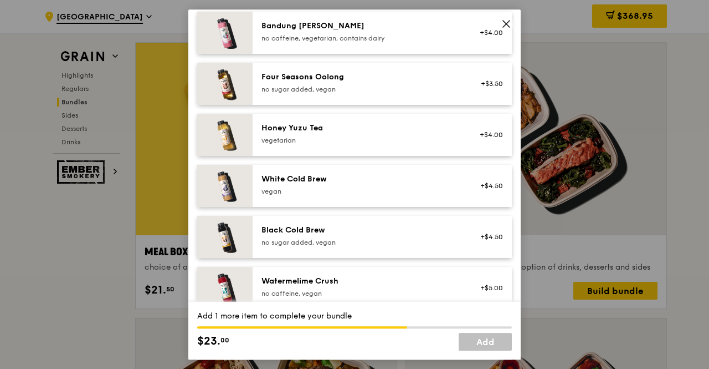
scroll to position [1361, 0]
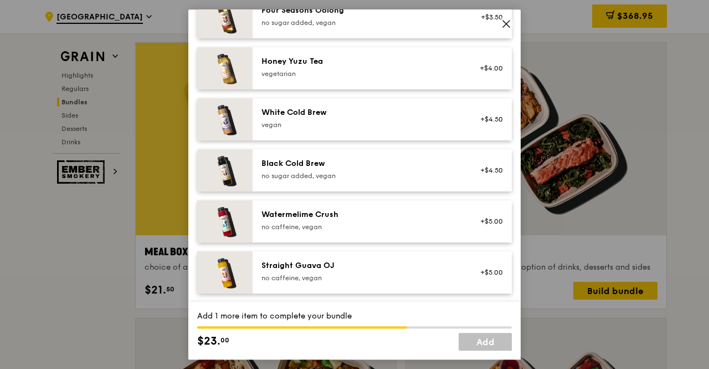
click at [367, 206] on div "Watermelime Crush no caffeine, vegan +$5.00" at bounding box center [382, 221] width 259 height 42
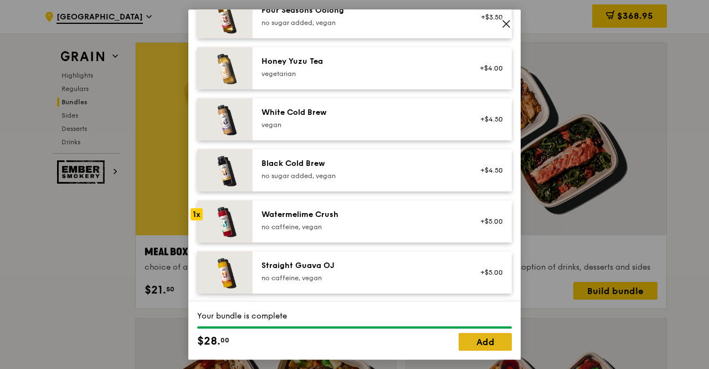
click at [465, 345] on link "Add" at bounding box center [485, 342] width 53 height 18
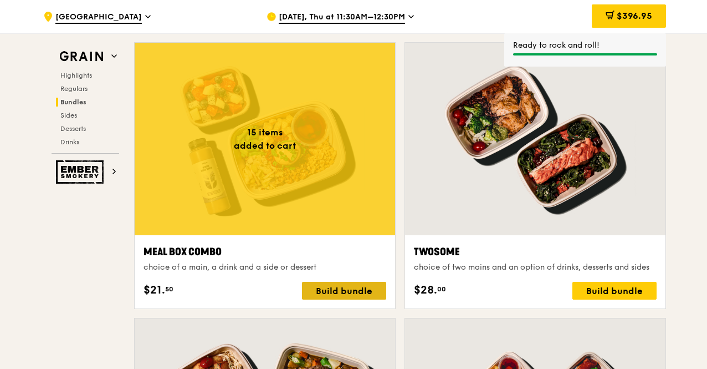
click at [365, 283] on div "Build bundle" at bounding box center [344, 291] width 84 height 18
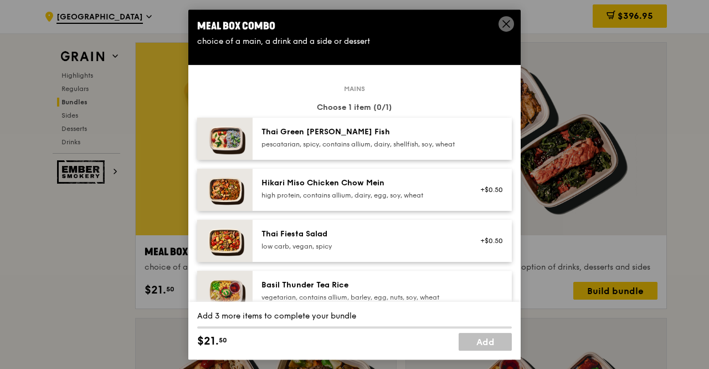
click at [356, 188] on div "Hikari Miso Chicken Chow Mein" at bounding box center [361, 182] width 199 height 11
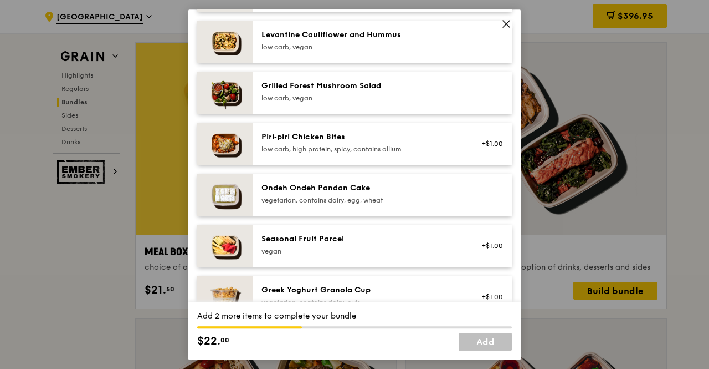
scroll to position [712, 0]
click at [359, 237] on div "Seasonal Fruit Parcel vegan +$1.00" at bounding box center [382, 245] width 259 height 42
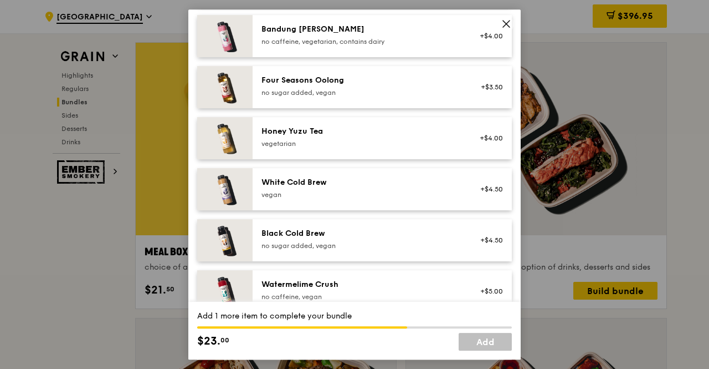
scroll to position [1361, 0]
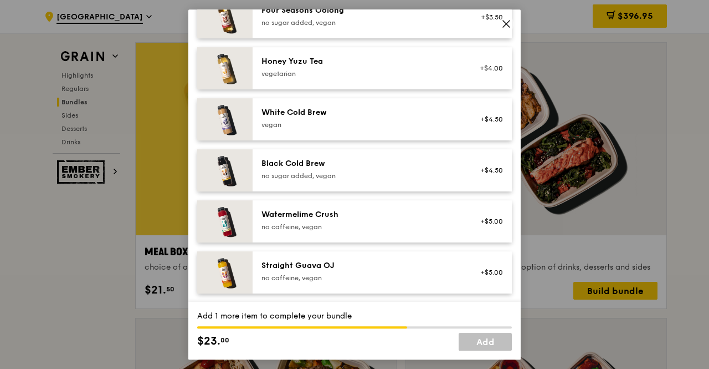
click at [366, 226] on div "no caffeine, vegan" at bounding box center [361, 226] width 199 height 9
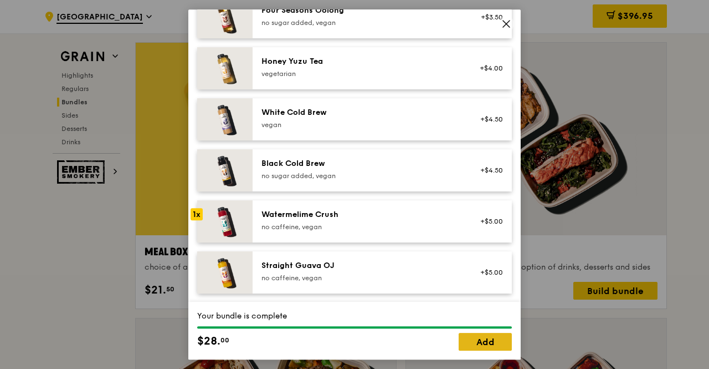
click at [486, 345] on link "Add" at bounding box center [485, 342] width 53 height 18
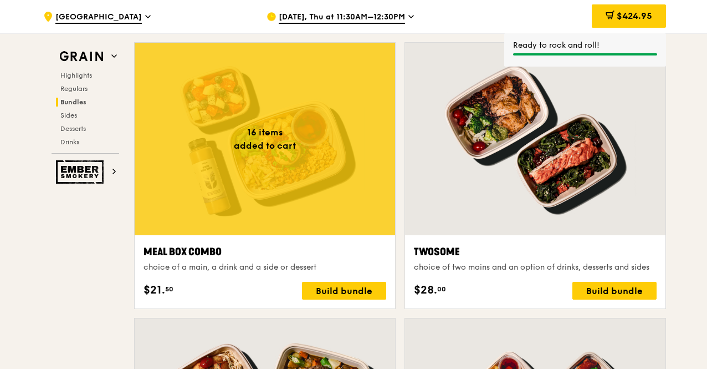
click at [367, 287] on div "Build bundle" at bounding box center [344, 291] width 84 height 18
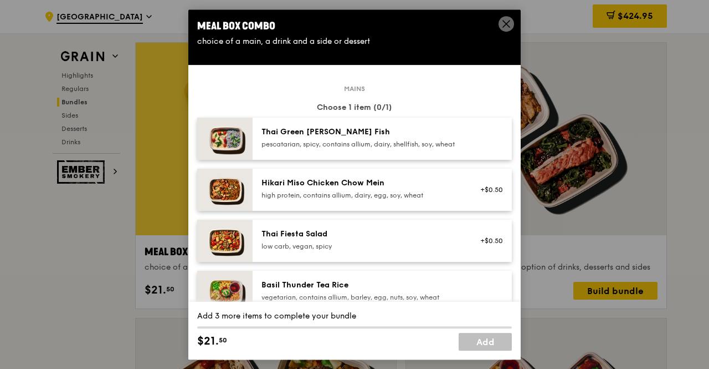
click at [396, 197] on div "Hikari Miso Chicken Chow Mein high protein, contains allium, dairy, egg, soy, w…" at bounding box center [361, 188] width 199 height 22
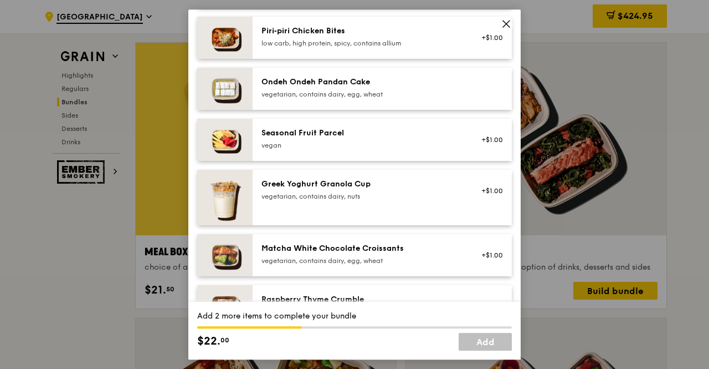
scroll to position [819, 0]
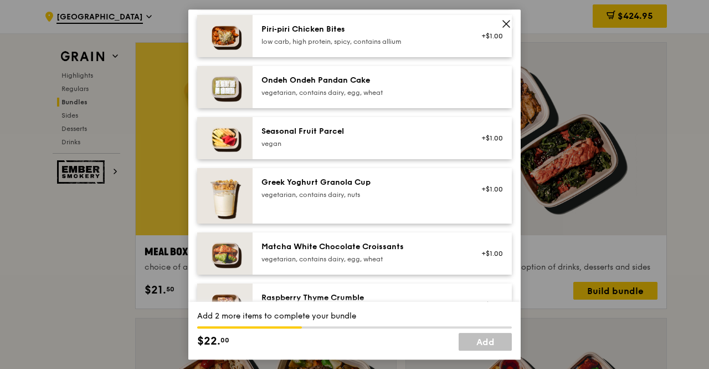
click at [396, 137] on div "Seasonal Fruit Parcel" at bounding box center [361, 131] width 199 height 11
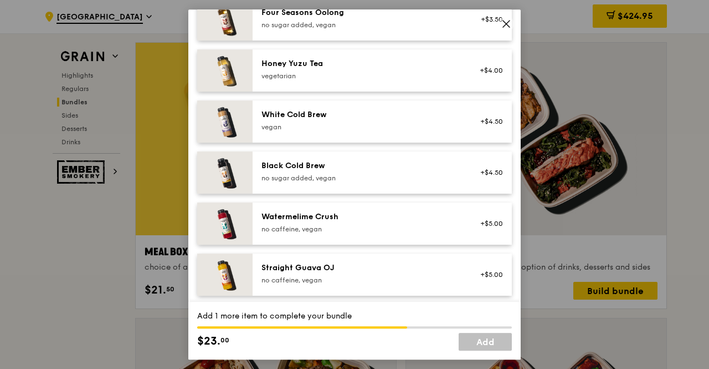
scroll to position [1361, 0]
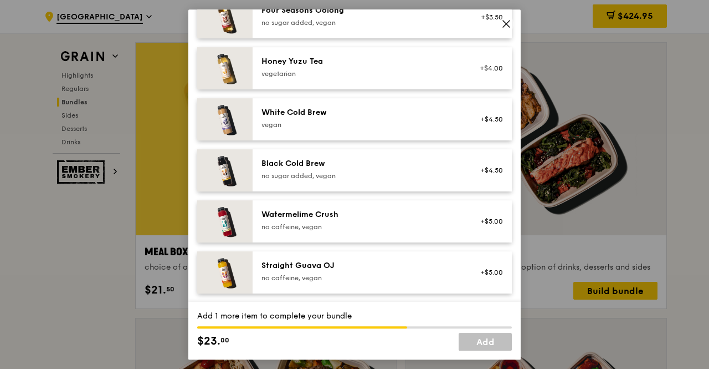
click at [367, 220] on div "Watermelime Crush no caffeine, vegan" at bounding box center [361, 220] width 199 height 22
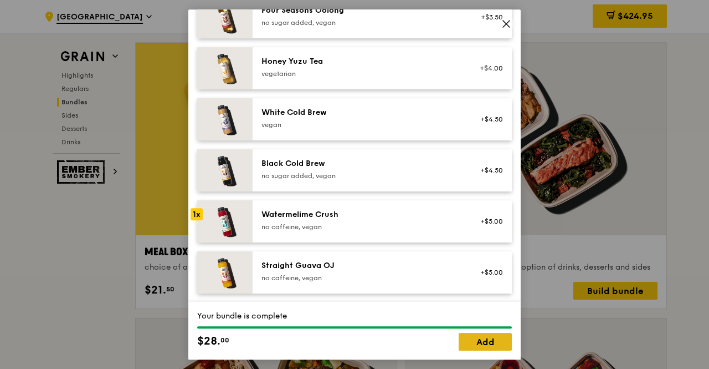
click at [489, 344] on link "Add" at bounding box center [485, 342] width 53 height 18
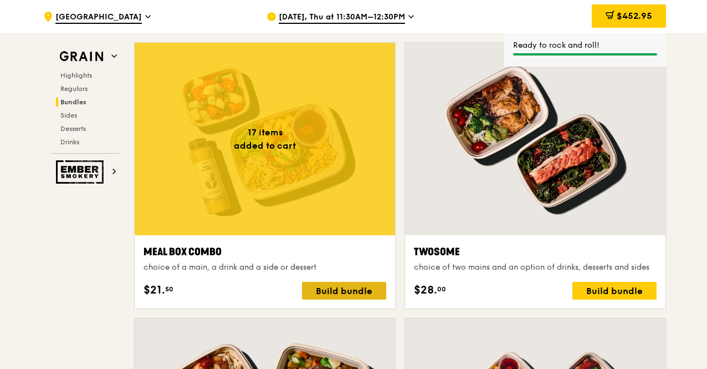
click at [372, 283] on div "Build bundle" at bounding box center [344, 291] width 84 height 18
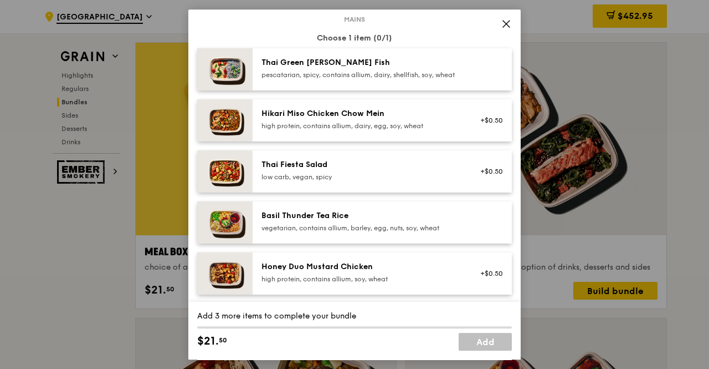
scroll to position [70, 0]
click at [390, 130] on div "high protein, contains allium, dairy, egg, soy, wheat" at bounding box center [361, 125] width 199 height 9
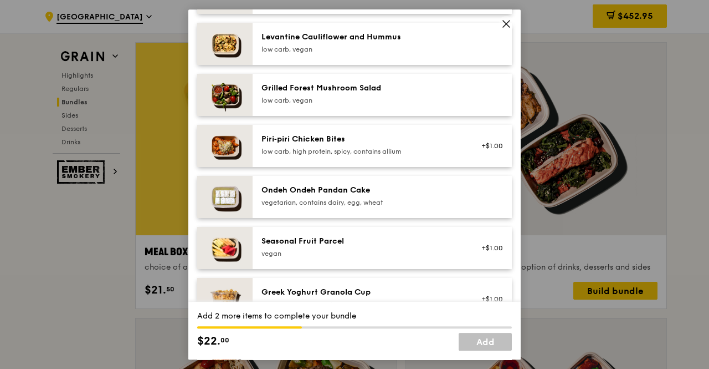
scroll to position [710, 0]
click at [415, 246] on div "Seasonal Fruit Parcel" at bounding box center [361, 240] width 199 height 11
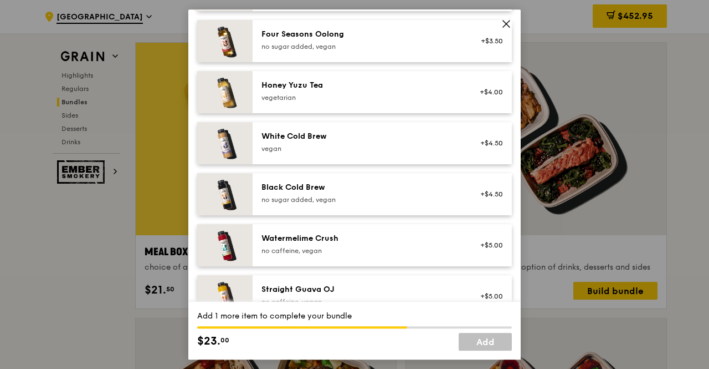
scroll to position [1361, 0]
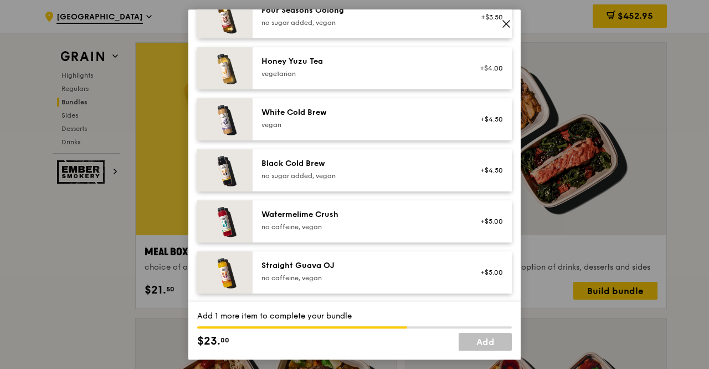
click at [404, 223] on div "no caffeine, vegan" at bounding box center [361, 226] width 199 height 9
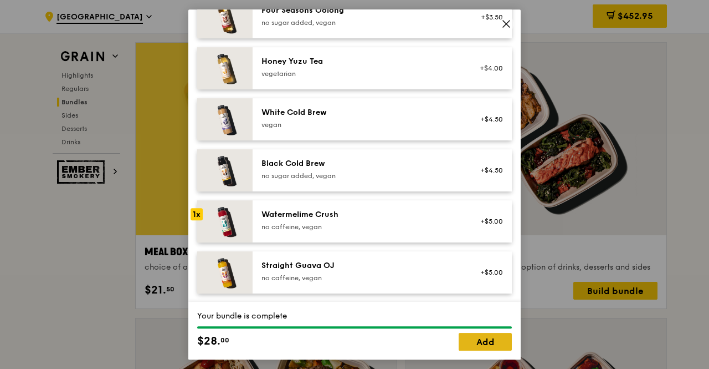
click at [484, 340] on link "Add" at bounding box center [485, 342] width 53 height 18
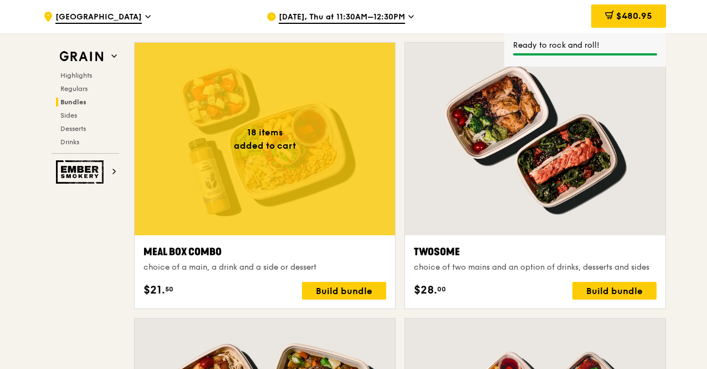
click at [379, 289] on div "Build bundle" at bounding box center [344, 291] width 84 height 18
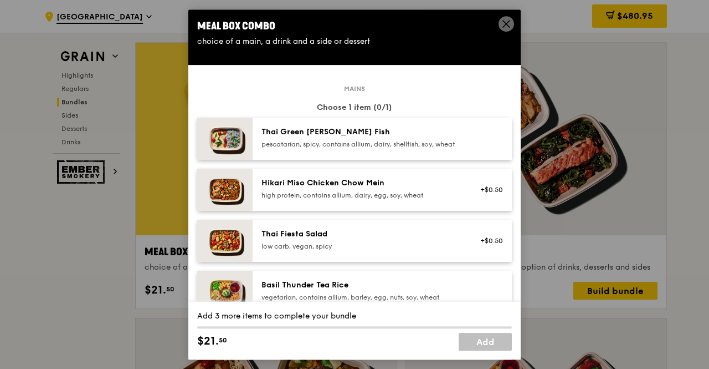
click at [390, 188] on div "Hikari Miso Chicken Chow Mein" at bounding box center [361, 182] width 199 height 11
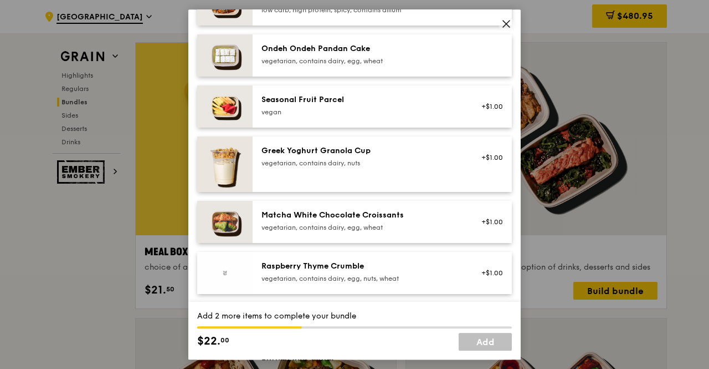
scroll to position [853, 0]
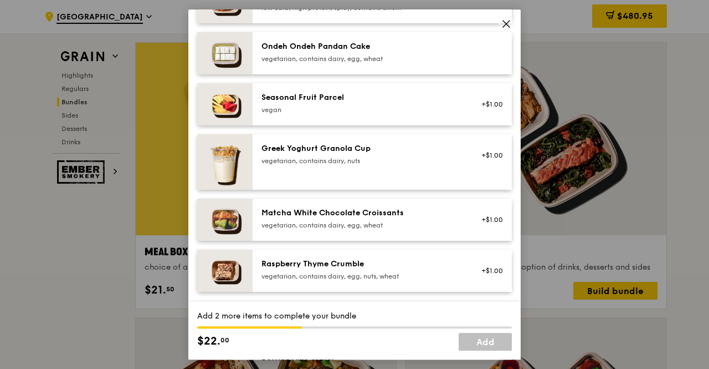
click at [405, 114] on div "vegan" at bounding box center [361, 109] width 199 height 9
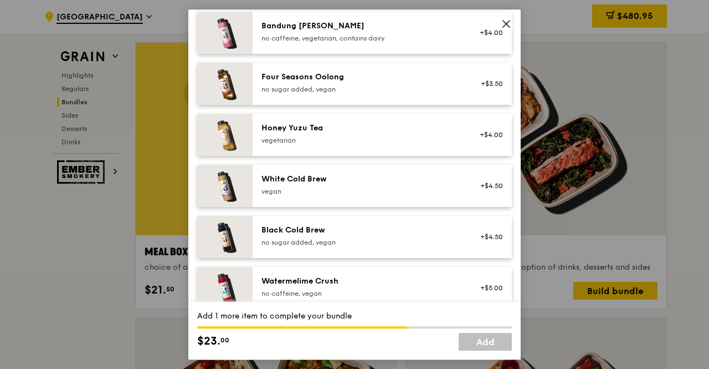
scroll to position [1287, 0]
click at [367, 286] on div "Watermelime Crush" at bounding box center [361, 280] width 199 height 11
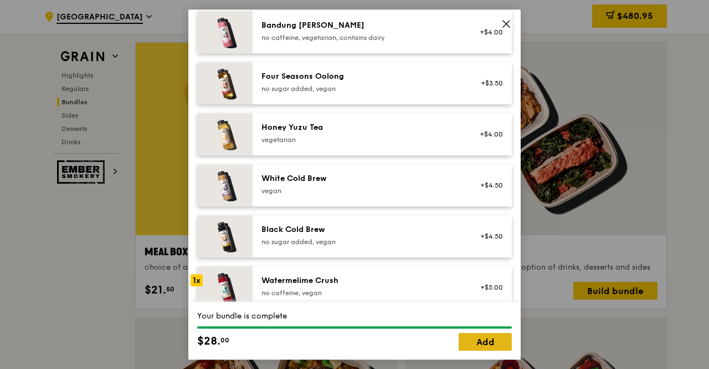
click at [478, 339] on link "Add" at bounding box center [485, 342] width 53 height 18
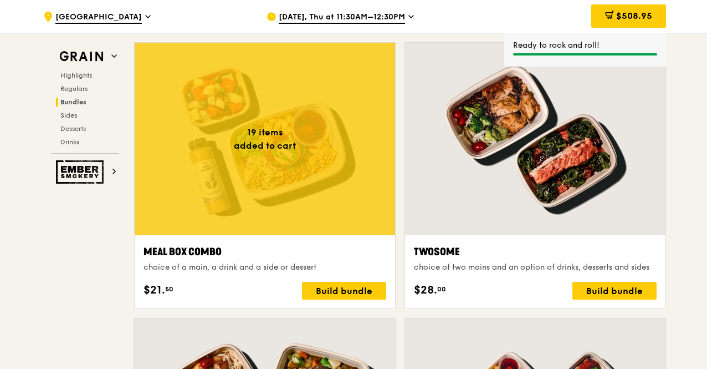
click at [367, 288] on div "Build bundle" at bounding box center [344, 291] width 84 height 18
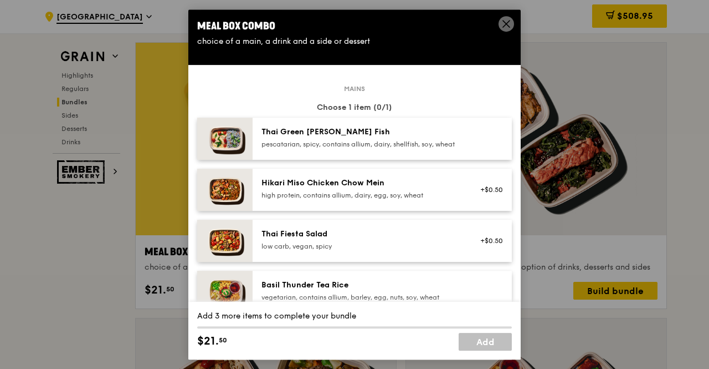
click at [376, 188] on div "Hikari Miso Chicken Chow Mein" at bounding box center [361, 182] width 199 height 11
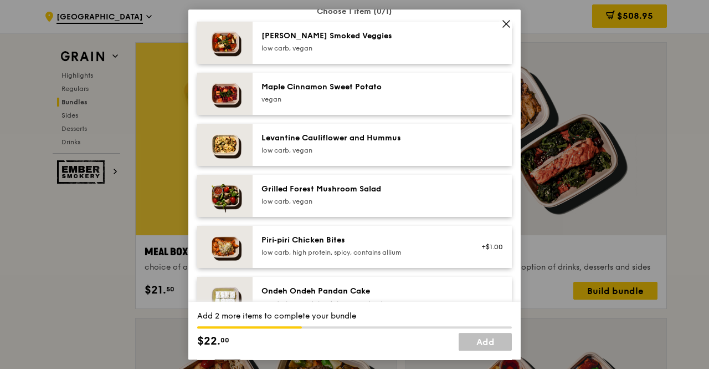
scroll to position [810, 0]
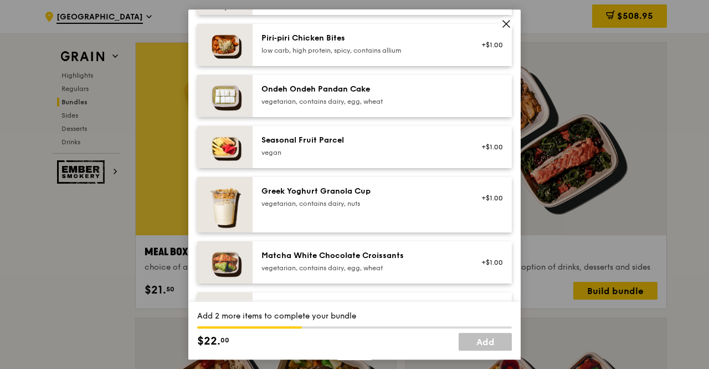
click at [366, 146] on div "Seasonal Fruit Parcel" at bounding box center [361, 140] width 199 height 11
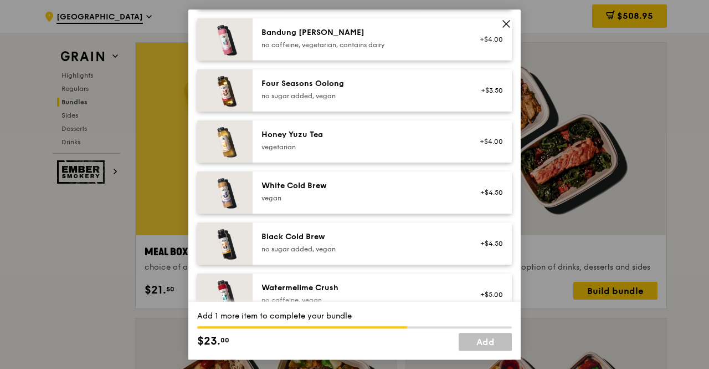
scroll to position [1343, 0]
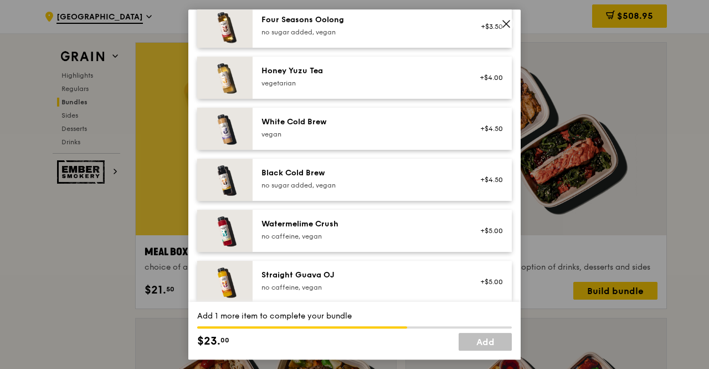
click at [474, 231] on div "+$5.00" at bounding box center [488, 230] width 43 height 24
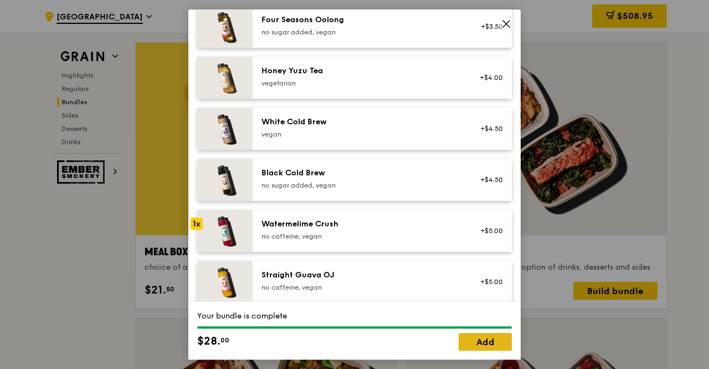
click at [483, 344] on link "Add" at bounding box center [485, 342] width 53 height 18
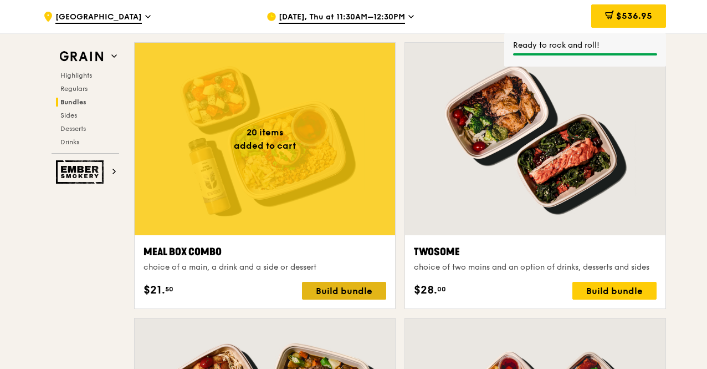
click at [368, 287] on div "Build bundle" at bounding box center [344, 291] width 84 height 18
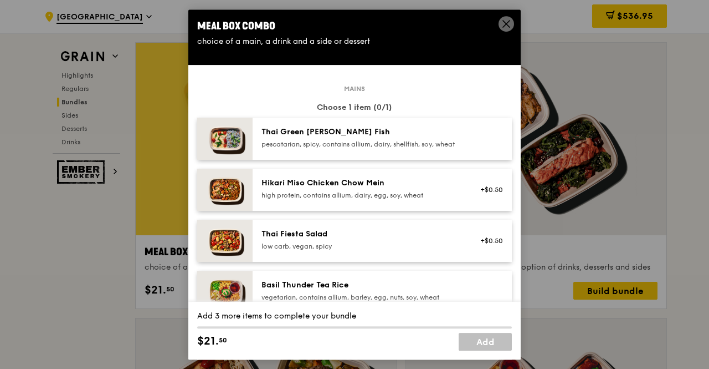
click at [398, 211] on div "Hikari Miso Chicken Chow Mein high protein, contains allium, dairy, egg, soy, w…" at bounding box center [382, 189] width 259 height 42
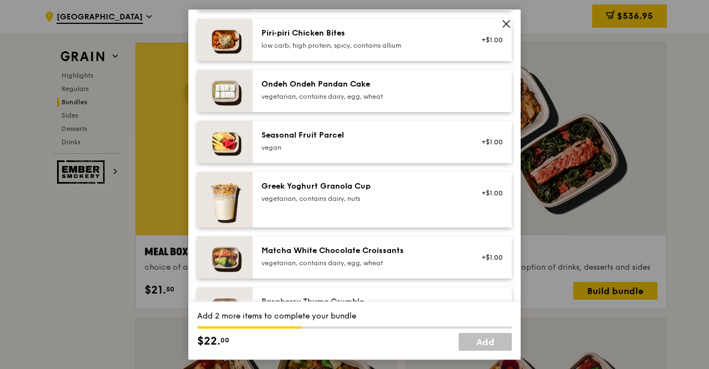
scroll to position [817, 0]
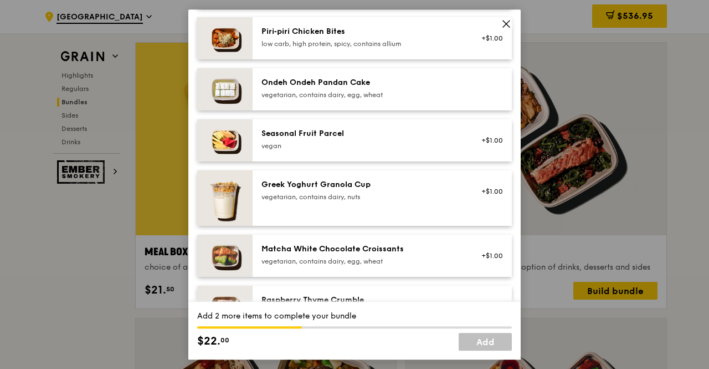
click at [390, 139] on div "Seasonal Fruit Parcel" at bounding box center [361, 133] width 199 height 11
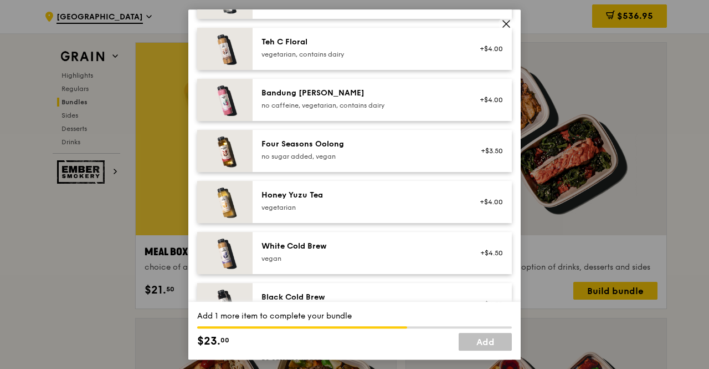
scroll to position [1361, 0]
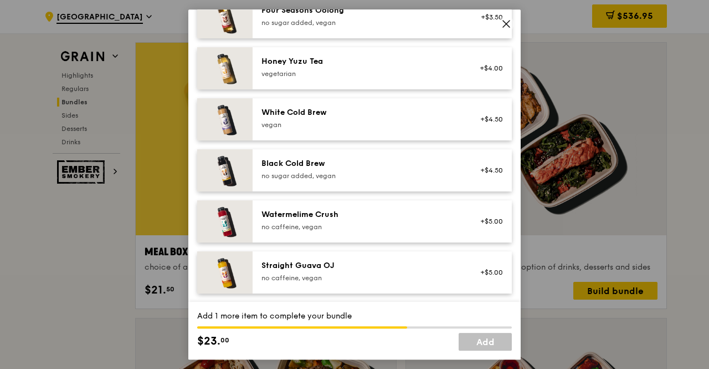
click at [390, 217] on div "Watermelime Crush" at bounding box center [361, 214] width 199 height 11
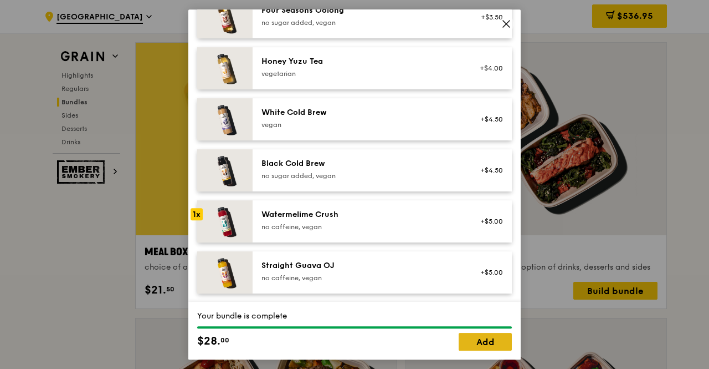
click at [483, 340] on link "Add" at bounding box center [485, 342] width 53 height 18
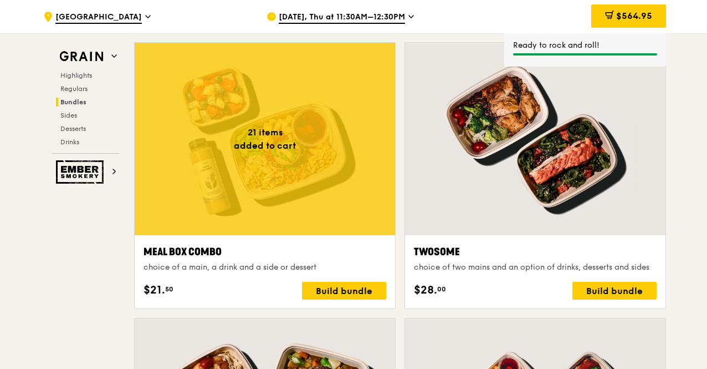
click at [370, 292] on div "Build bundle" at bounding box center [344, 291] width 84 height 18
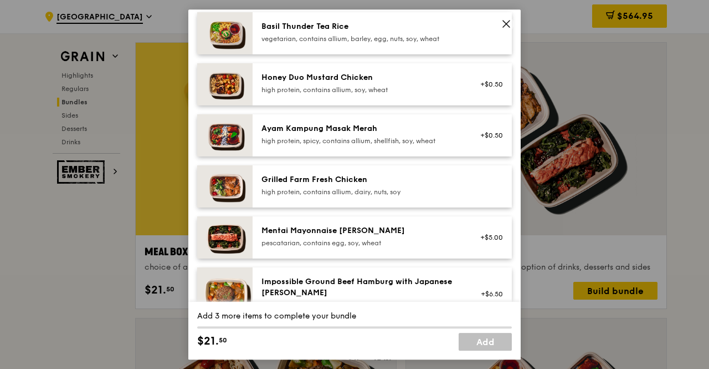
scroll to position [260, 0]
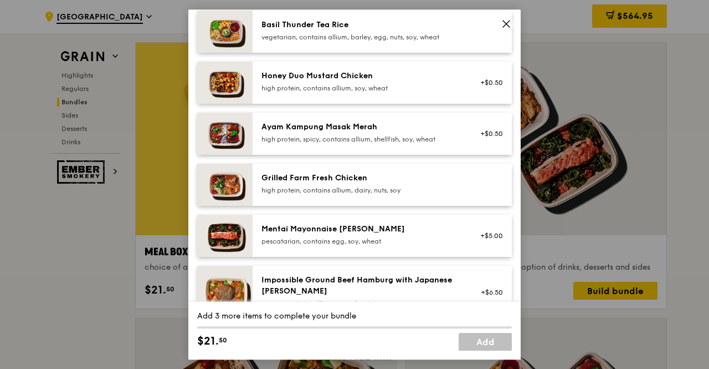
click at [388, 234] on div "Mentai Mayonnaise [PERSON_NAME]" at bounding box center [361, 228] width 199 height 11
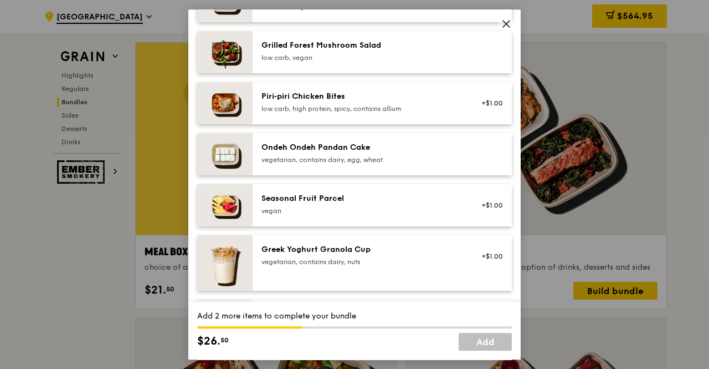
scroll to position [753, 0]
click at [386, 226] on div "Seasonal Fruit Parcel vegan +$1.00" at bounding box center [382, 204] width 259 height 42
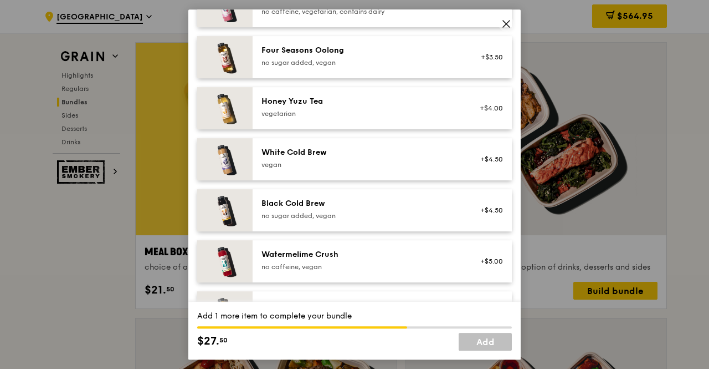
scroll to position [1361, 0]
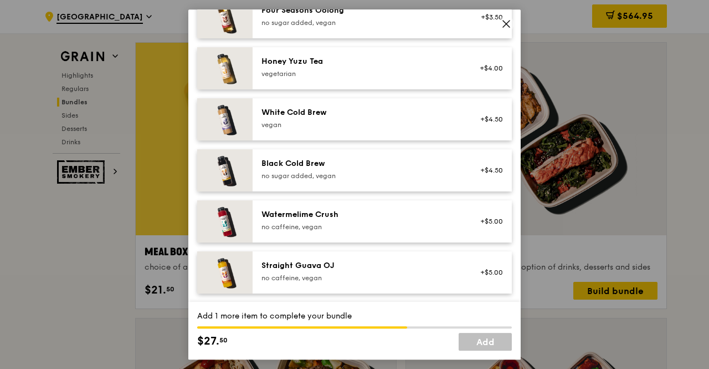
click at [377, 262] on div "Straight Guava OJ" at bounding box center [361, 265] width 199 height 11
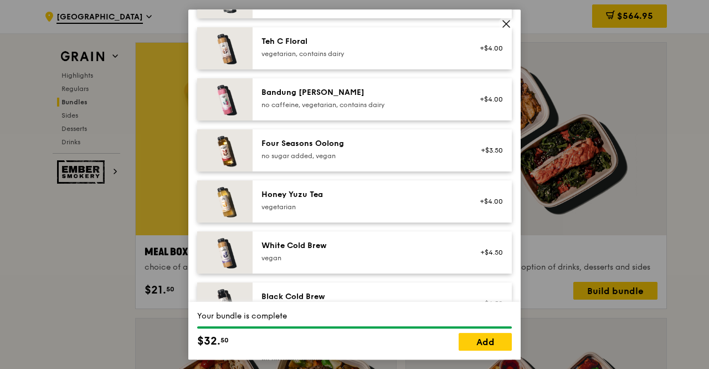
scroll to position [1219, 0]
click at [489, 342] on link "Add" at bounding box center [485, 342] width 53 height 18
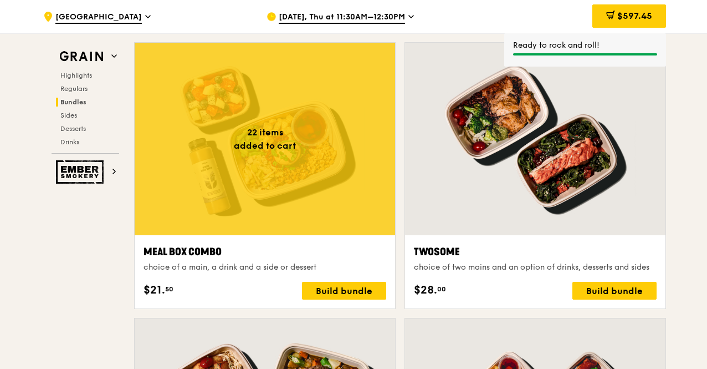
click at [360, 287] on div "Build bundle" at bounding box center [344, 291] width 84 height 18
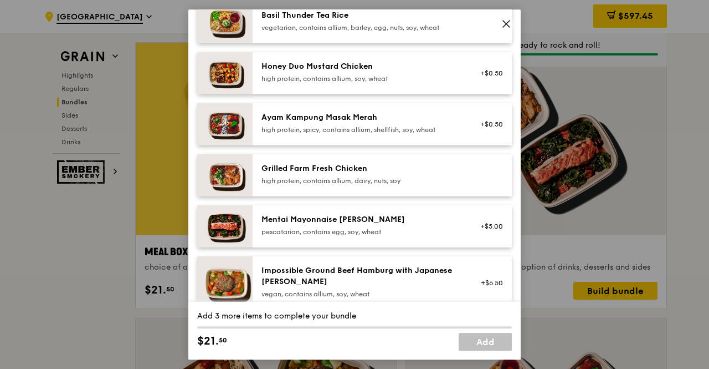
scroll to position [269, 0]
click at [380, 225] on div "Mentai Mayonnaise [PERSON_NAME]" at bounding box center [361, 219] width 199 height 11
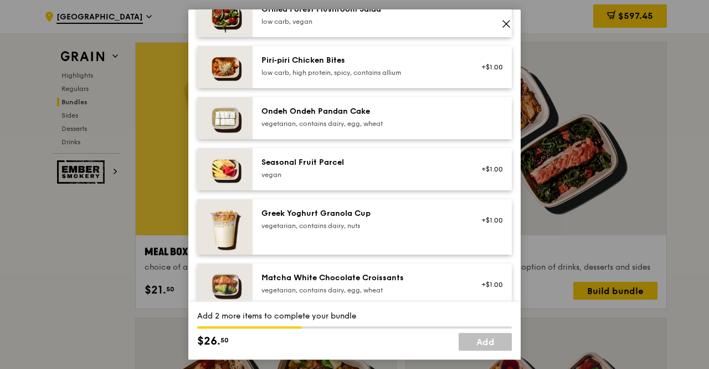
scroll to position [789, 0]
click at [382, 156] on div "Seasonal Fruit Parcel vegan +$1.00" at bounding box center [382, 168] width 259 height 42
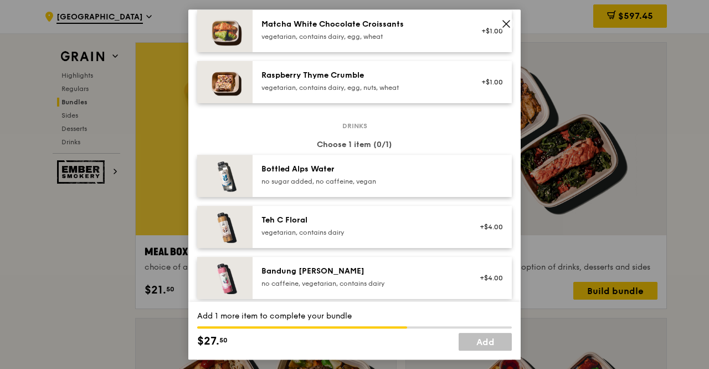
scroll to position [1361, 0]
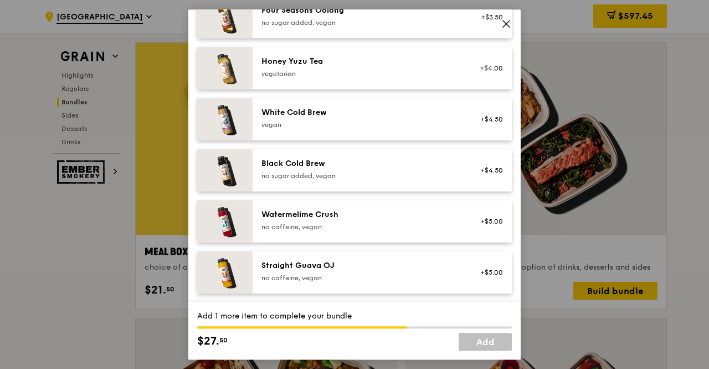
click at [370, 265] on div "Straight Guava OJ" at bounding box center [361, 265] width 199 height 11
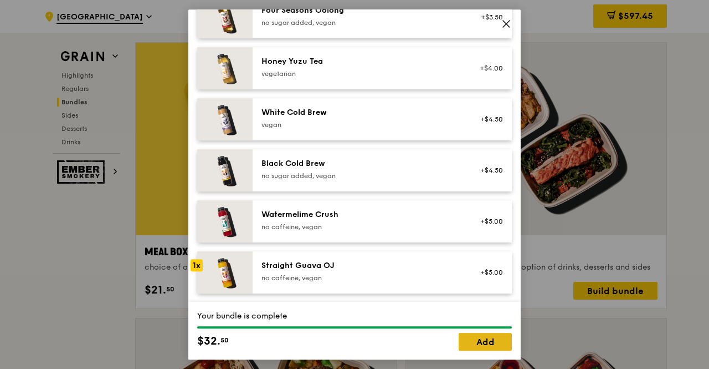
click at [481, 345] on link "Add" at bounding box center [485, 342] width 53 height 18
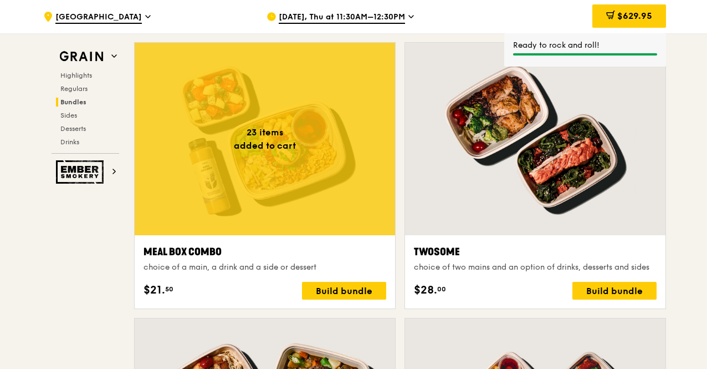
click at [367, 287] on div "Build bundle" at bounding box center [344, 291] width 84 height 18
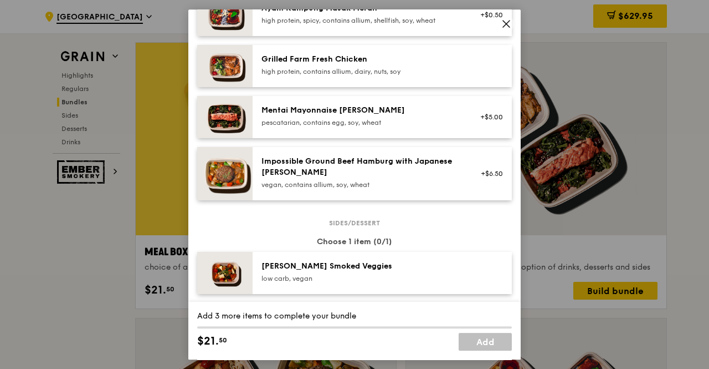
scroll to position [379, 0]
click at [395, 115] on div "Mentai Mayonnaise [PERSON_NAME]" at bounding box center [361, 109] width 199 height 11
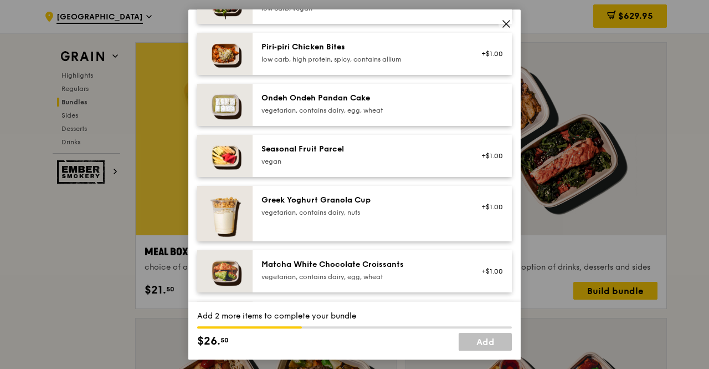
scroll to position [802, 0]
click at [396, 154] on div "Seasonal Fruit Parcel" at bounding box center [361, 148] width 199 height 11
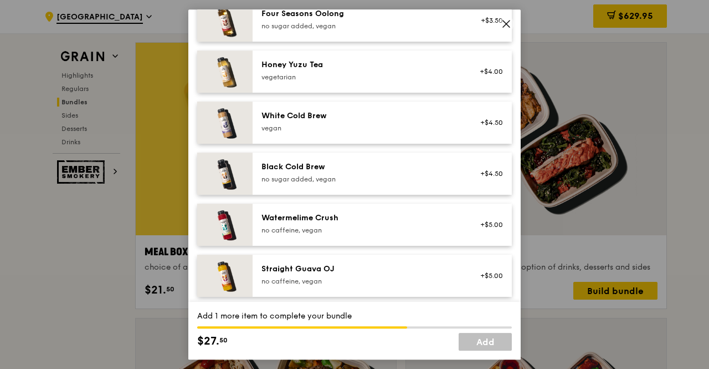
scroll to position [1361, 0]
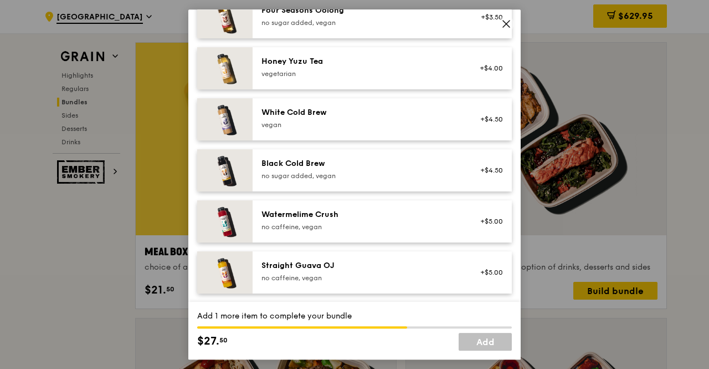
click at [385, 265] on div "Straight Guava OJ" at bounding box center [361, 265] width 199 height 11
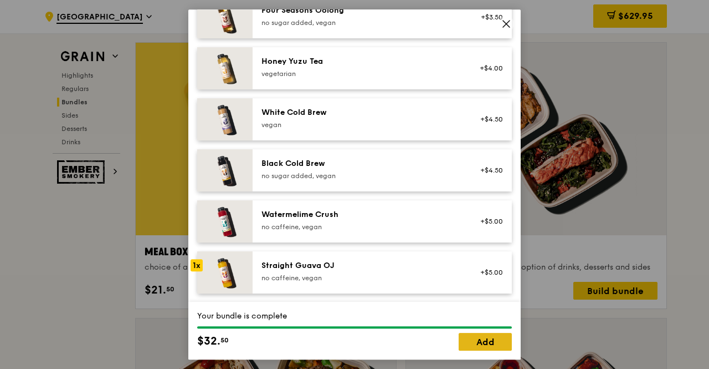
click at [479, 335] on link "Add" at bounding box center [485, 342] width 53 height 18
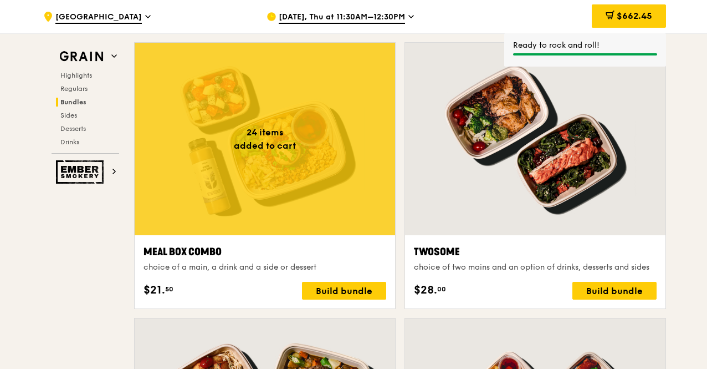
click at [358, 285] on div "Build bundle" at bounding box center [344, 291] width 84 height 18
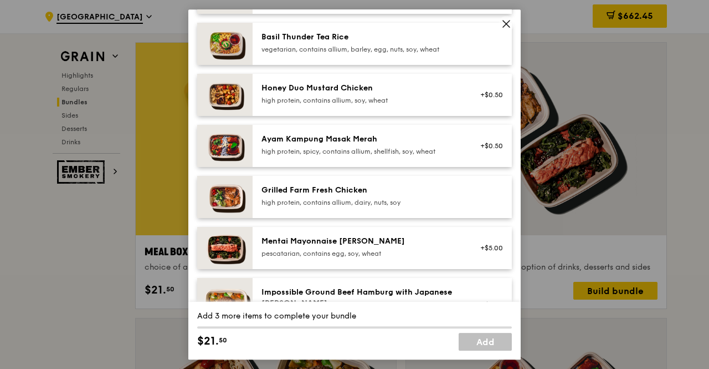
scroll to position [270, 0]
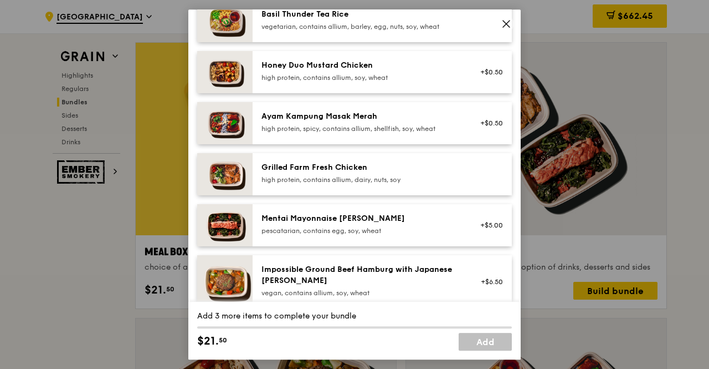
click at [367, 224] on div "Mentai Mayonnaise [PERSON_NAME]" at bounding box center [361, 218] width 199 height 11
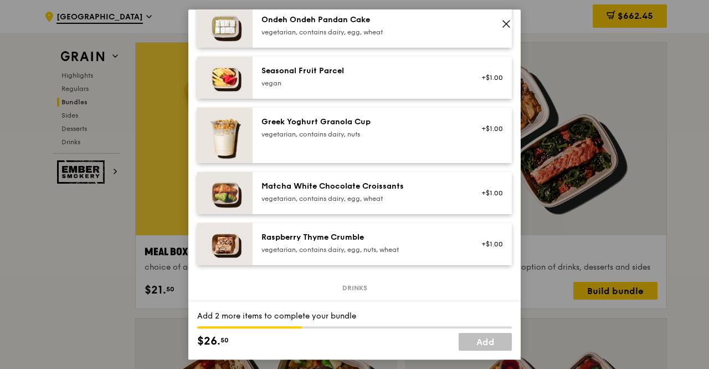
scroll to position [876, 0]
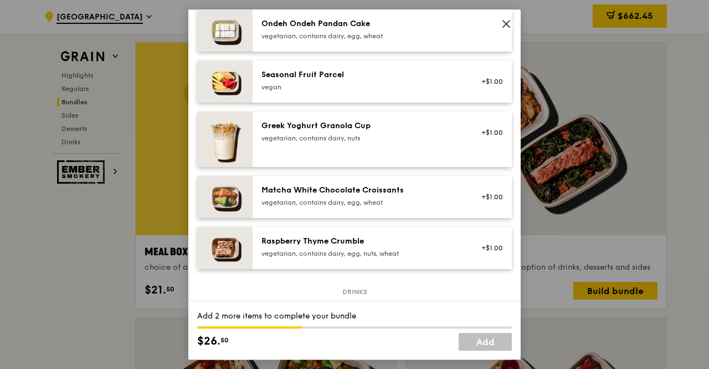
click at [385, 103] on div "Seasonal Fruit Parcel vegan +$1.00" at bounding box center [382, 81] width 259 height 42
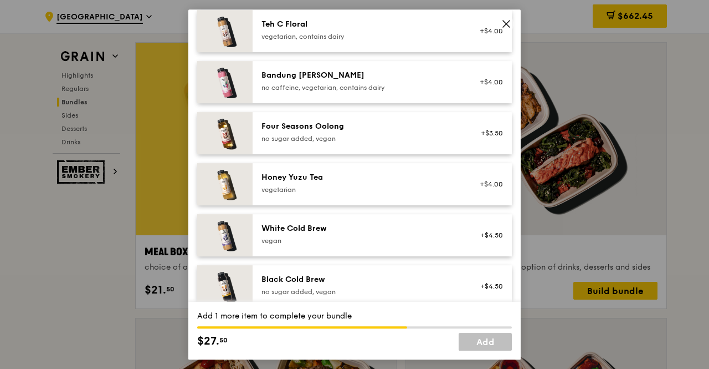
scroll to position [1361, 0]
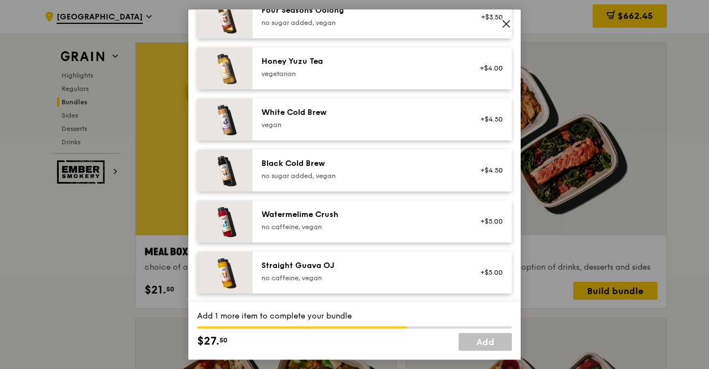
click at [361, 275] on div "no caffeine, vegan" at bounding box center [361, 277] width 199 height 9
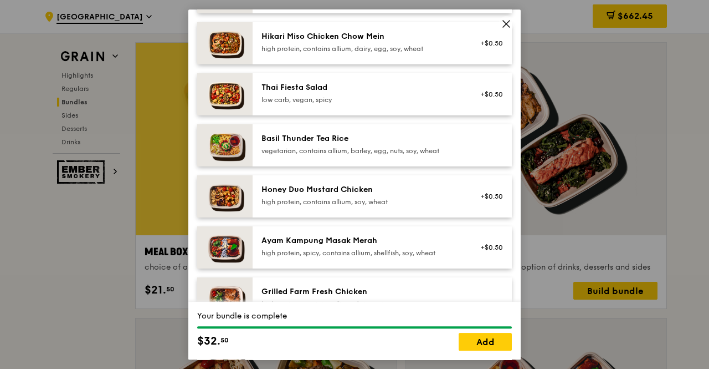
scroll to position [146, 0]
click at [388, 154] on div "Basil Thunder Tea Rice vegetarian, contains allium, barley, egg, nuts, soy, whe…" at bounding box center [361, 144] width 199 height 22
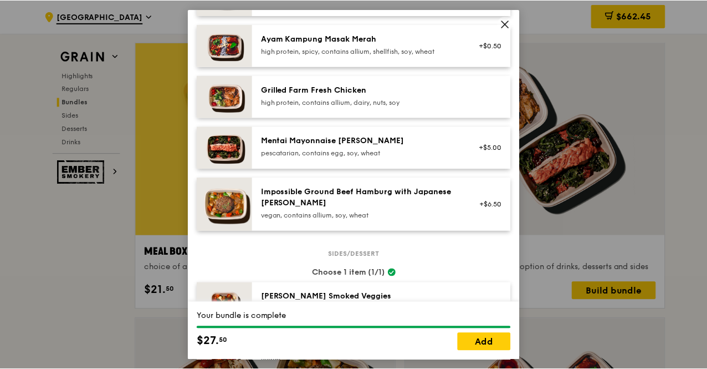
scroll to position [349, 0]
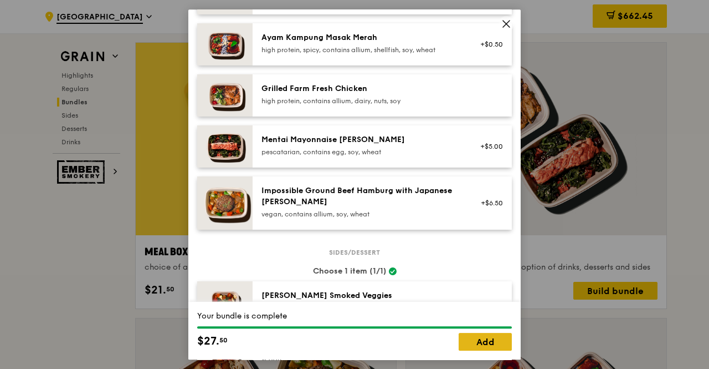
click at [480, 347] on link "Add" at bounding box center [485, 342] width 53 height 18
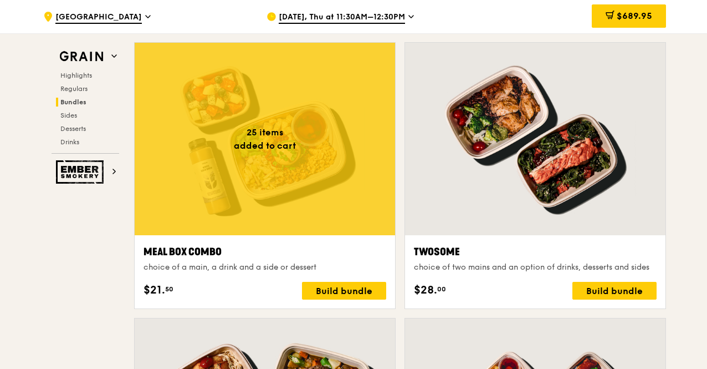
click at [645, 12] on span "$689.95" at bounding box center [634, 16] width 35 height 11
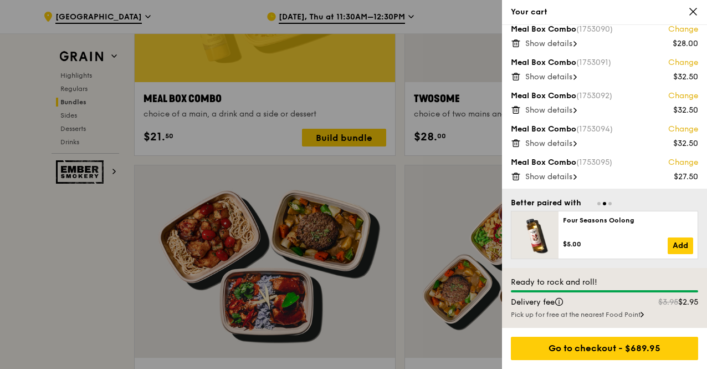
scroll to position [1788, 0]
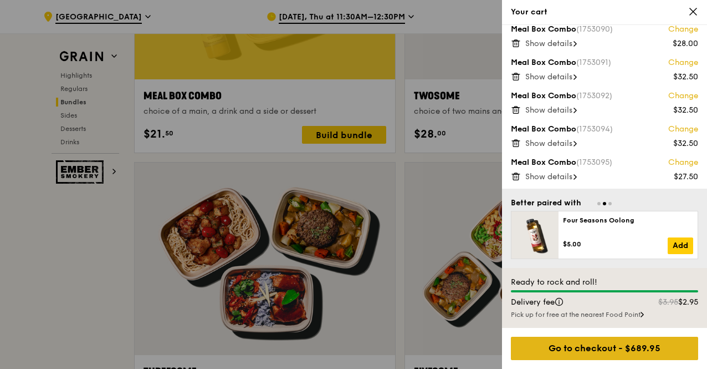
click at [606, 340] on div "Go to checkout - $689.95" at bounding box center [604, 347] width 187 height 23
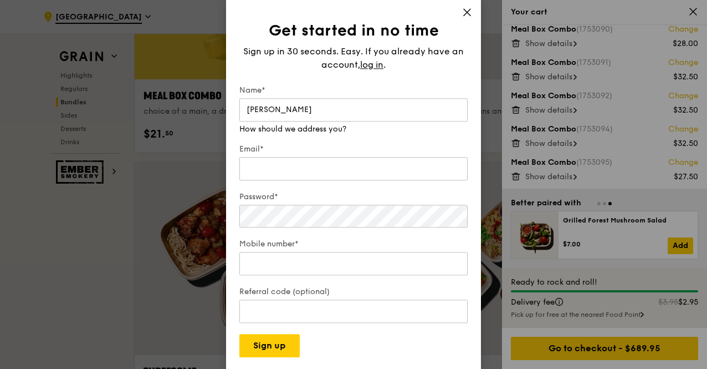
type input "Sin Yiu"
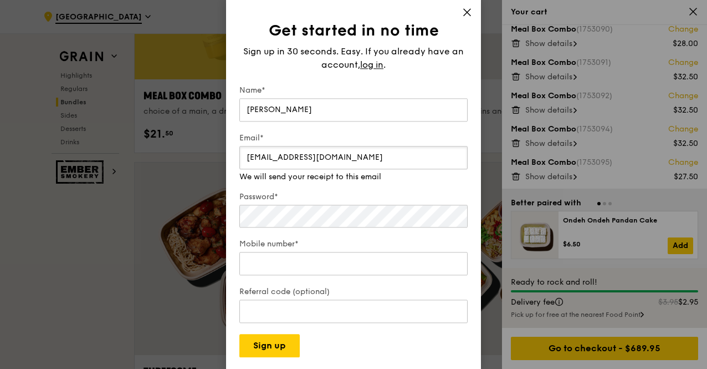
type input "sman@its.jnj.com"
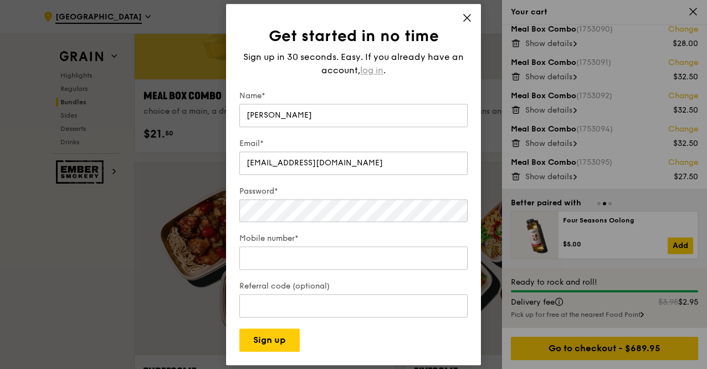
click at [374, 64] on div "Sign up in 30 seconds. Easy. If you already have an account, log in ." at bounding box center [353, 63] width 228 height 27
click at [378, 71] on span "log in" at bounding box center [371, 70] width 23 height 13
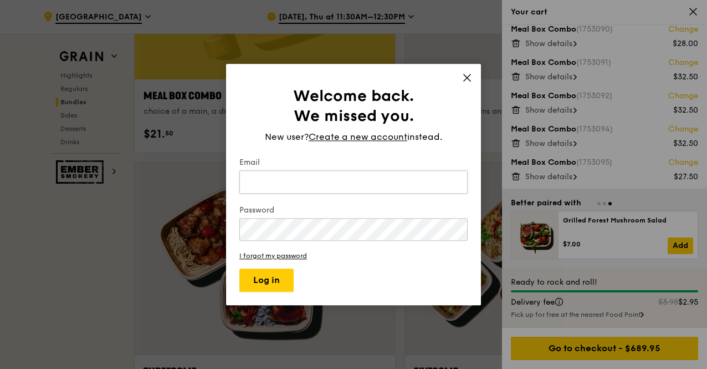
click at [325, 183] on input "Email" at bounding box center [353, 181] width 228 height 23
type input "sman@its.jnj.com"
click at [239, 268] on button "Log in" at bounding box center [266, 279] width 54 height 23
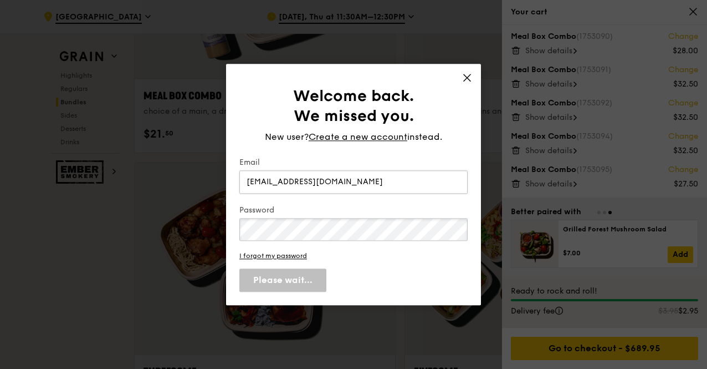
scroll to position [666, 0]
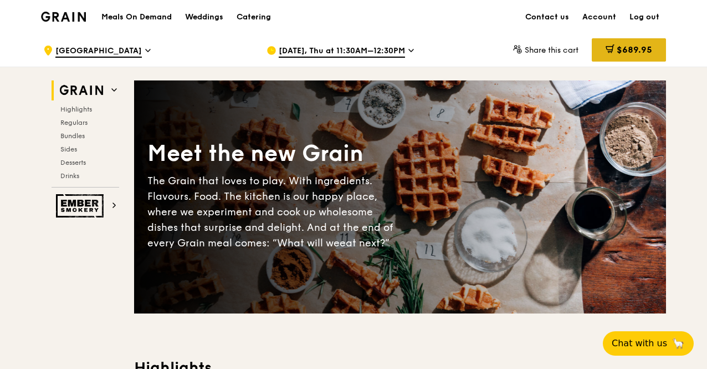
click at [644, 45] on span "$689.95" at bounding box center [634, 49] width 35 height 11
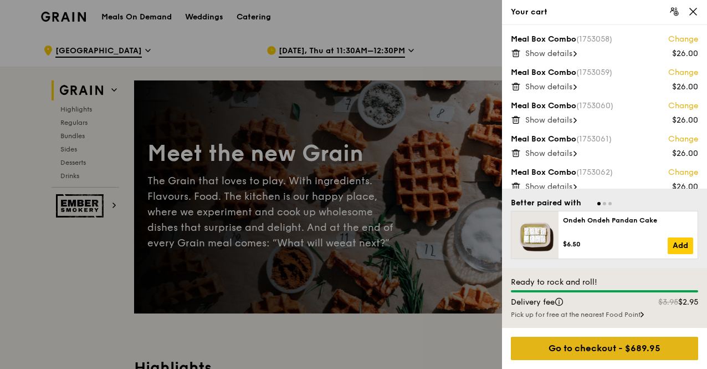
click at [592, 350] on div "Go to checkout - $689.95" at bounding box center [604, 347] width 187 height 23
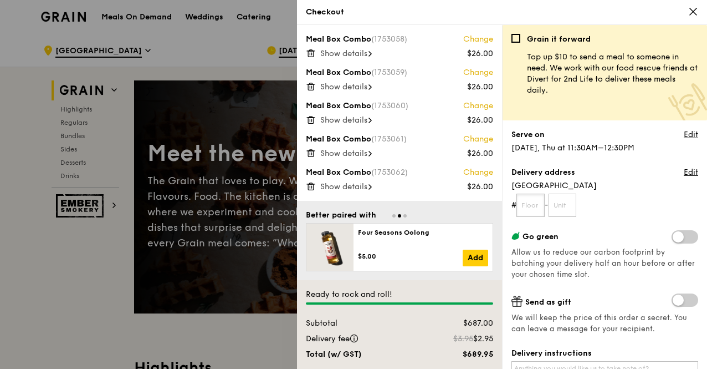
click at [538, 208] on input "text" at bounding box center [531, 204] width 28 height 23
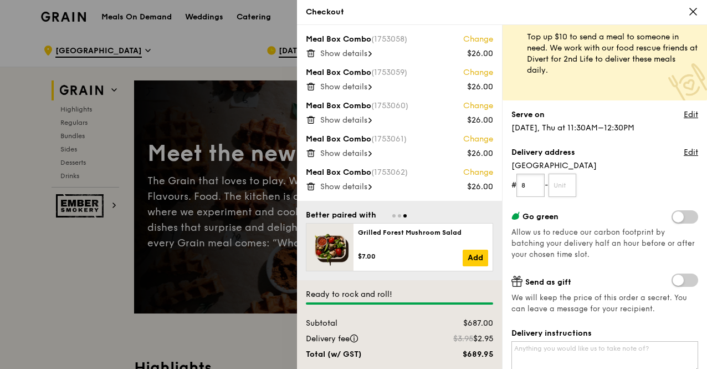
scroll to position [47, 0]
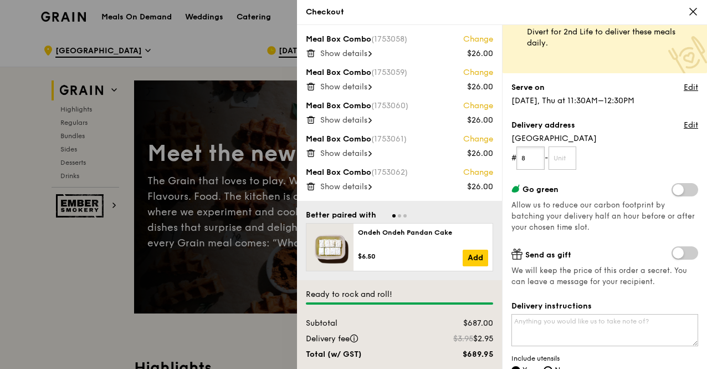
type input "8"
click at [622, 224] on div "Go green Allow us to reduce our carbon footprint by batching your delivery half…" at bounding box center [605, 208] width 187 height 50
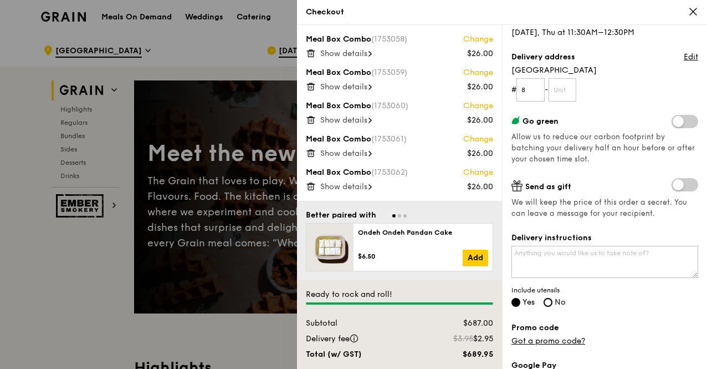
scroll to position [117, 0]
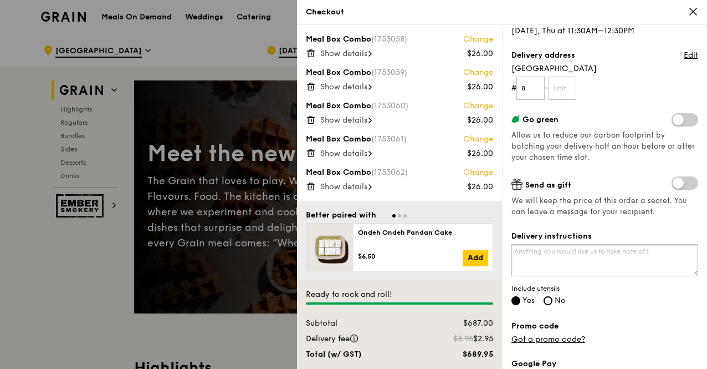
click at [608, 246] on textarea "Delivery instructions" at bounding box center [605, 260] width 187 height 32
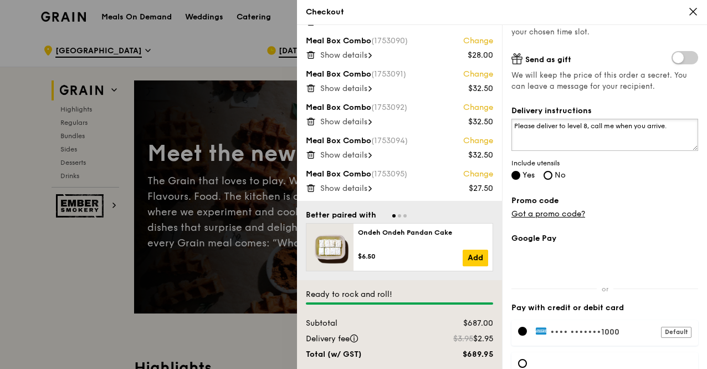
scroll to position [300, 0]
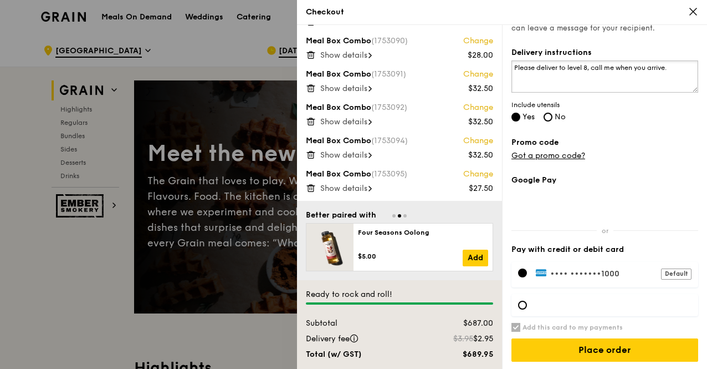
click at [570, 67] on textarea "Please deliver to level 8, call me when you arrive." at bounding box center [605, 76] width 187 height 32
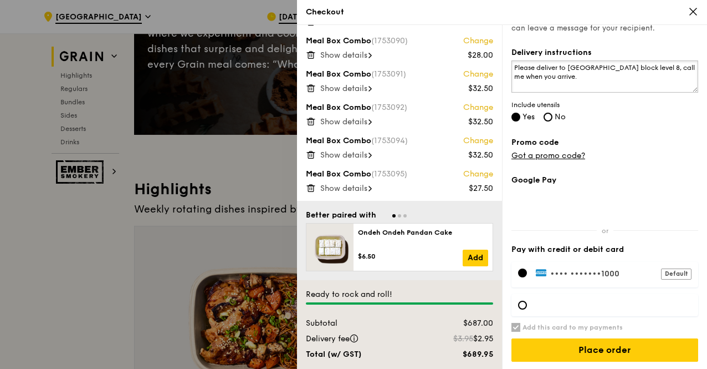
scroll to position [179, 0]
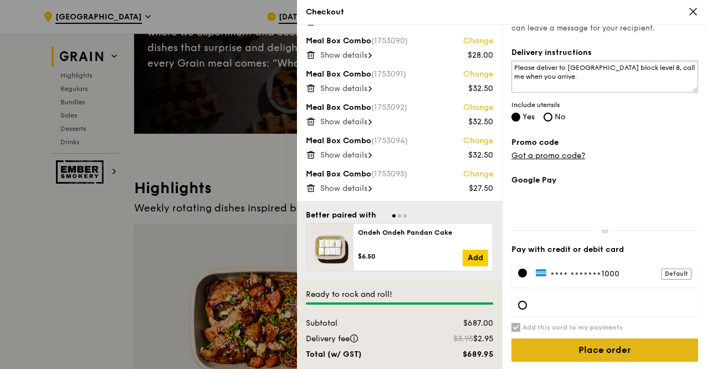
type textarea "Please deliver to [GEOGRAPHIC_DATA] block level 8, call me when you arrive."
click at [573, 345] on input "Place order" at bounding box center [605, 349] width 187 height 23
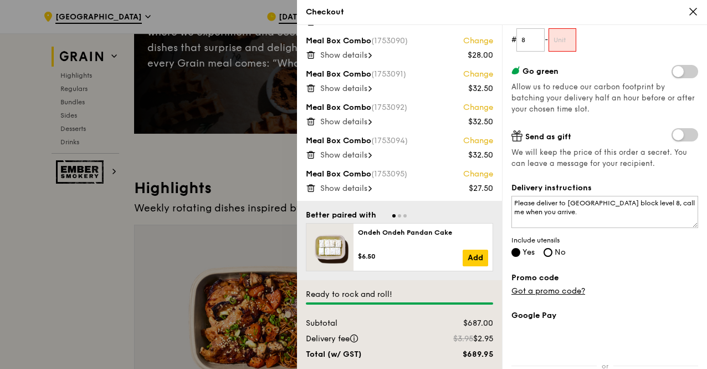
scroll to position [164, 0]
click at [567, 48] on input "text" at bounding box center [563, 40] width 28 height 23
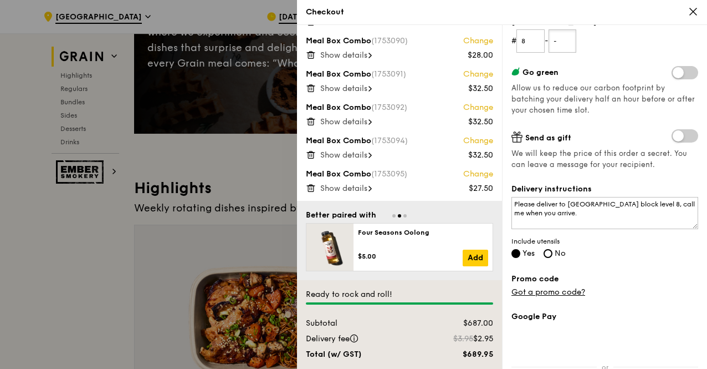
scroll to position [300, 0]
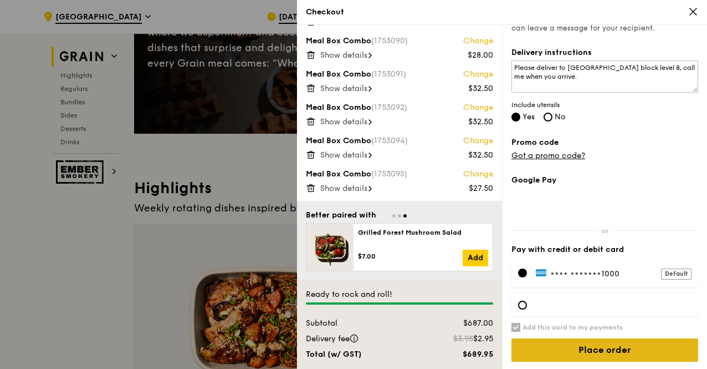
type input "-"
click at [614, 346] on input "Place order" at bounding box center [605, 349] width 187 height 23
